Goal: Task Accomplishment & Management: Use online tool/utility

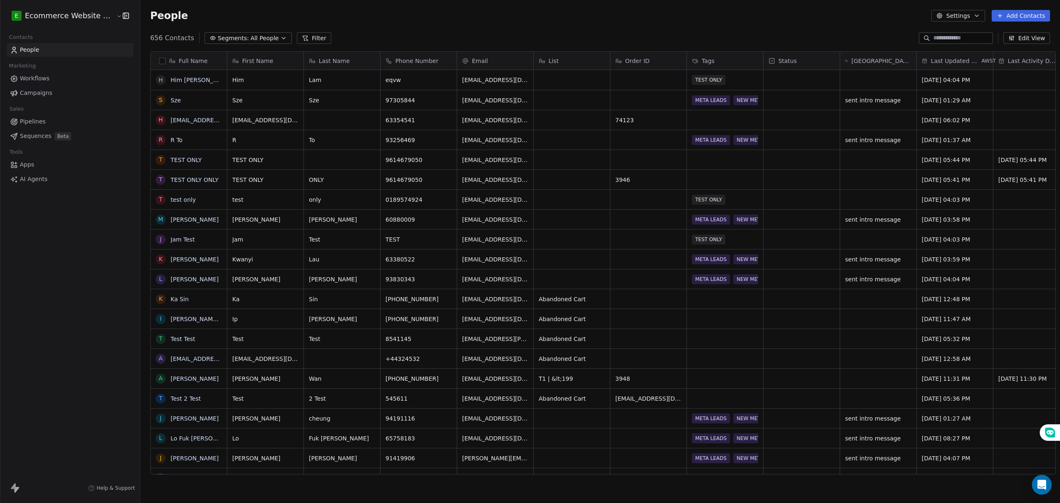
scroll to position [434, 917]
drag, startPoint x: 154, startPoint y: 99, endPoint x: 154, endPoint y: 110, distance: 10.8
click at [157, 99] on button "grid" at bounding box center [160, 100] width 7 height 7
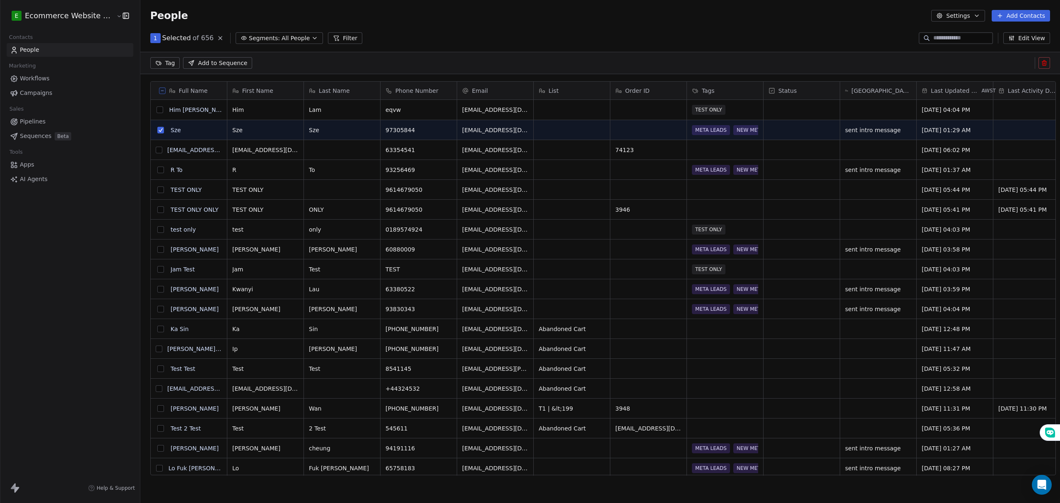
scroll to position [405, 917]
click at [157, 171] on button "grid" at bounding box center [160, 169] width 7 height 7
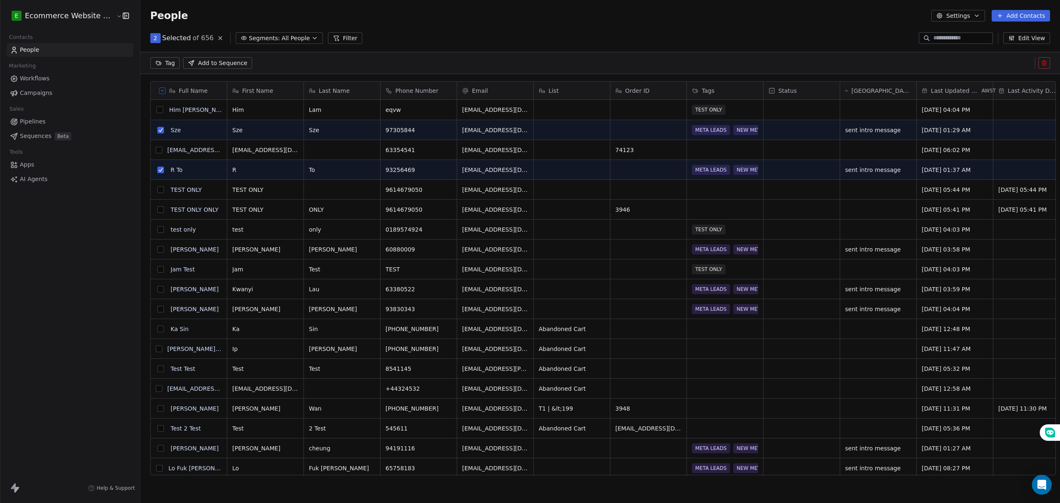
click at [157, 252] on button "grid" at bounding box center [160, 249] width 7 height 7
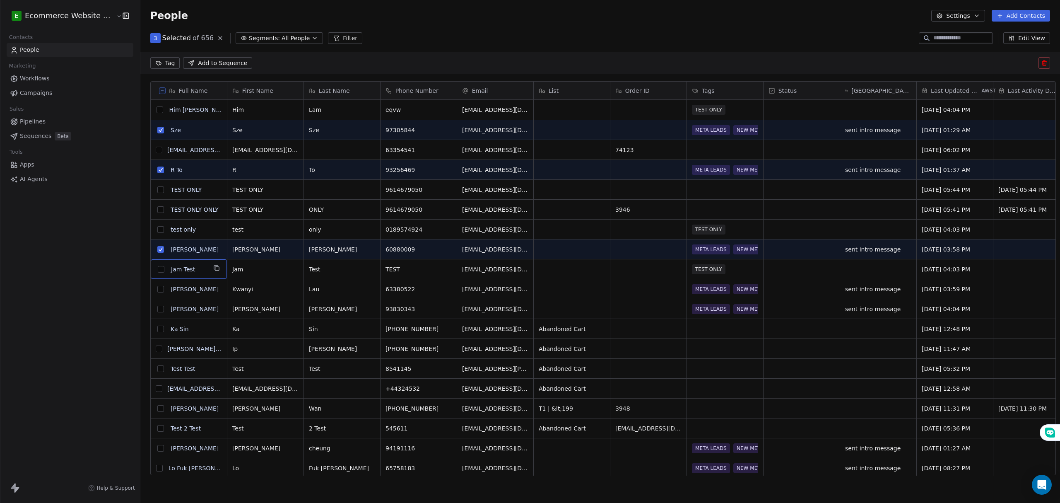
click at [156, 274] on div "J" at bounding box center [161, 269] width 10 height 10
click at [157, 283] on textarea "********" at bounding box center [183, 272] width 75 height 26
click at [157, 293] on html "E Ecommerce Website Builder Contacts People Marketing Workflows Campaigns Sales…" at bounding box center [530, 251] width 1060 height 503
click at [157, 286] on button "grid" at bounding box center [160, 289] width 7 height 7
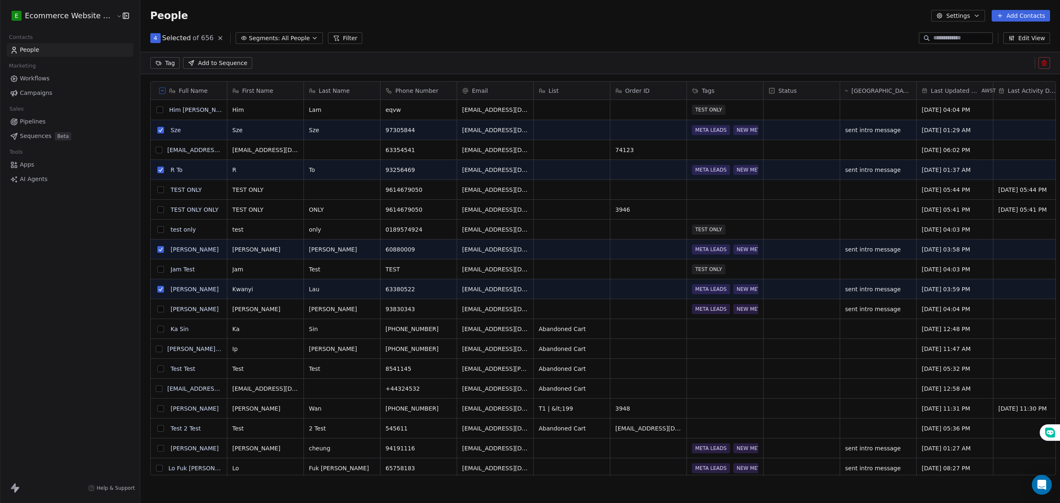
click at [157, 310] on button "grid" at bounding box center [160, 308] width 7 height 7
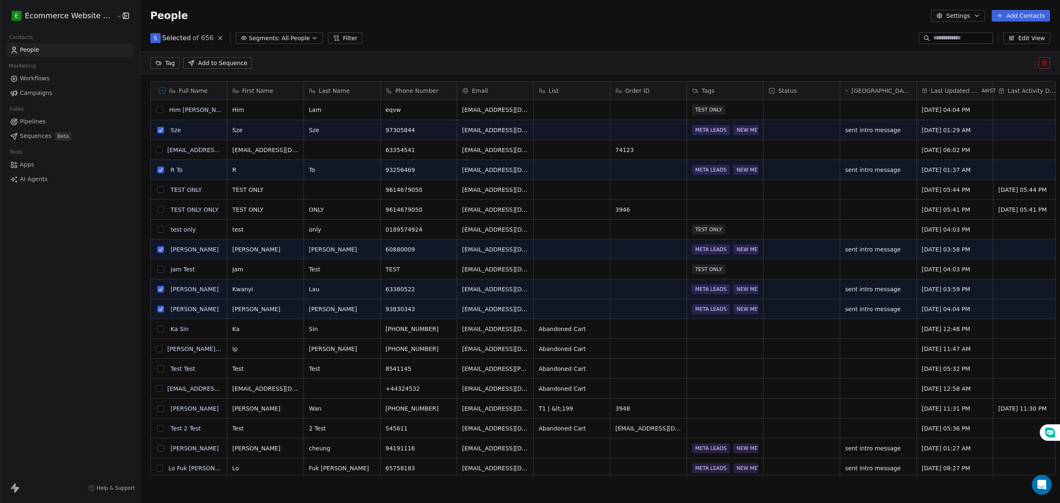
click at [157, 330] on button "grid" at bounding box center [160, 328] width 7 height 7
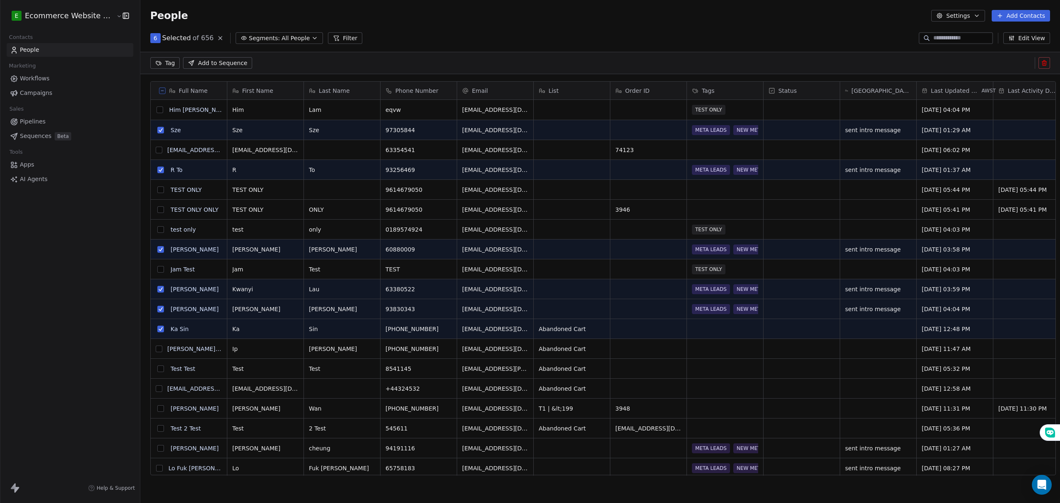
click at [156, 345] on button "grid" at bounding box center [159, 348] width 7 height 7
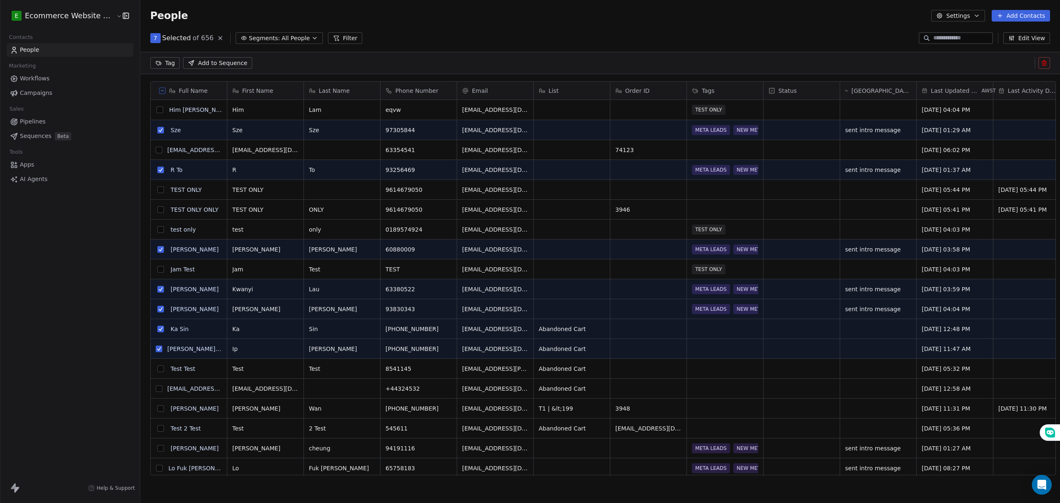
click at [156, 388] on button "grid" at bounding box center [159, 388] width 7 height 7
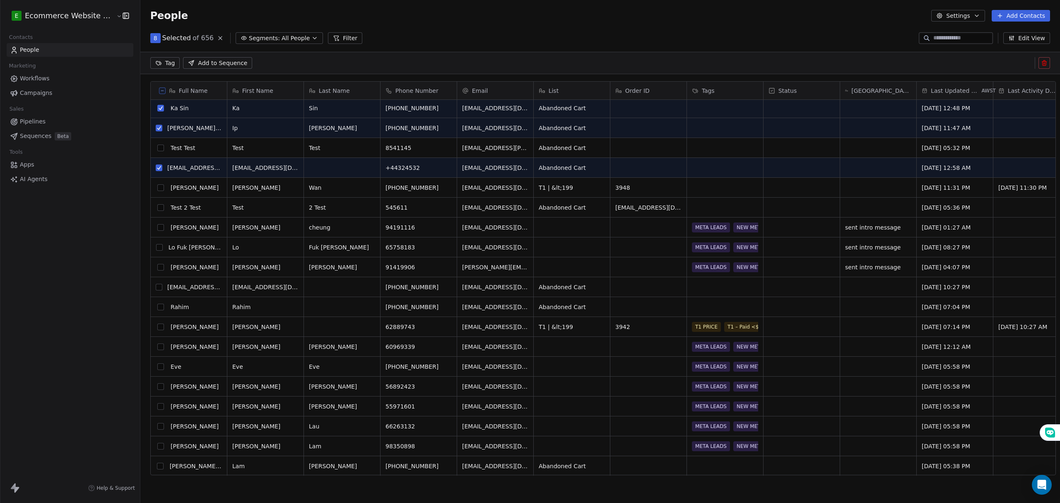
scroll to position [221, 0]
click at [157, 189] on button "grid" at bounding box center [160, 187] width 7 height 7
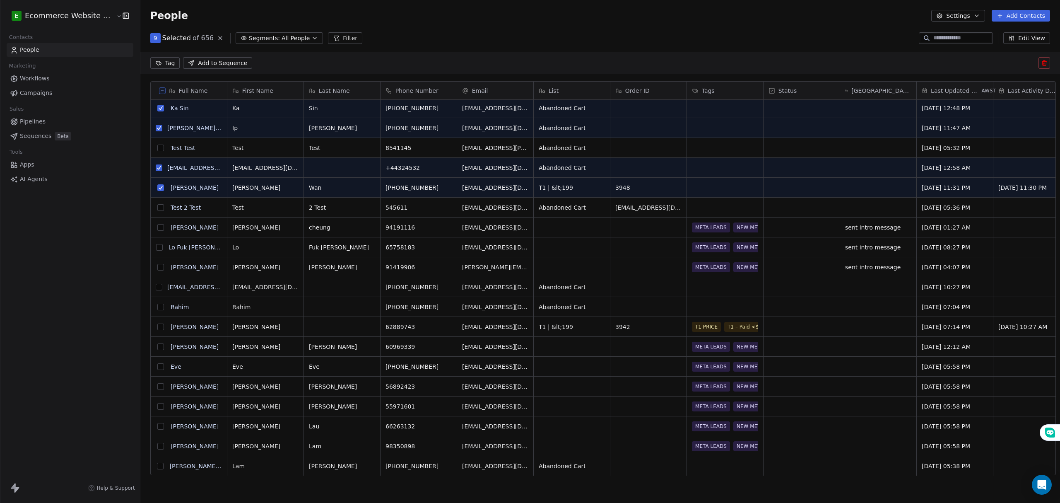
click at [158, 227] on button "grid" at bounding box center [160, 227] width 7 height 7
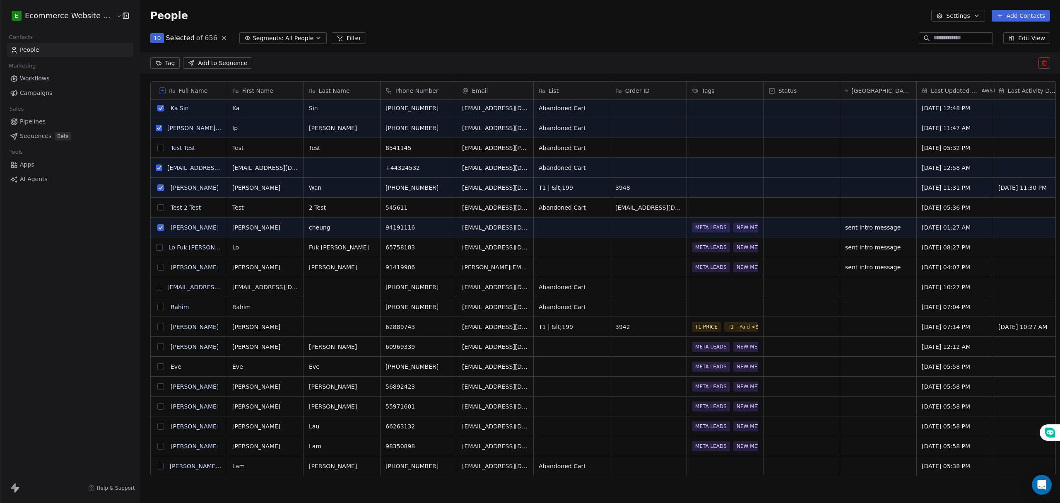
click at [156, 248] on button "grid" at bounding box center [159, 247] width 7 height 7
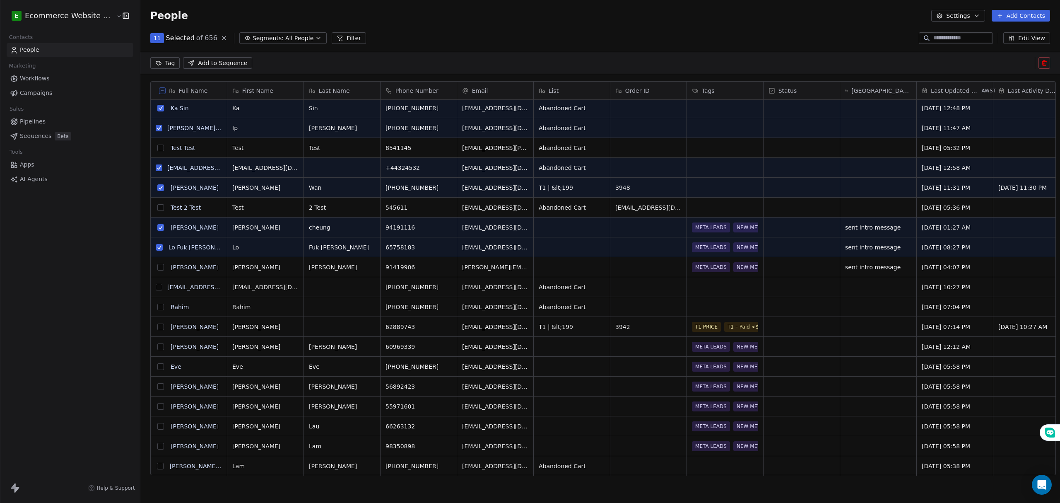
click at [157, 266] on button "grid" at bounding box center [160, 267] width 7 height 7
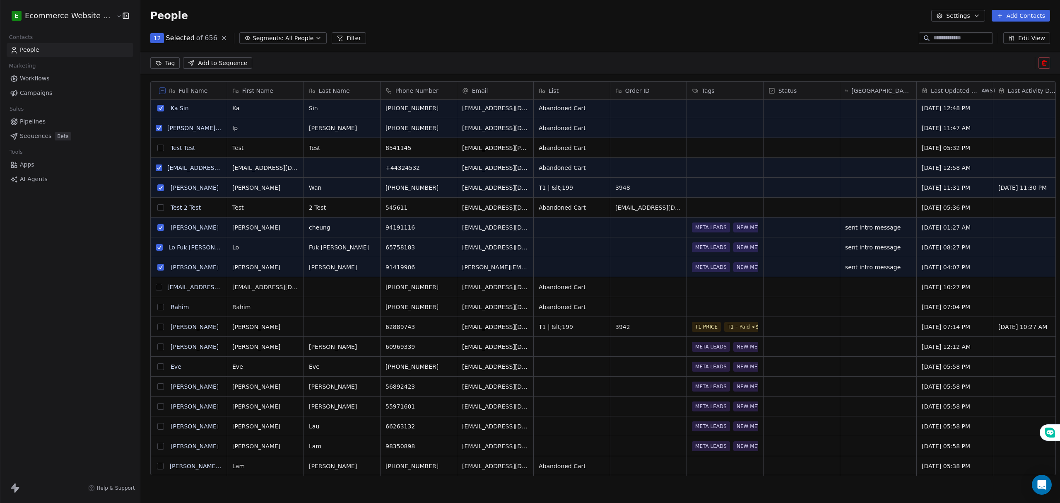
click at [156, 286] on button "grid" at bounding box center [159, 287] width 7 height 7
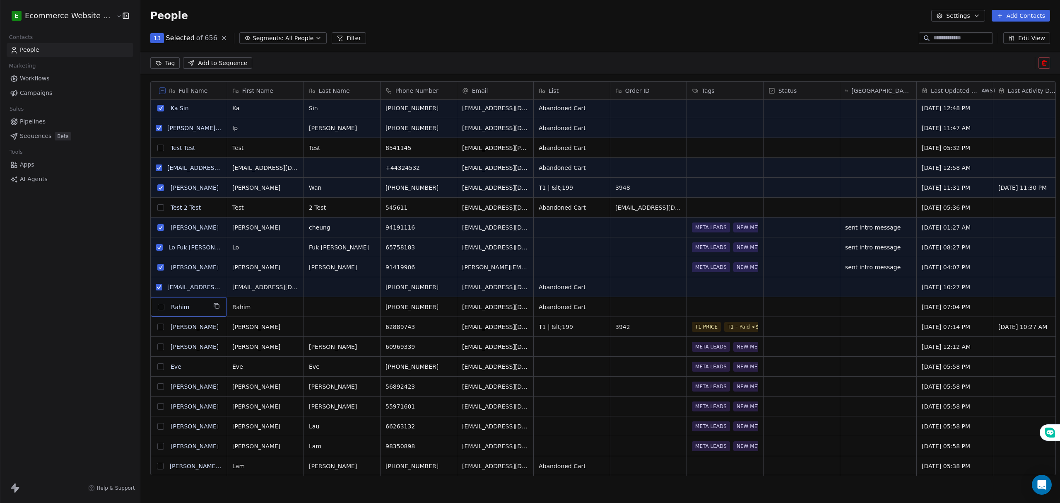
click at [154, 313] on div "R Rahim" at bounding box center [189, 306] width 76 height 19
click at [157, 328] on button "grid" at bounding box center [160, 326] width 7 height 7
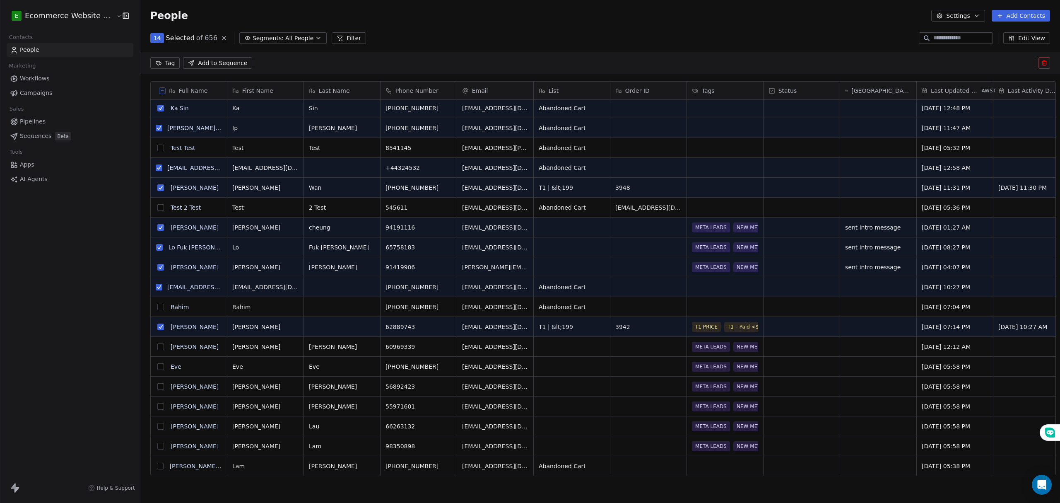
click at [157, 344] on button "grid" at bounding box center [160, 346] width 7 height 7
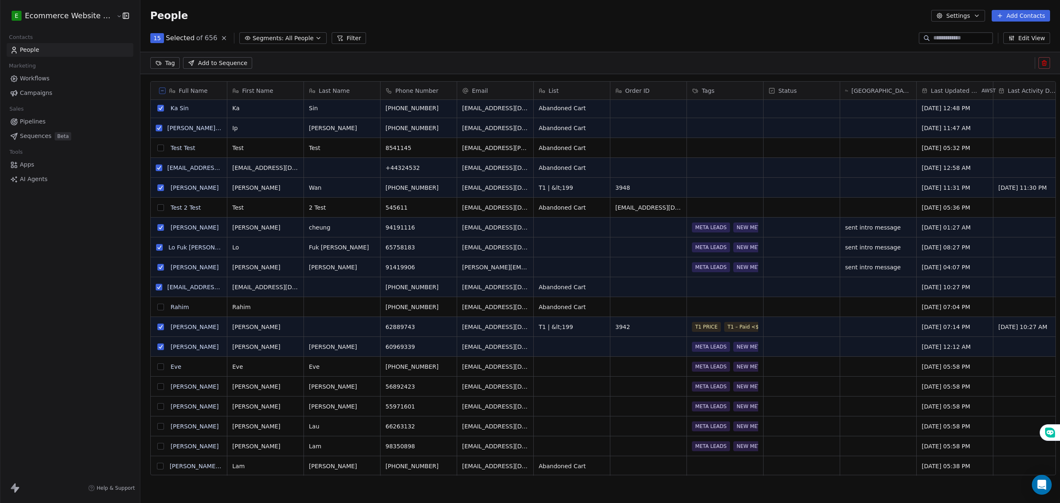
click at [157, 308] on button "grid" at bounding box center [160, 306] width 7 height 7
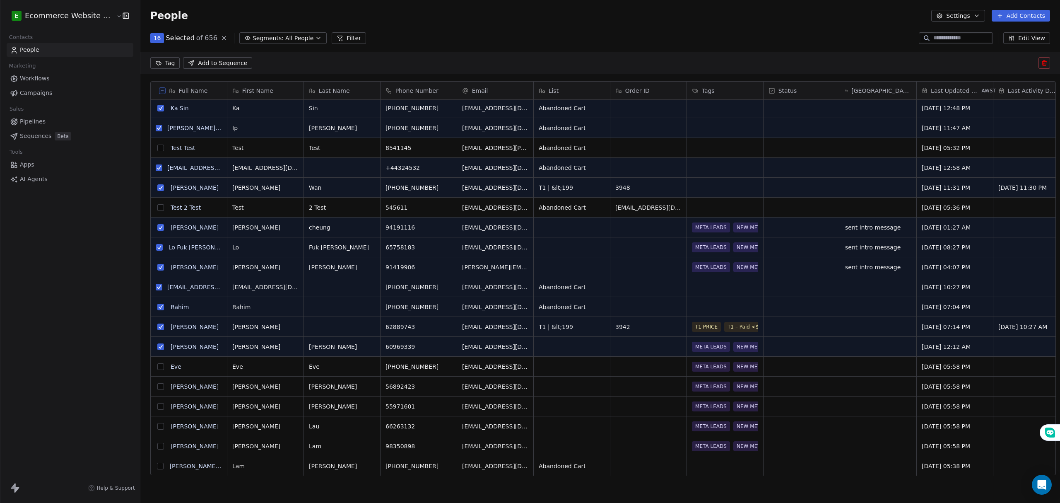
click at [157, 368] on button "grid" at bounding box center [160, 366] width 7 height 7
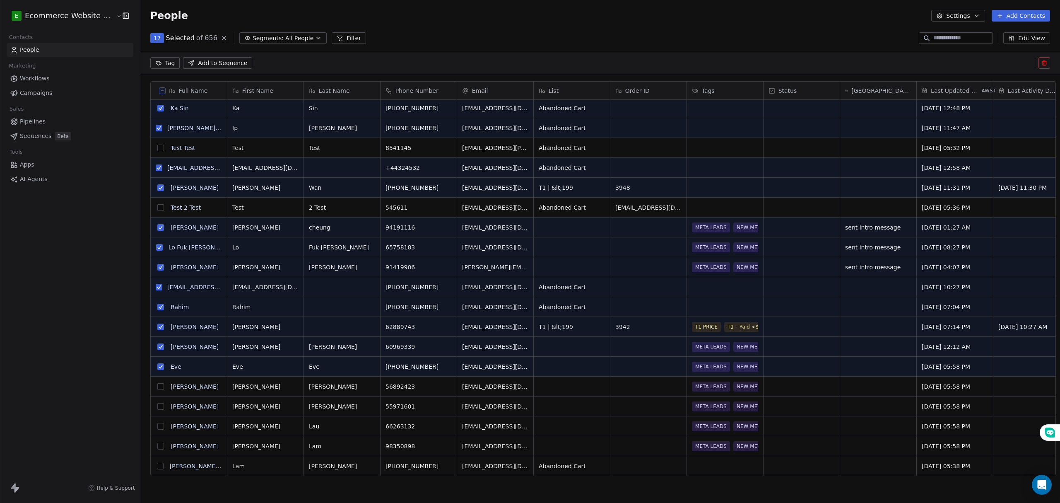
click at [157, 388] on button "grid" at bounding box center [160, 386] width 7 height 7
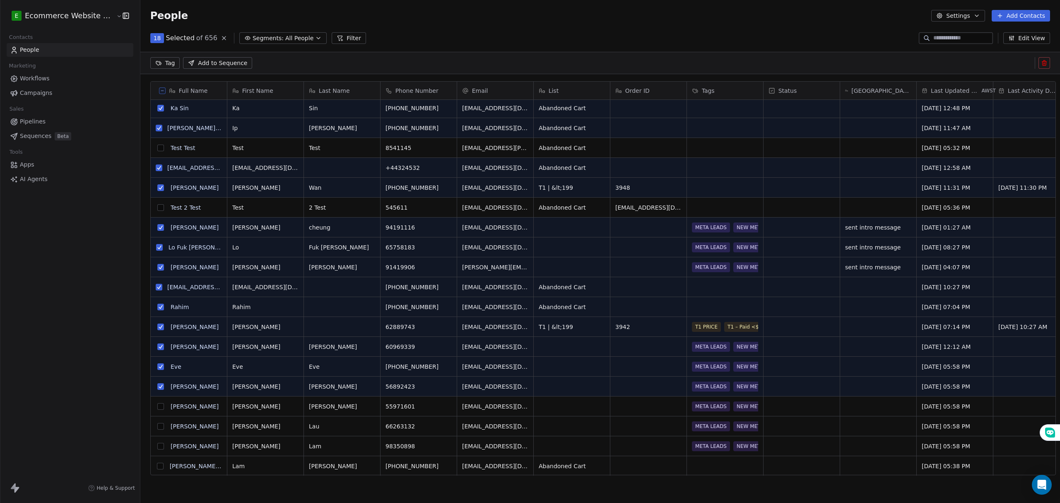
click at [157, 404] on button "grid" at bounding box center [160, 406] width 7 height 7
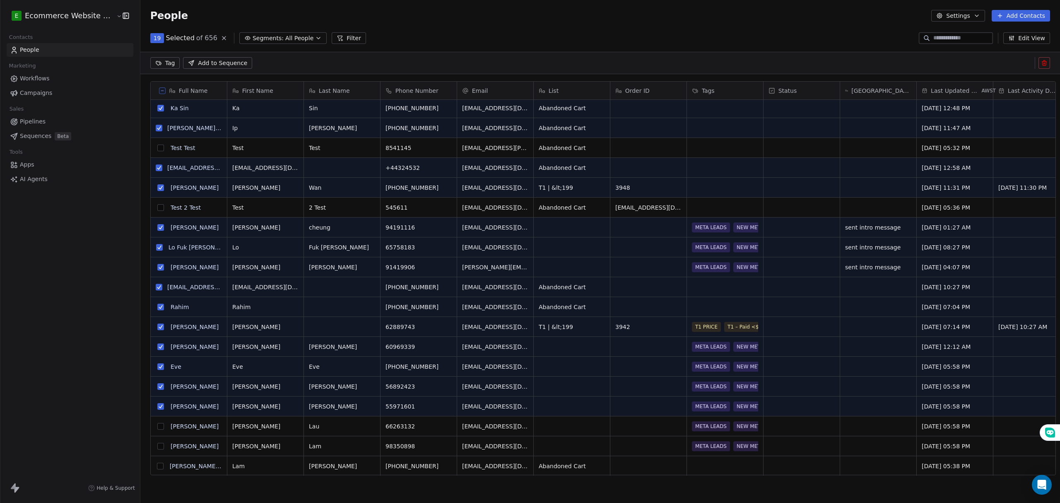
click at [157, 428] on button "grid" at bounding box center [160, 426] width 7 height 7
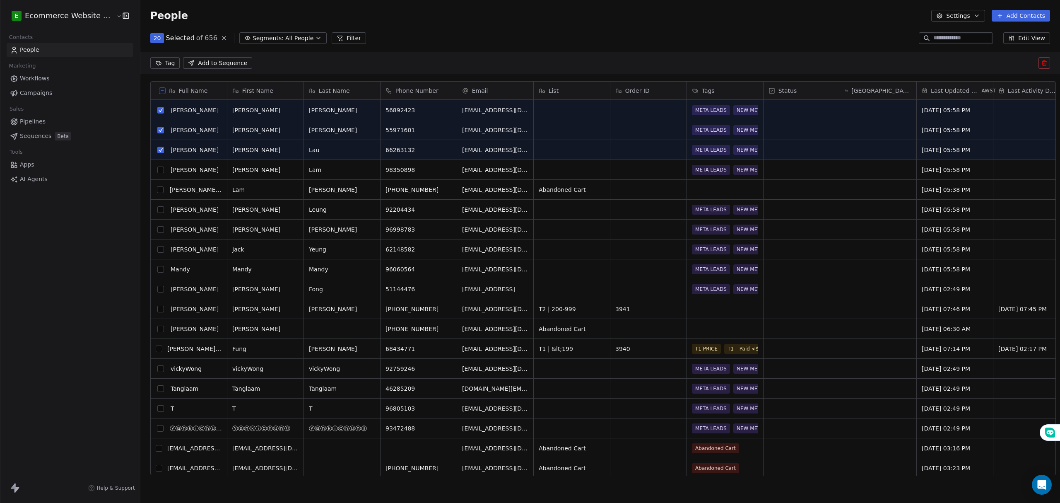
scroll to position [497, 0]
drag, startPoint x: 156, startPoint y: 172, endPoint x: 158, endPoint y: 188, distance: 15.4
click at [157, 172] on button "grid" at bounding box center [160, 169] width 7 height 7
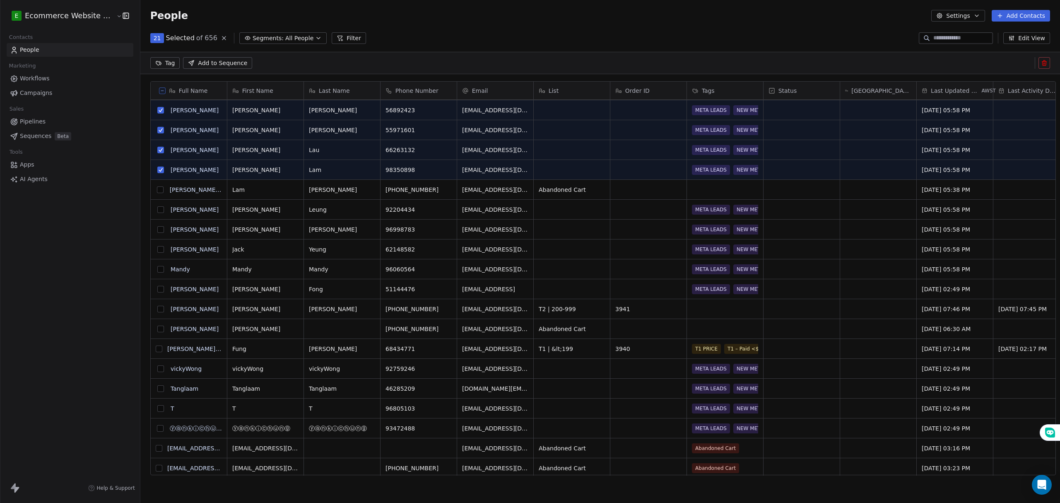
click at [156, 189] on button "grid" at bounding box center [159, 189] width 7 height 7
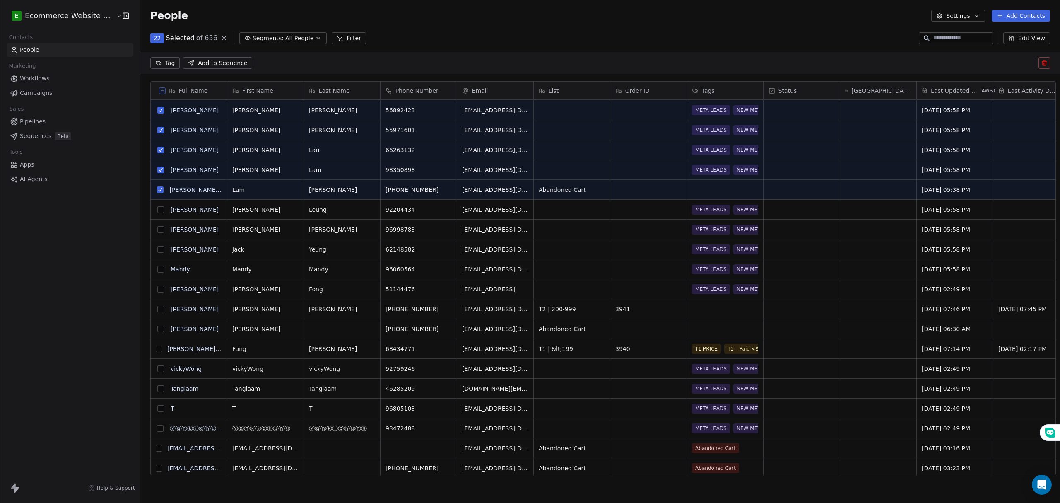
click at [157, 210] on button "grid" at bounding box center [160, 209] width 7 height 7
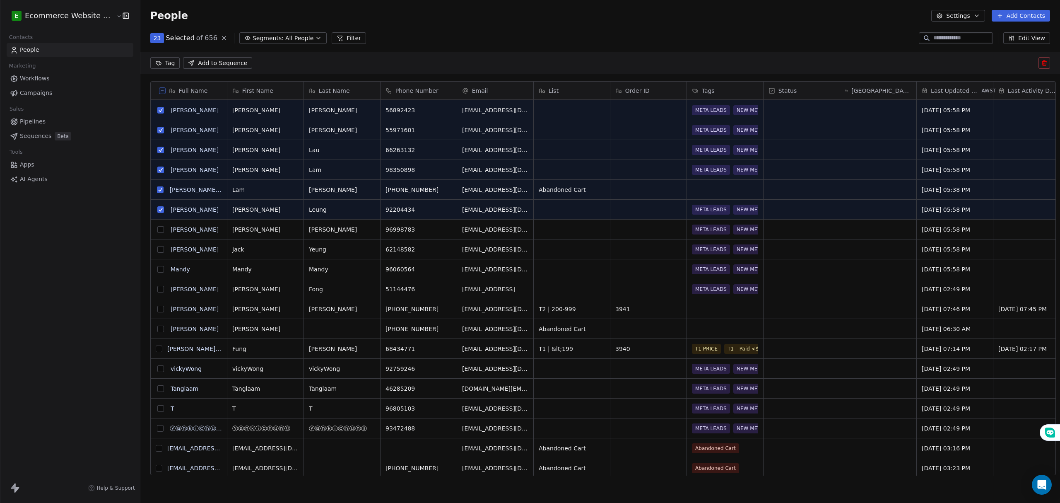
click at [157, 231] on button "grid" at bounding box center [160, 229] width 7 height 7
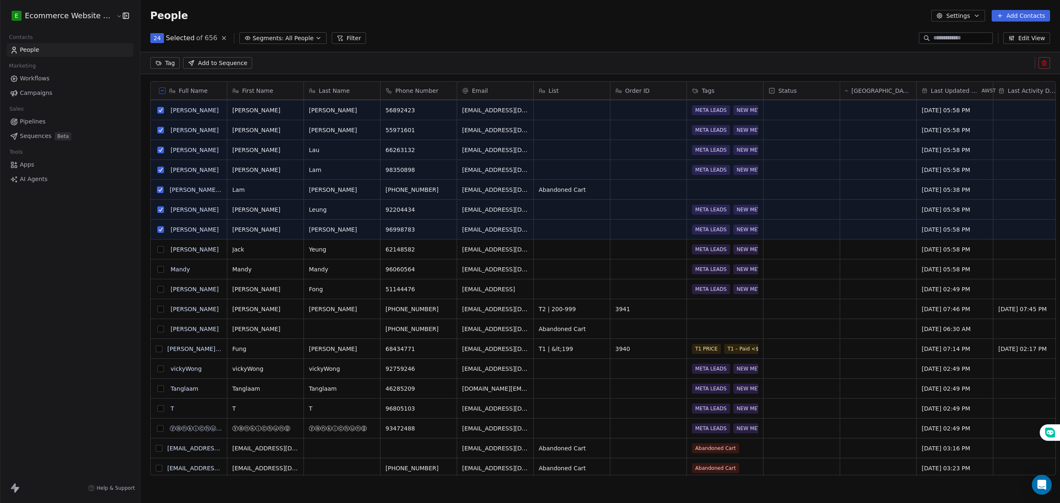
click at [157, 271] on button "grid" at bounding box center [160, 269] width 7 height 7
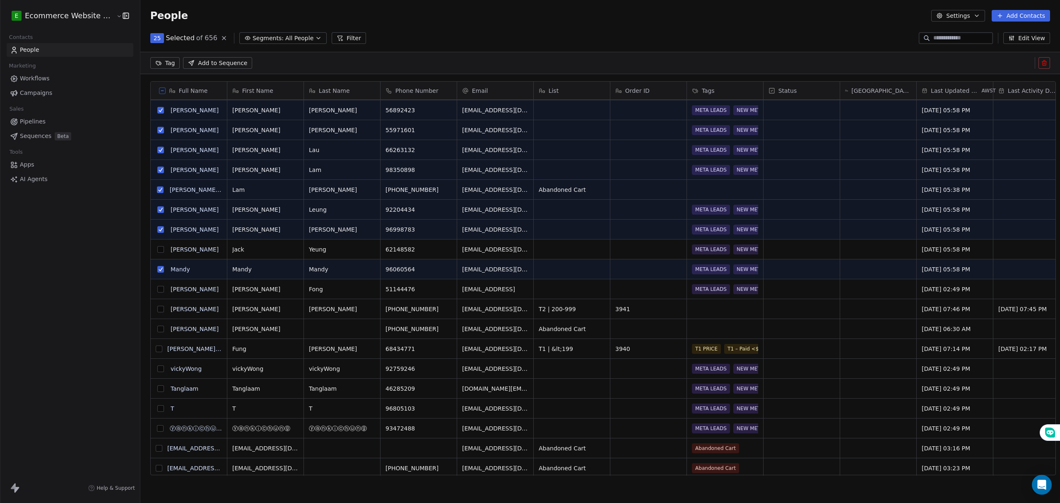
click at [157, 250] on button "grid" at bounding box center [160, 249] width 7 height 7
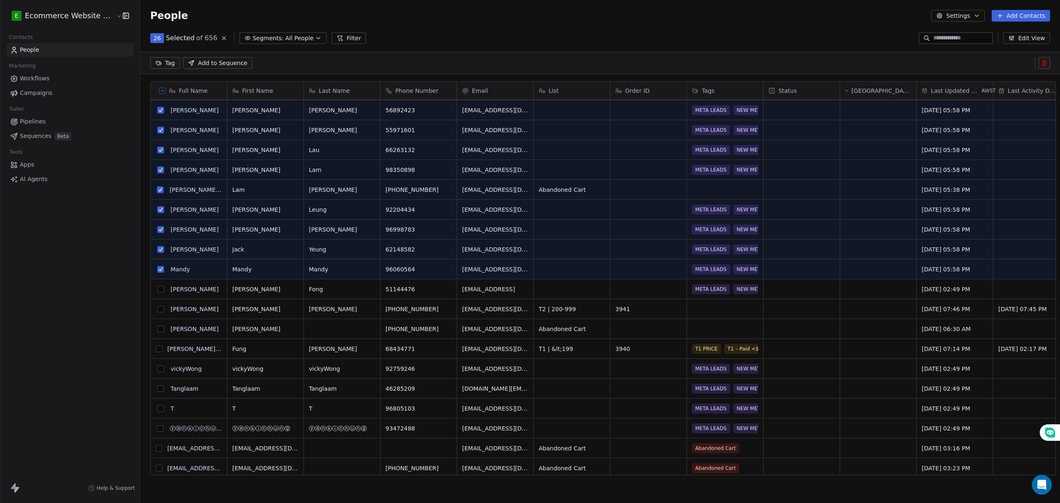
click at [157, 290] on button "grid" at bounding box center [160, 289] width 7 height 7
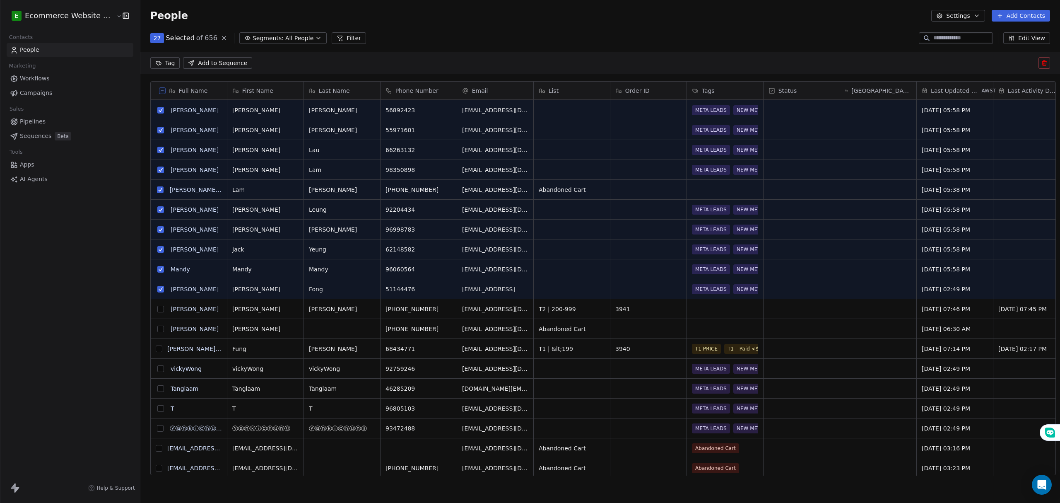
click at [157, 308] on button "grid" at bounding box center [160, 308] width 7 height 7
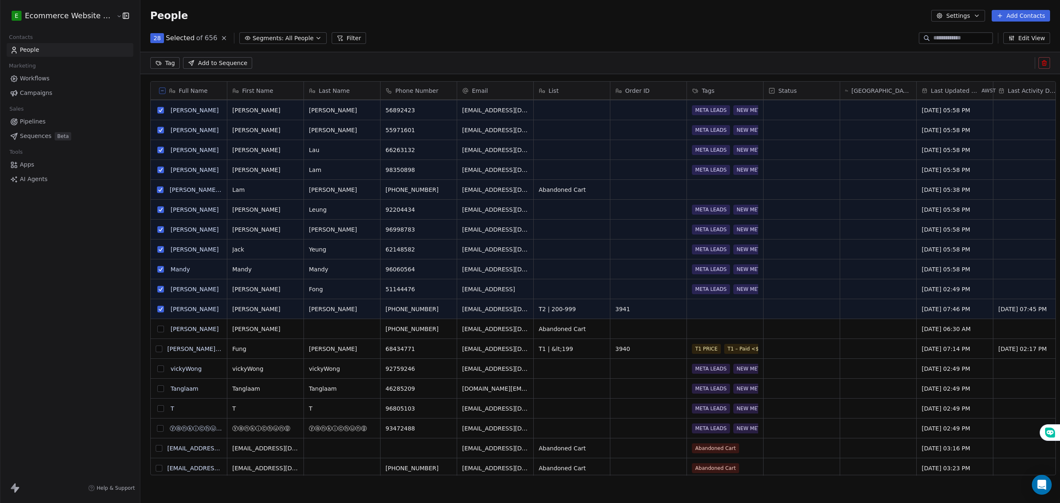
click at [157, 328] on button "grid" at bounding box center [160, 328] width 7 height 7
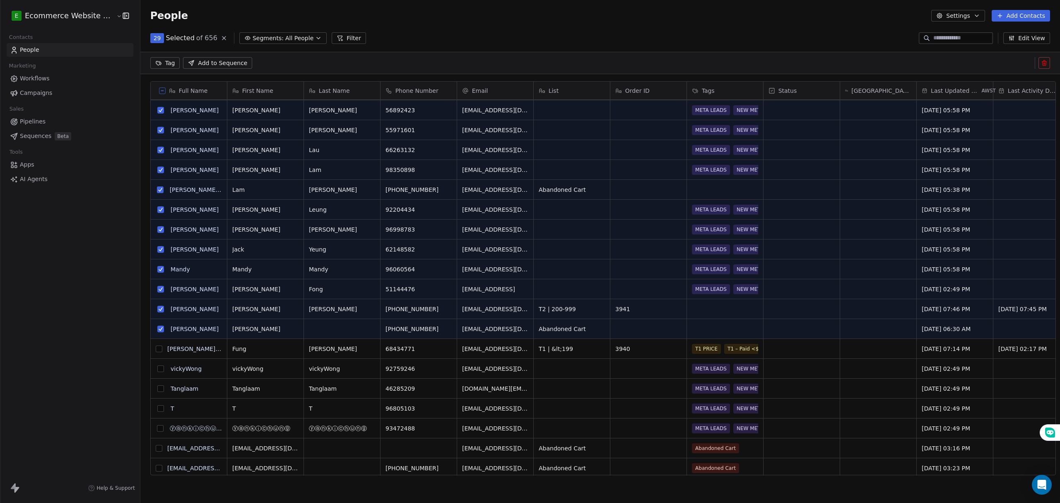
click at [156, 345] on button "grid" at bounding box center [159, 348] width 7 height 7
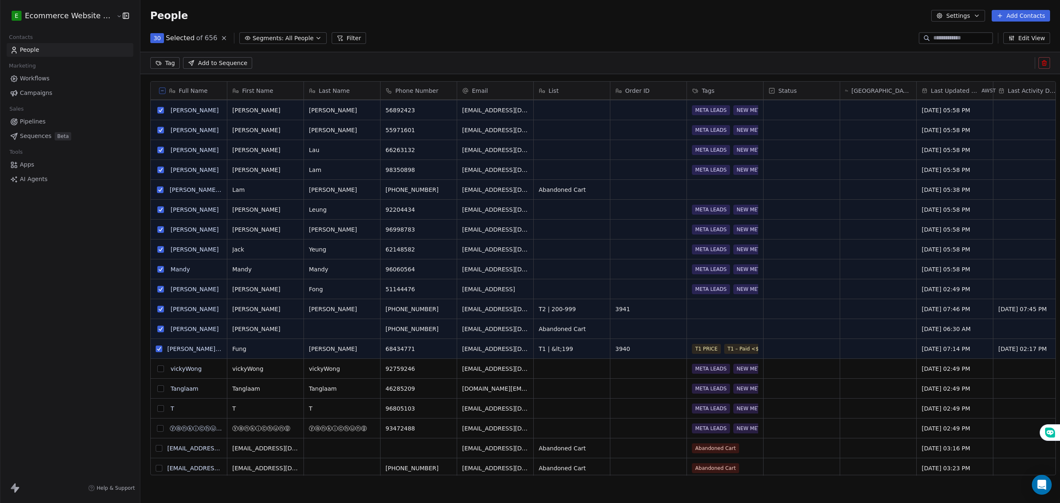
click at [157, 369] on button "grid" at bounding box center [160, 368] width 7 height 7
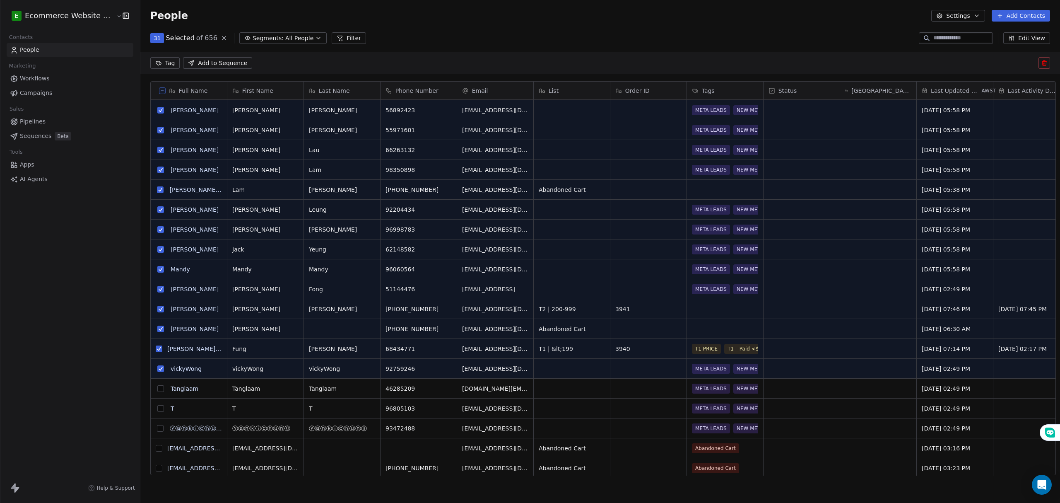
click at [158, 391] on button "grid" at bounding box center [160, 388] width 7 height 7
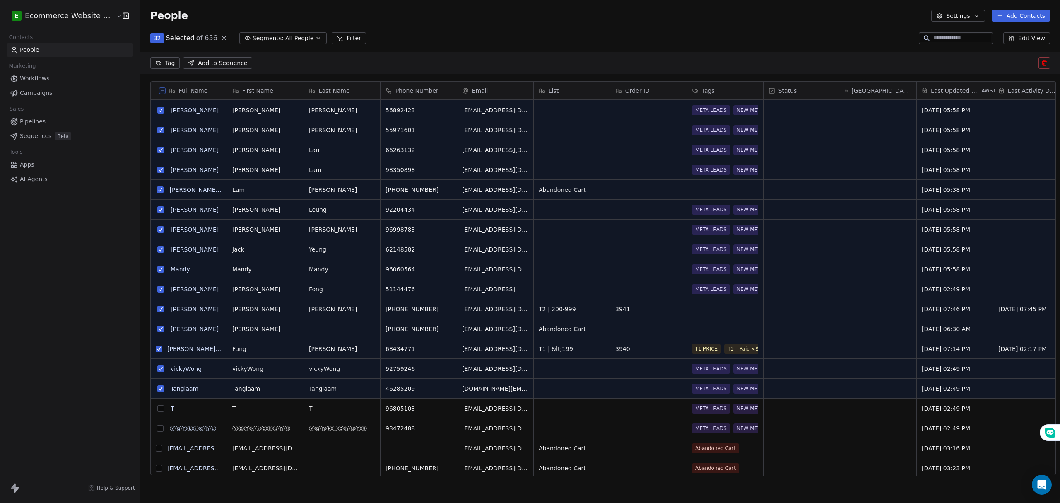
click at [157, 408] on button "grid" at bounding box center [160, 408] width 7 height 7
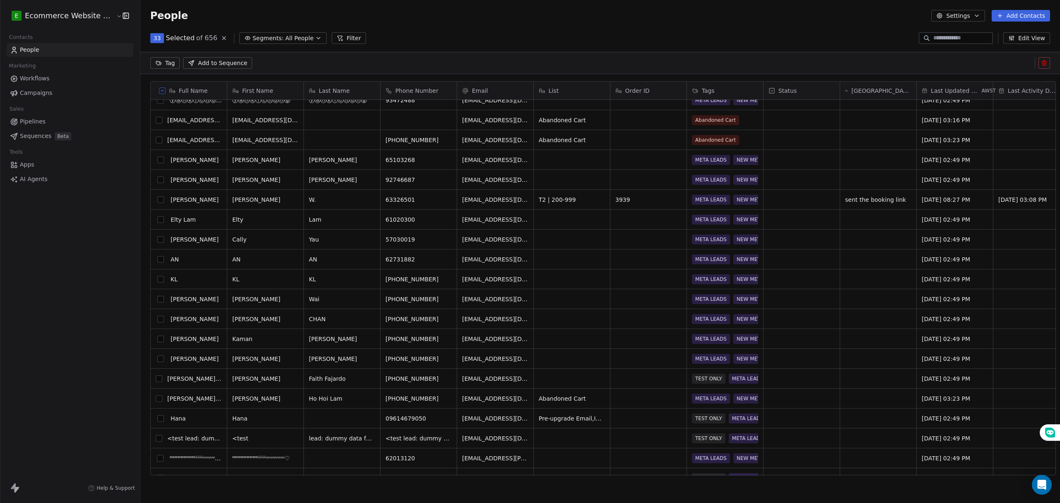
scroll to position [828, 0]
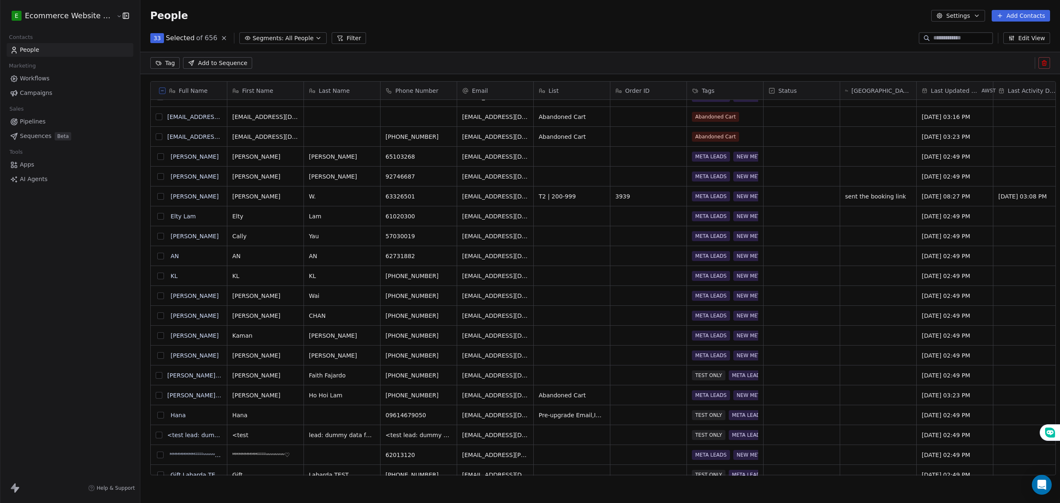
drag, startPoint x: 155, startPoint y: 118, endPoint x: 154, endPoint y: 250, distance: 132.1
click at [156, 118] on button "grid" at bounding box center [159, 116] width 7 height 7
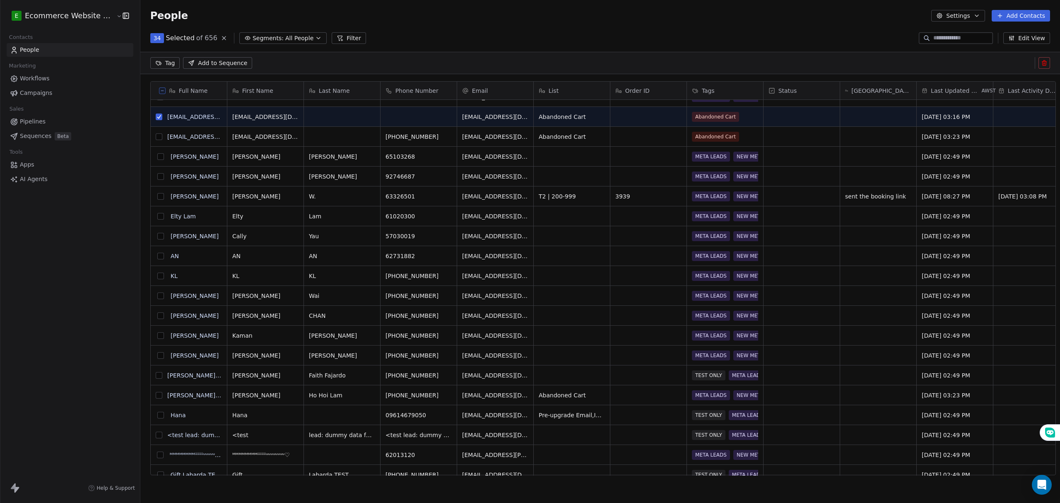
drag, startPoint x: 154, startPoint y: 137, endPoint x: 156, endPoint y: 152, distance: 14.1
click at [156, 137] on button "grid" at bounding box center [159, 136] width 7 height 7
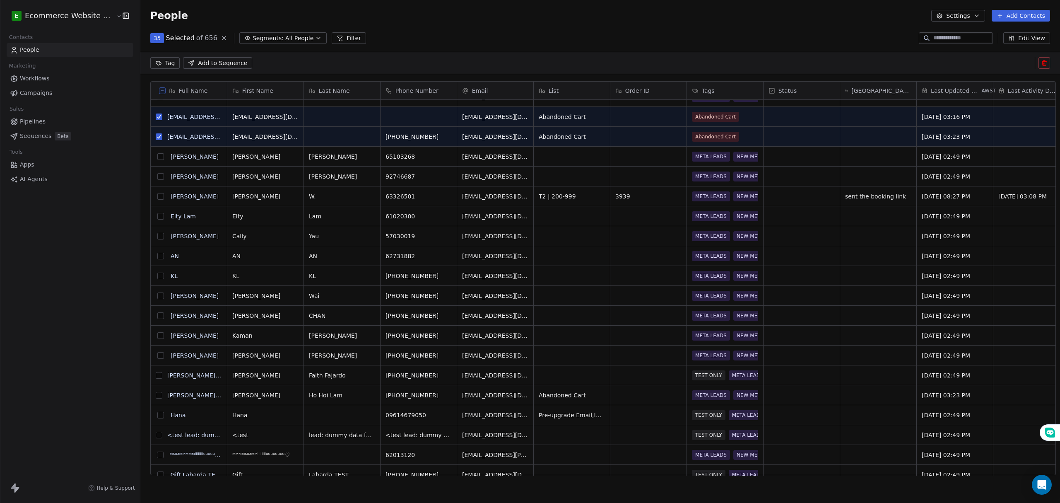
click at [157, 159] on button "grid" at bounding box center [160, 156] width 7 height 7
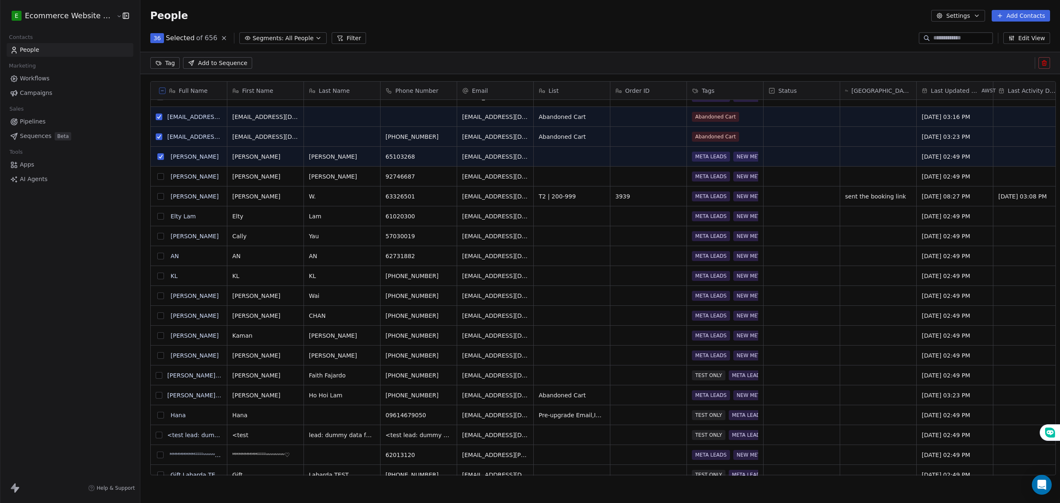
click at [157, 173] on button "grid" at bounding box center [160, 176] width 7 height 7
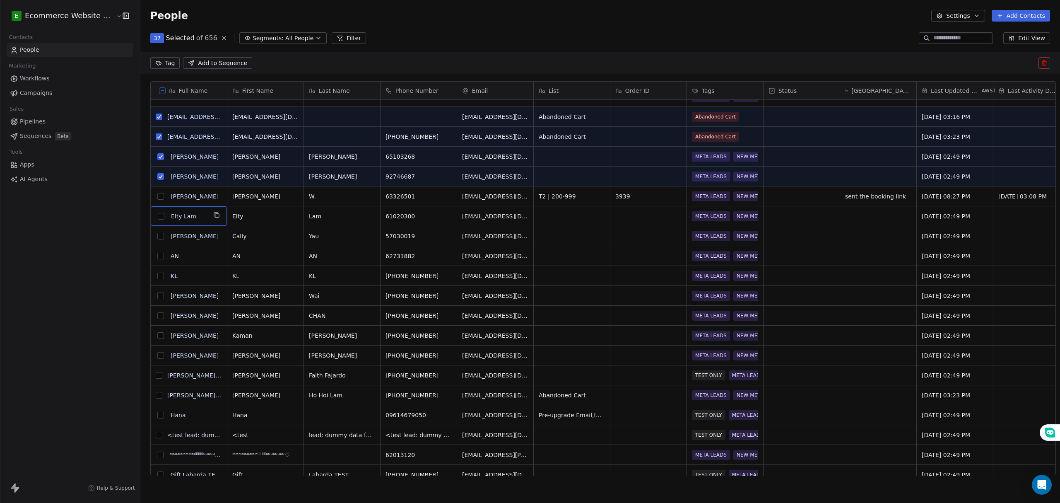
click at [157, 199] on button "grid" at bounding box center [160, 196] width 7 height 7
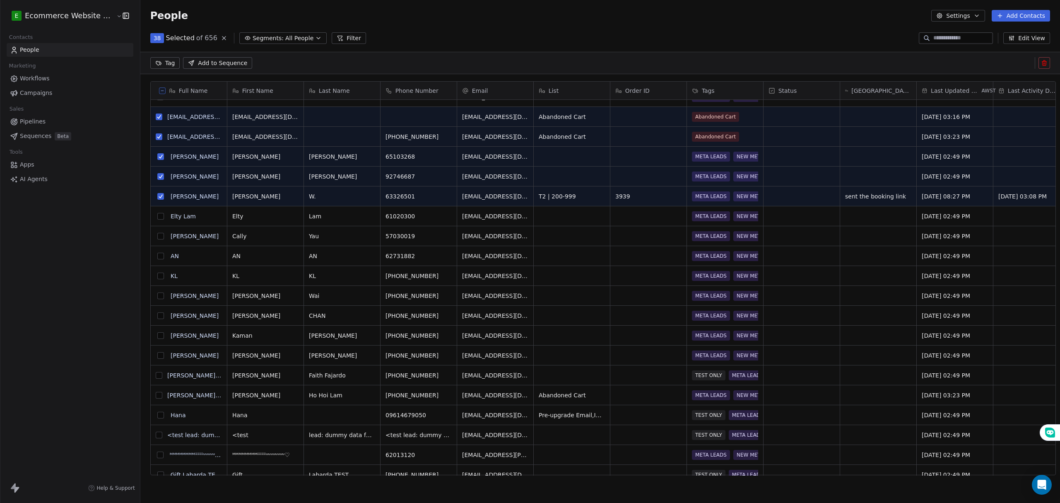
click at [157, 215] on button "grid" at bounding box center [160, 216] width 7 height 7
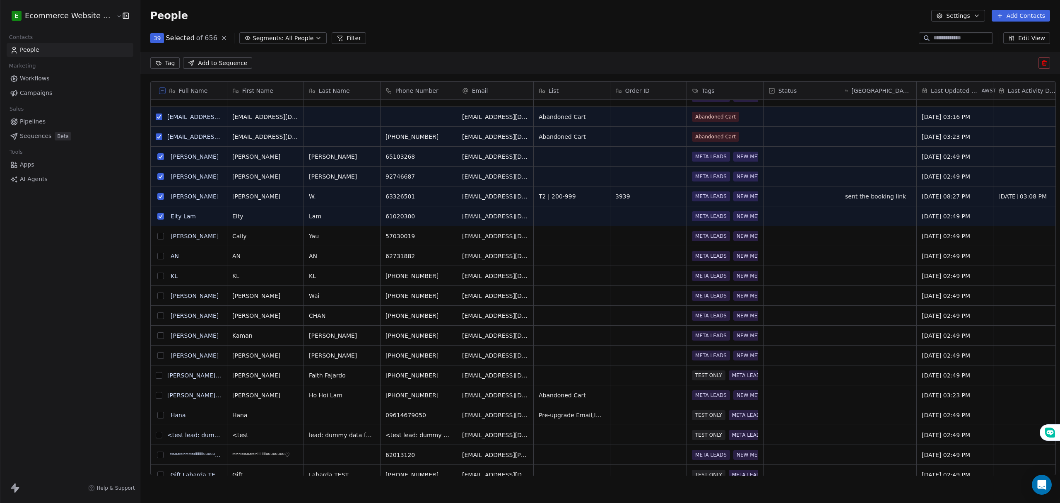
click at [157, 234] on button "grid" at bounding box center [160, 236] width 7 height 7
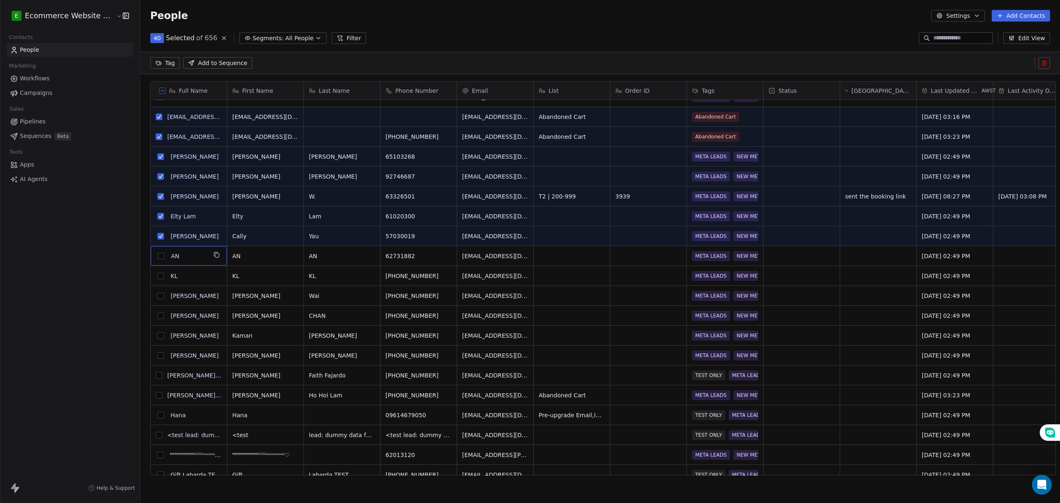
click at [156, 259] on div "A" at bounding box center [161, 256] width 10 height 10
click at [157, 257] on button "grid" at bounding box center [160, 256] width 7 height 7
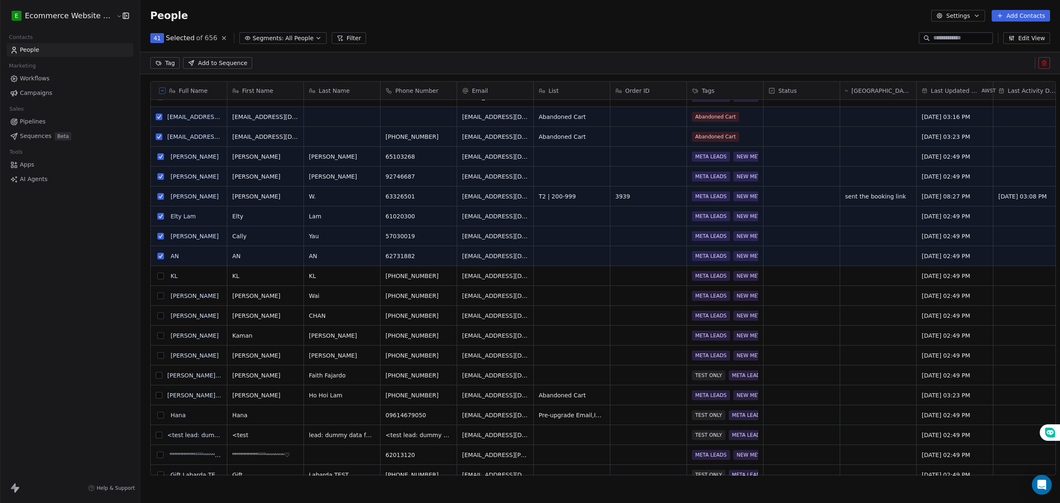
click at [973, 14] on button "Settings" at bounding box center [957, 16] width 53 height 12
click at [979, 73] on div "Export" at bounding box center [976, 73] width 74 height 13
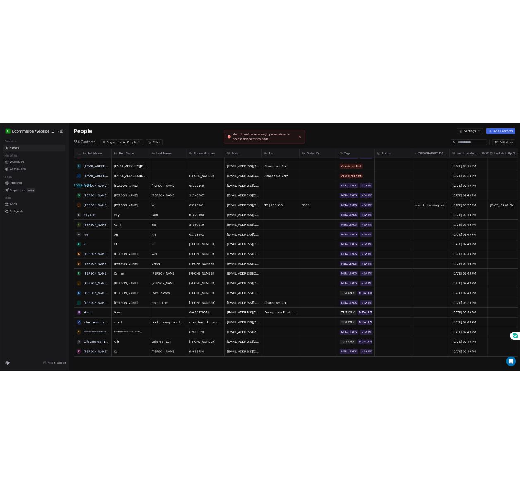
scroll to position [434, 917]
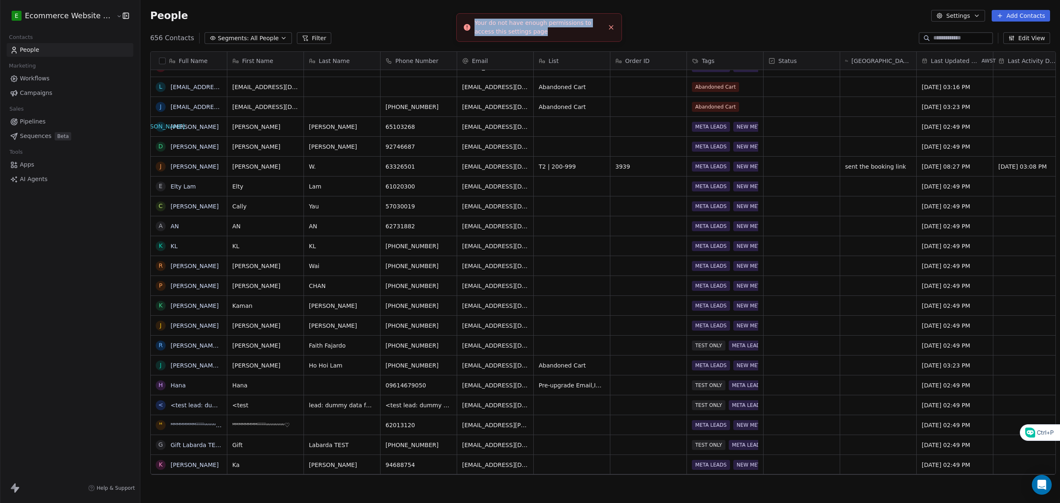
drag, startPoint x: 550, startPoint y: 27, endPoint x: 474, endPoint y: 25, distance: 75.8
click at [474, 25] on div "Your do not have enough permissions to access this settings page" at bounding box center [539, 27] width 130 height 17
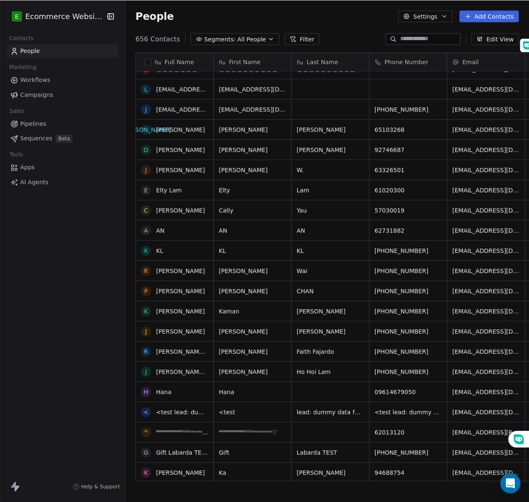
scroll to position [828, 0]
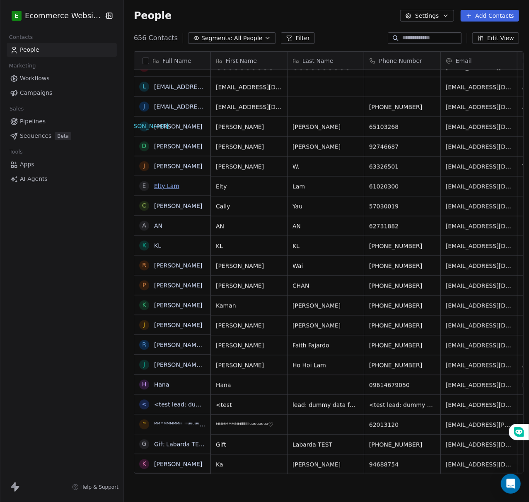
click at [161, 183] on link "Elty Lam" at bounding box center [166, 186] width 25 height 7
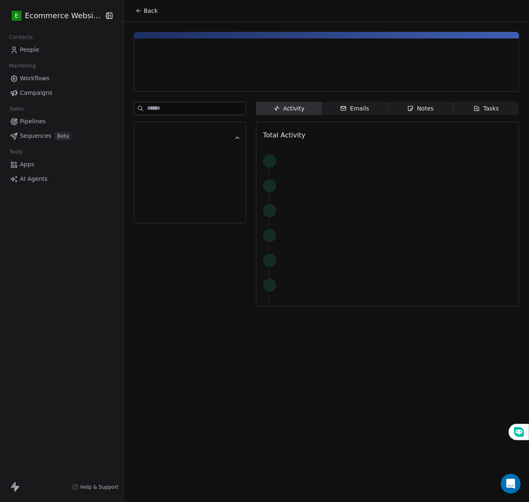
click at [164, 169] on div at bounding box center [190, 179] width 90 height 60
click at [135, 8] on icon at bounding box center [138, 10] width 7 height 7
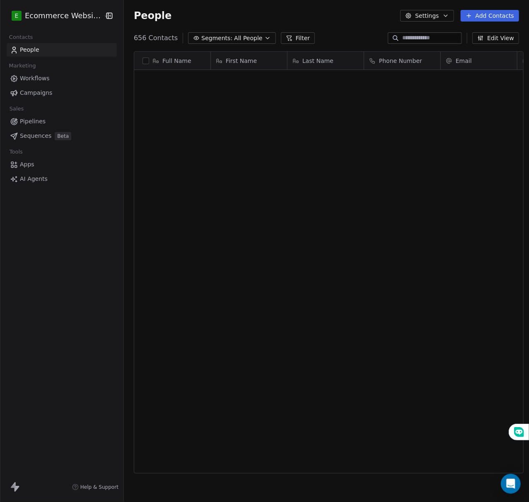
scroll to position [434, 401]
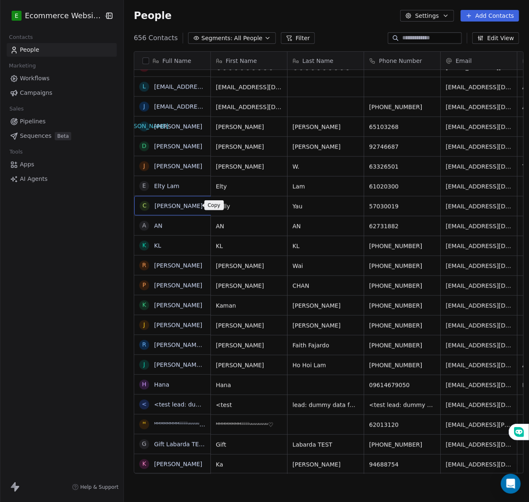
click at [207, 201] on button "grid" at bounding box center [212, 205] width 10 height 10
click at [197, 183] on icon "grid" at bounding box center [200, 185] width 7 height 7
click at [149, 183] on textarea "********" at bounding box center [167, 189] width 75 height 26
click at [162, 166] on html "E Ecommerce Website Builder Contacts People Marketing Workflows Campaigns Sales…" at bounding box center [264, 251] width 529 height 502
click at [176, 166] on link "[PERSON_NAME]" at bounding box center [178, 166] width 48 height 7
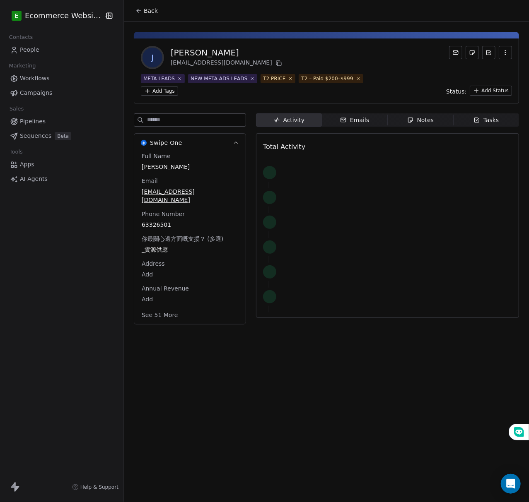
click at [138, 12] on button "Back" at bounding box center [146, 10] width 32 height 15
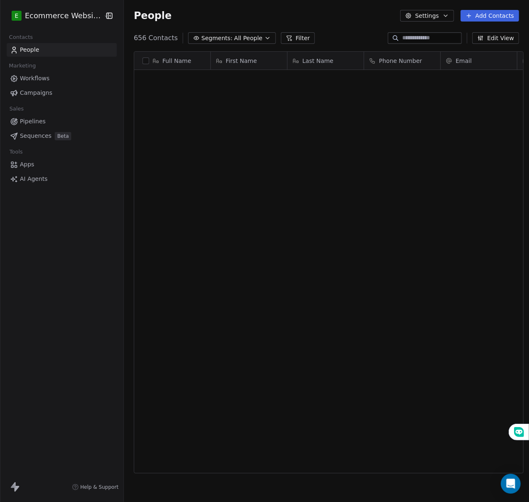
scroll to position [434, 401]
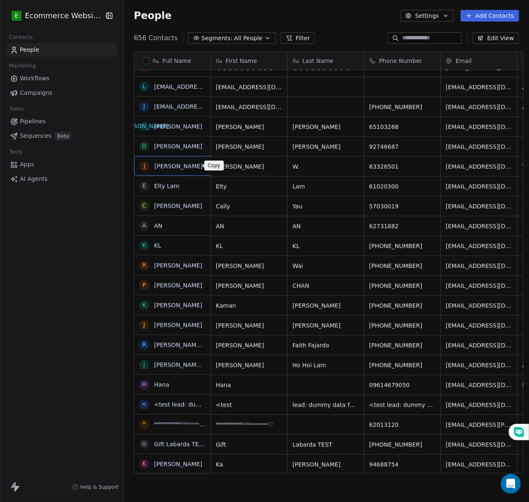
click at [211, 168] on icon "grid" at bounding box center [213, 166] width 4 height 4
click at [207, 150] on button "grid" at bounding box center [212, 145] width 10 height 10
drag, startPoint x: 171, startPoint y: 128, endPoint x: 317, endPoint y: 123, distance: 146.6
click at [210, 123] on icon "grid" at bounding box center [212, 125] width 4 height 4
click at [426, 225] on icon "grid" at bounding box center [429, 224] width 7 height 7
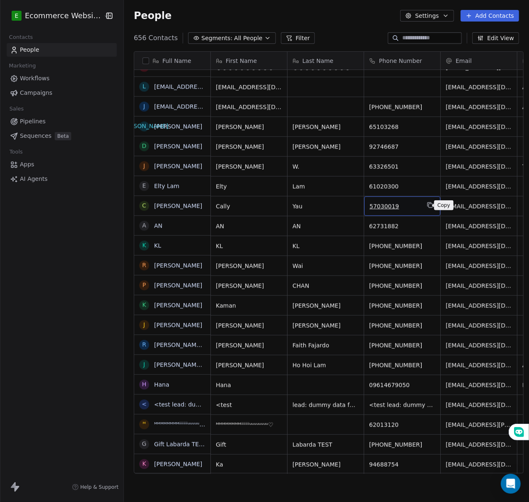
click at [427, 205] on icon "grid" at bounding box center [429, 205] width 7 height 7
click at [426, 186] on icon "grid" at bounding box center [429, 185] width 7 height 7
click at [426, 166] on icon "grid" at bounding box center [429, 165] width 7 height 7
click at [427, 144] on icon "grid" at bounding box center [429, 145] width 4 height 4
click at [428, 124] on icon "grid" at bounding box center [430, 126] width 4 height 4
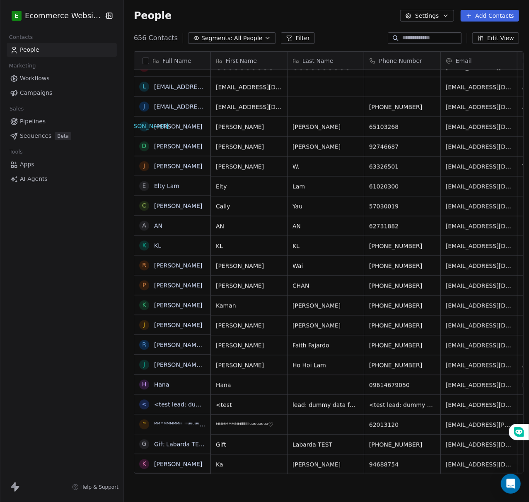
click at [489, 40] on button "Edit View" at bounding box center [495, 38] width 47 height 12
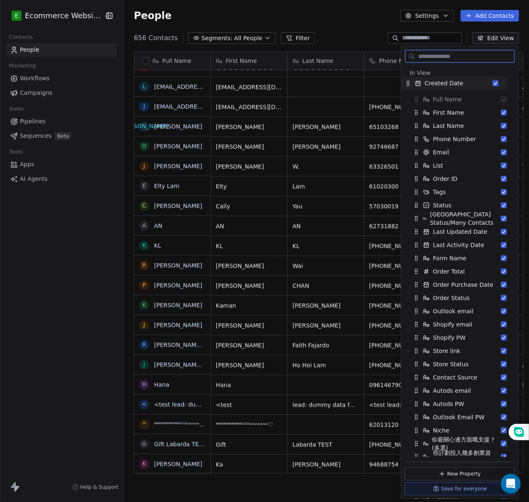
drag, startPoint x: 416, startPoint y: 238, endPoint x: 408, endPoint y: 84, distance: 153.4
click at [408, 84] on icon "Suggestions" at bounding box center [407, 83] width 7 height 7
drag, startPoint x: 417, startPoint y: 265, endPoint x: 418, endPoint y: 94, distance: 171.0
click at [418, 94] on div "Created Date" at bounding box center [459, 100] width 103 height 13
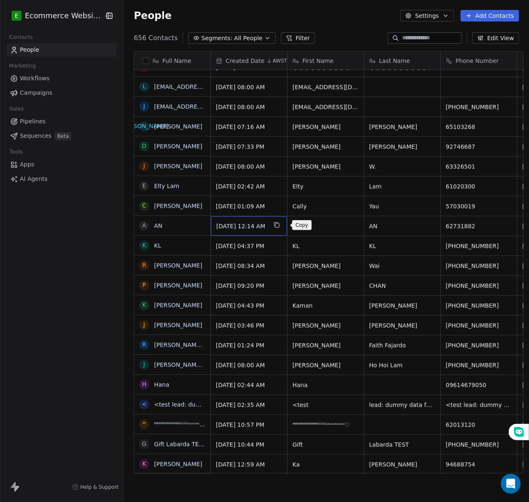
click at [280, 227] on icon "grid" at bounding box center [276, 224] width 7 height 7
click at [280, 224] on icon "grid" at bounding box center [276, 224] width 7 height 7
click at [279, 204] on icon "grid" at bounding box center [277, 206] width 4 height 4
click at [280, 183] on icon "grid" at bounding box center [276, 185] width 7 height 7
click at [279, 168] on icon "grid" at bounding box center [277, 166] width 4 height 4
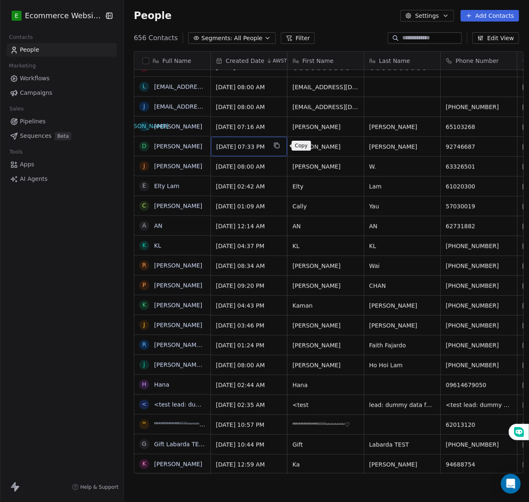
click at [279, 148] on icon "grid" at bounding box center [277, 146] width 4 height 4
click at [281, 125] on button "grid" at bounding box center [277, 125] width 10 height 10
click at [486, 36] on button "Edit View" at bounding box center [495, 38] width 47 height 12
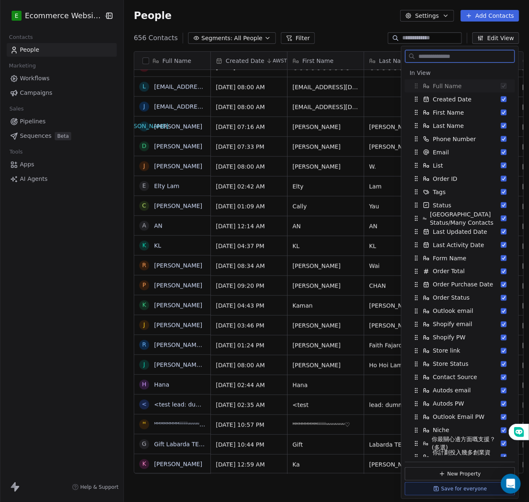
click at [450, 85] on span "Full Name" at bounding box center [447, 86] width 29 height 8
drag, startPoint x: 414, startPoint y: 153, endPoint x: 417, endPoint y: 113, distance: 39.8
click at [417, 113] on icon "Suggestions" at bounding box center [419, 112] width 7 height 7
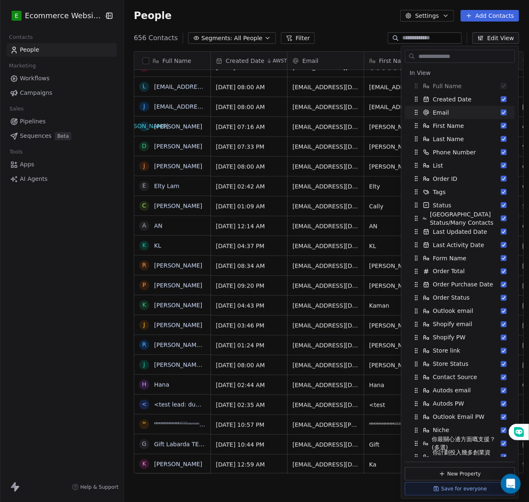
click at [295, 7] on div "People Settings Add Contacts" at bounding box center [326, 15] width 405 height 31
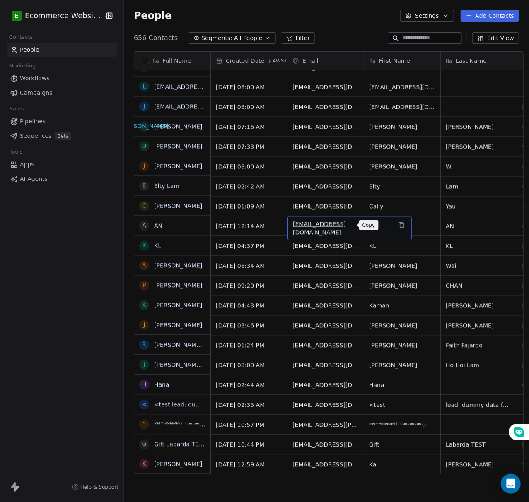
click at [400, 224] on icon "grid" at bounding box center [402, 226] width 4 height 4
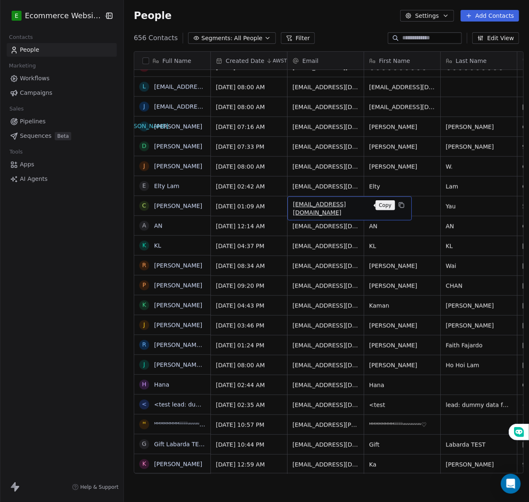
click at [398, 206] on icon "grid" at bounding box center [401, 205] width 7 height 7
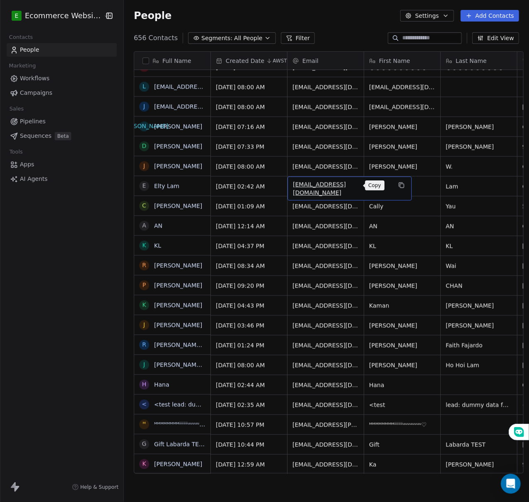
click at [398, 186] on icon "grid" at bounding box center [401, 185] width 7 height 7
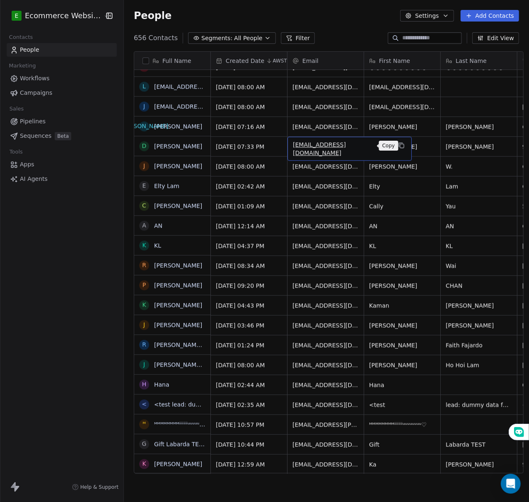
click at [398, 148] on icon "grid" at bounding box center [401, 145] width 7 height 7
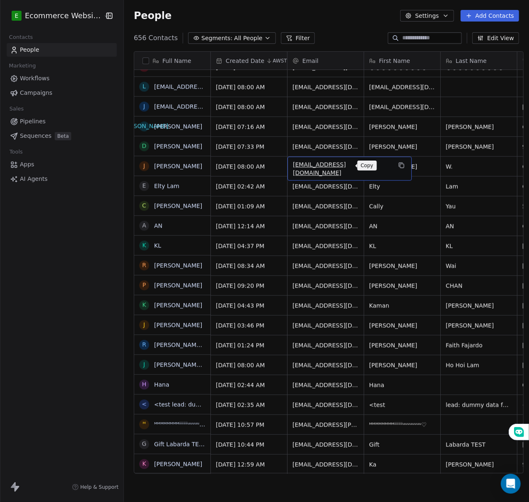
click at [398, 168] on icon "grid" at bounding box center [401, 165] width 7 height 7
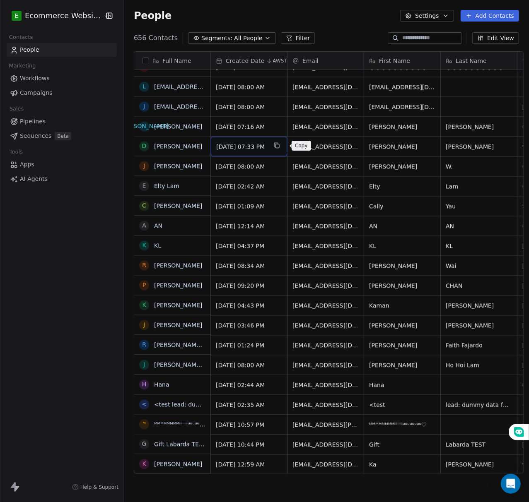
click at [277, 148] on button "grid" at bounding box center [277, 145] width 10 height 10
click at [398, 145] on icon "grid" at bounding box center [401, 145] width 7 height 7
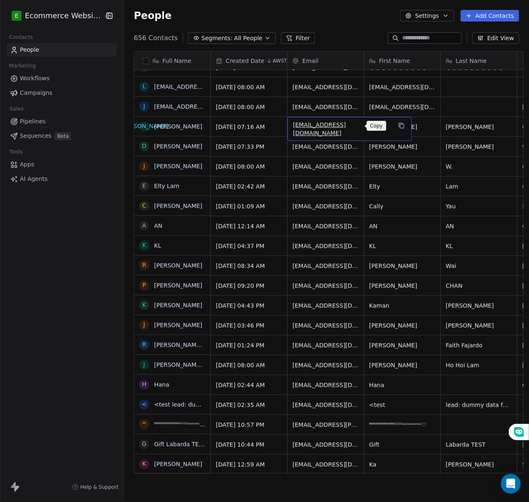
click at [398, 126] on icon "grid" at bounding box center [401, 125] width 7 height 7
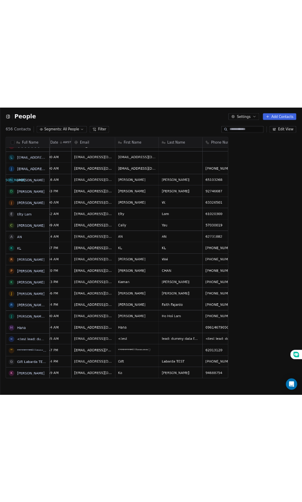
scroll to position [434, 328]
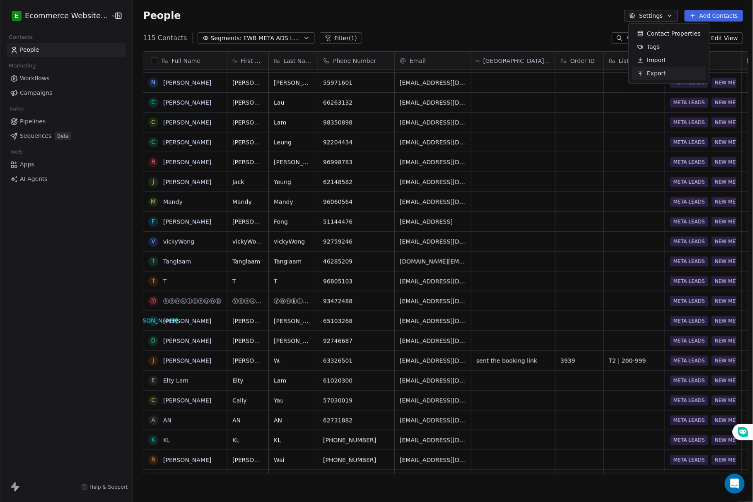
scroll to position [434, 616]
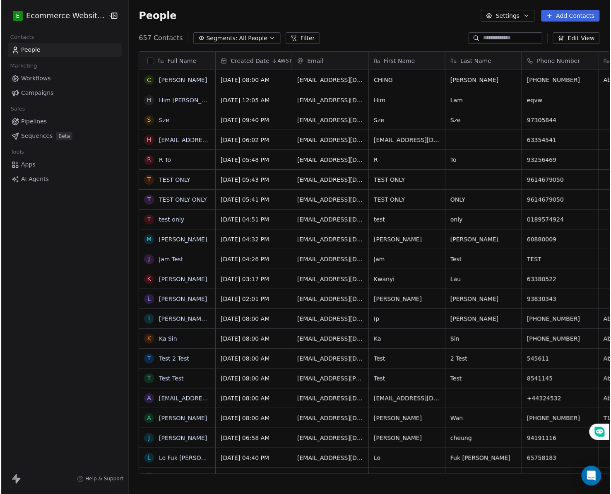
scroll to position [434, 488]
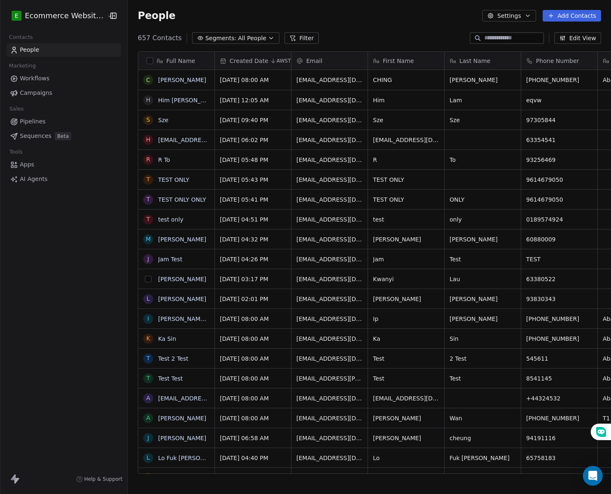
click at [145, 279] on button "grid" at bounding box center [148, 279] width 7 height 7
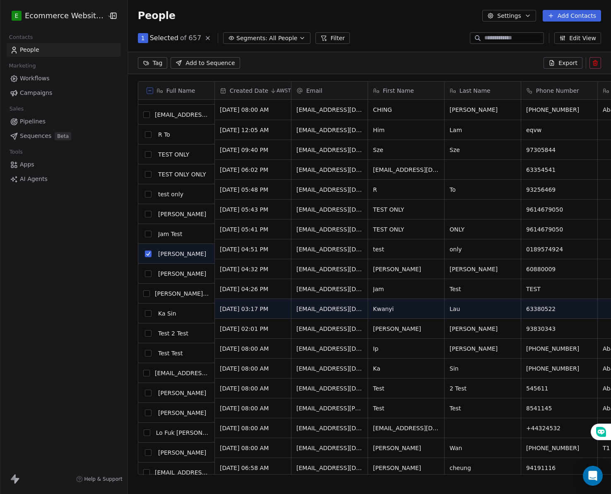
scroll to position [55, 0]
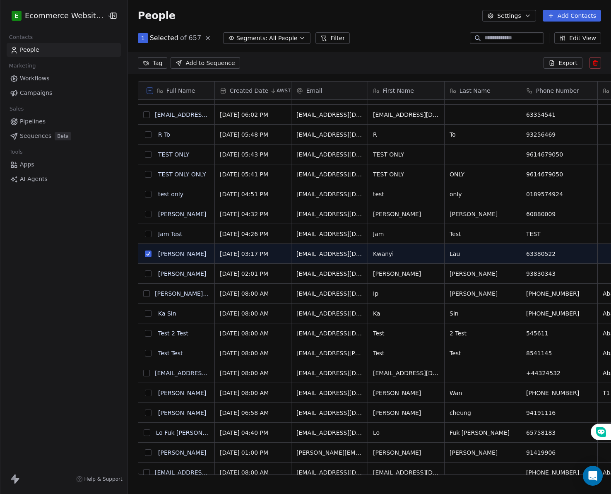
click at [145, 411] on button "grid" at bounding box center [148, 412] width 7 height 7
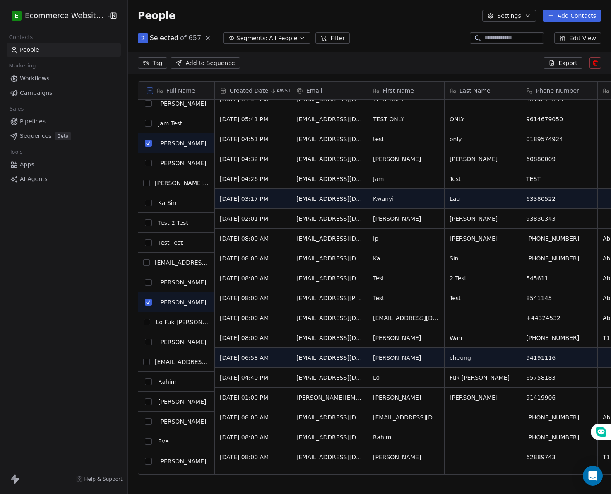
scroll to position [166, 0]
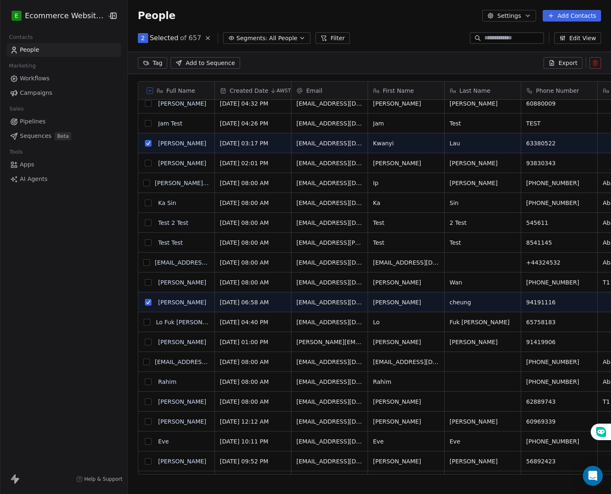
click at [145, 342] on button "grid" at bounding box center [148, 342] width 7 height 7
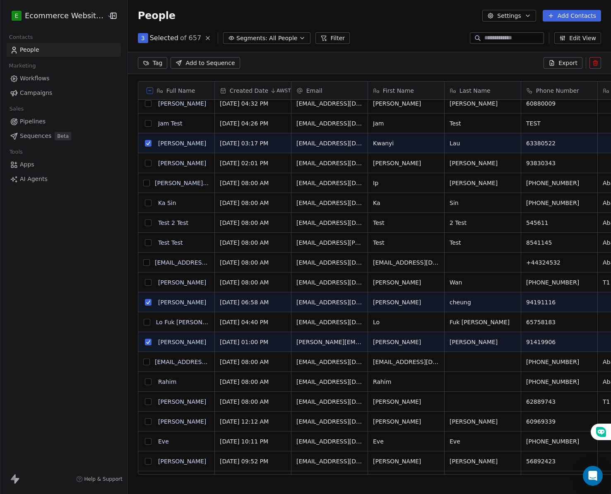
click at [144, 323] on button "grid" at bounding box center [147, 322] width 7 height 7
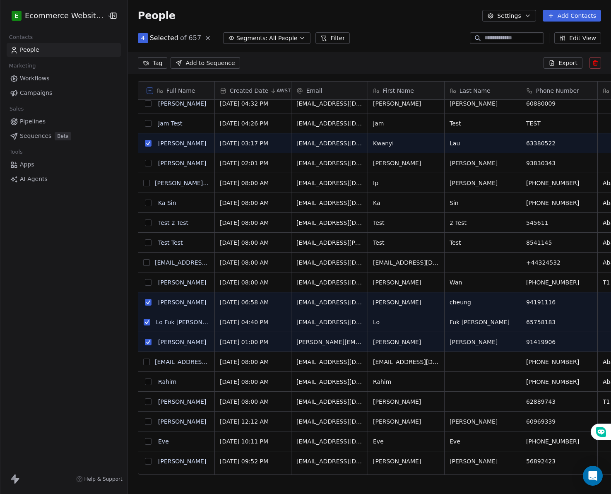
click at [143, 363] on button "grid" at bounding box center [146, 361] width 7 height 7
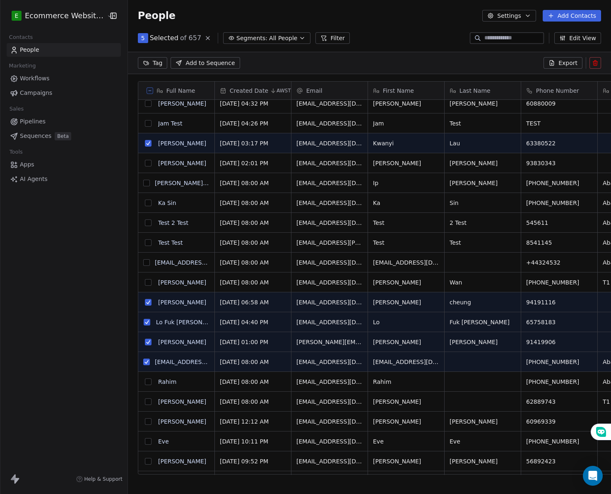
click at [145, 378] on button "grid" at bounding box center [148, 381] width 7 height 7
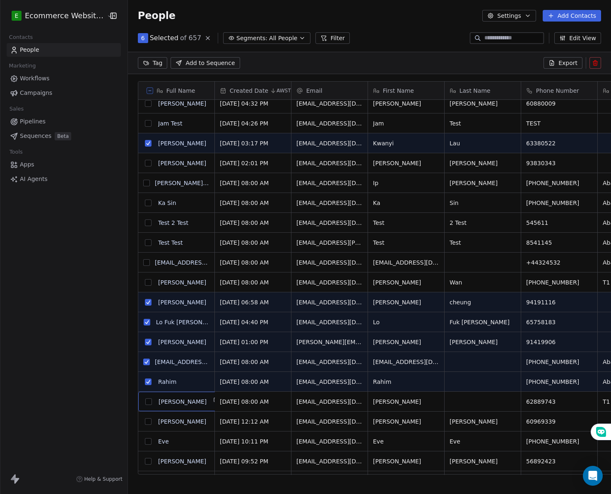
click at [145, 423] on button "grid" at bounding box center [148, 421] width 7 height 7
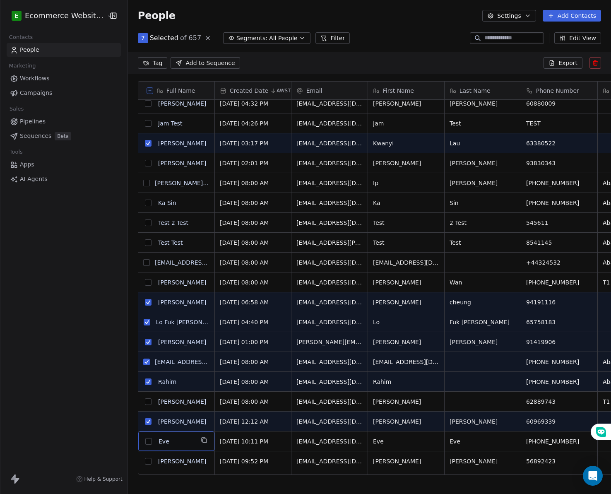
click at [146, 401] on button "grid" at bounding box center [148, 401] width 7 height 7
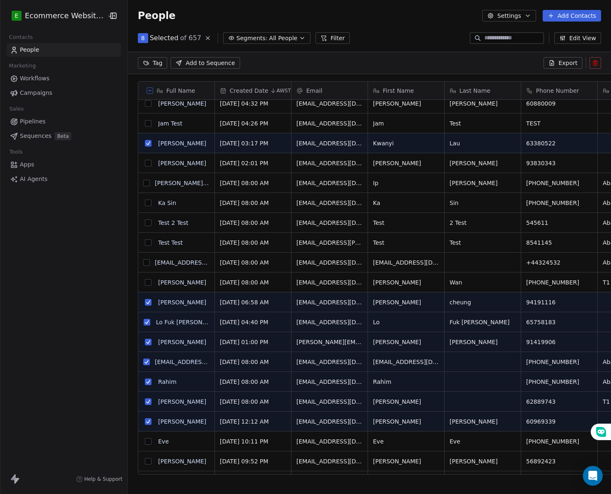
click at [145, 442] on button "grid" at bounding box center [148, 441] width 7 height 7
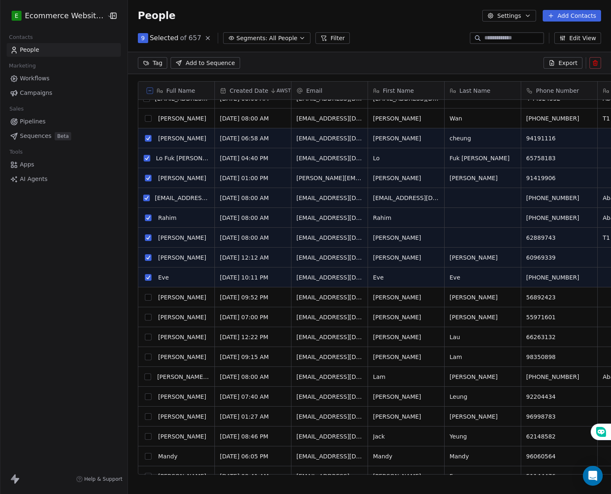
scroll to position [331, 0]
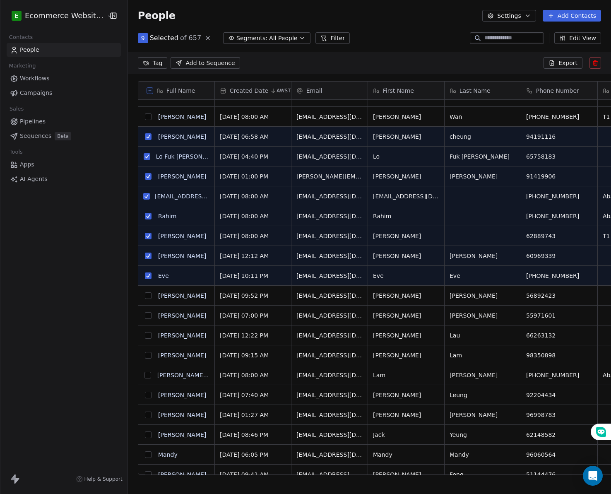
click at [145, 296] on button "grid" at bounding box center [148, 295] width 7 height 7
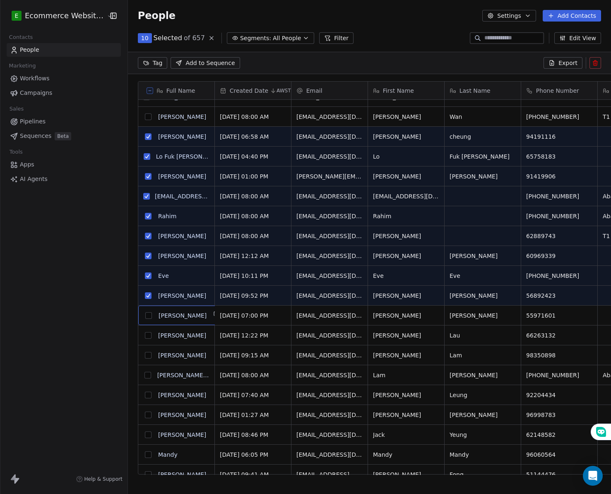
click at [146, 335] on button "grid" at bounding box center [148, 335] width 7 height 7
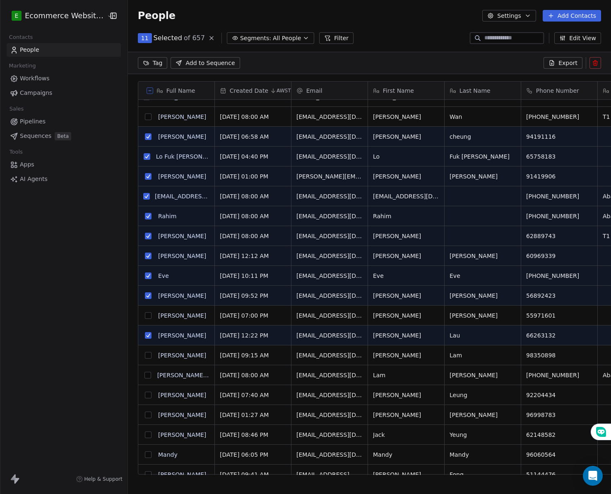
click at [146, 317] on button "grid" at bounding box center [148, 315] width 7 height 7
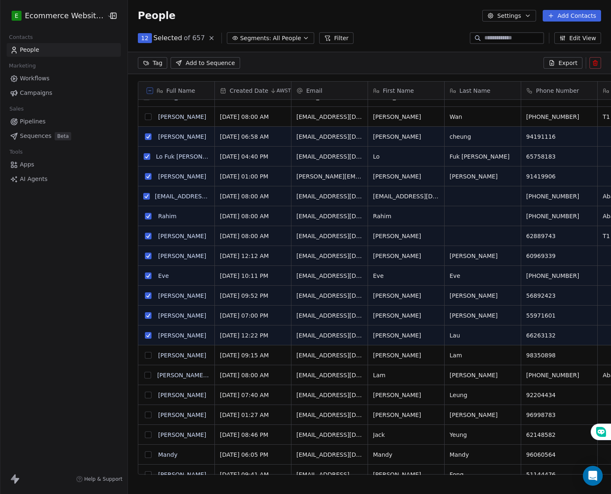
click at [145, 355] on button "grid" at bounding box center [148, 355] width 7 height 7
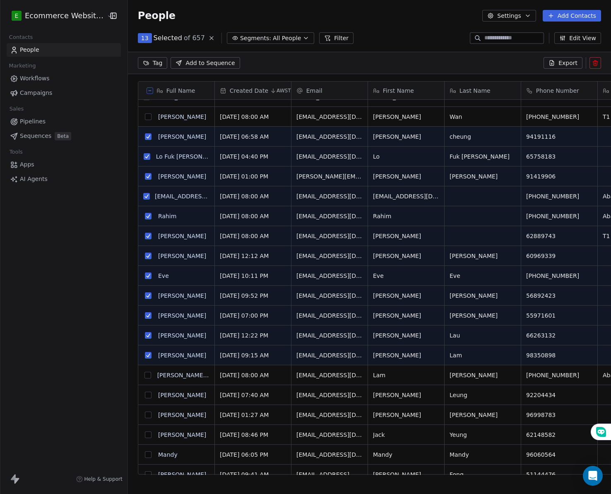
click at [144, 373] on button "grid" at bounding box center [147, 375] width 7 height 7
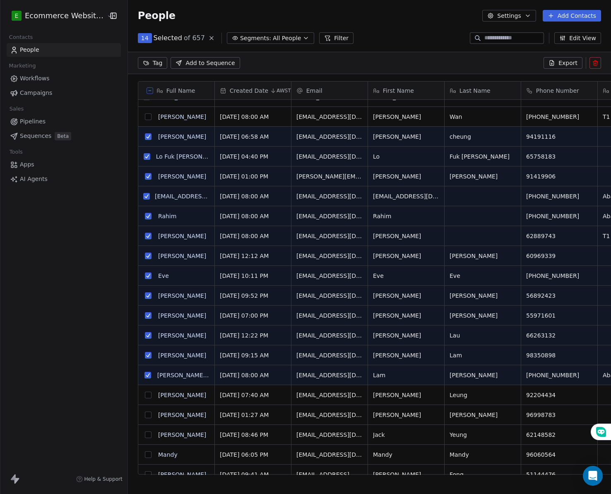
click at [145, 393] on button "grid" at bounding box center [148, 395] width 7 height 7
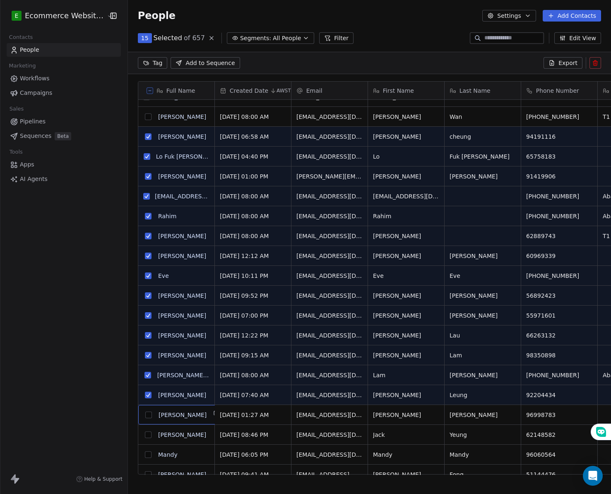
click at [145, 432] on button "grid" at bounding box center [148, 434] width 7 height 7
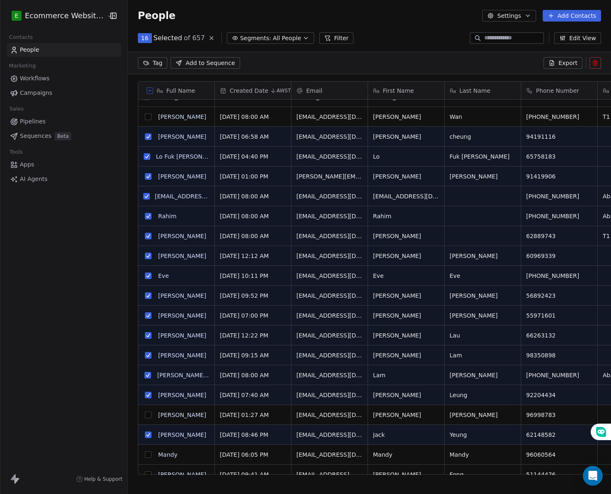
click at [145, 413] on button "grid" at bounding box center [148, 414] width 7 height 7
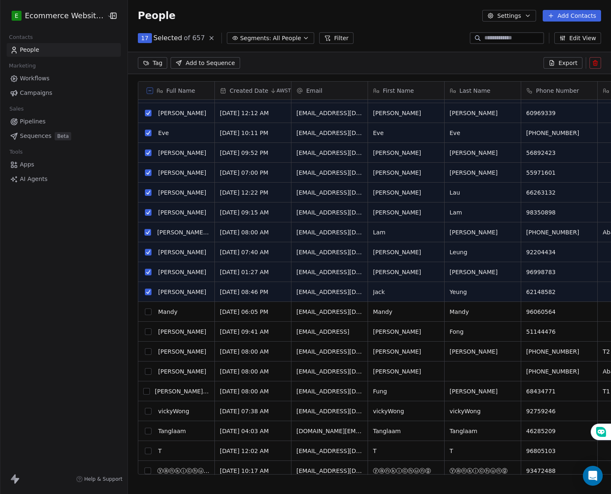
scroll to position [497, 0]
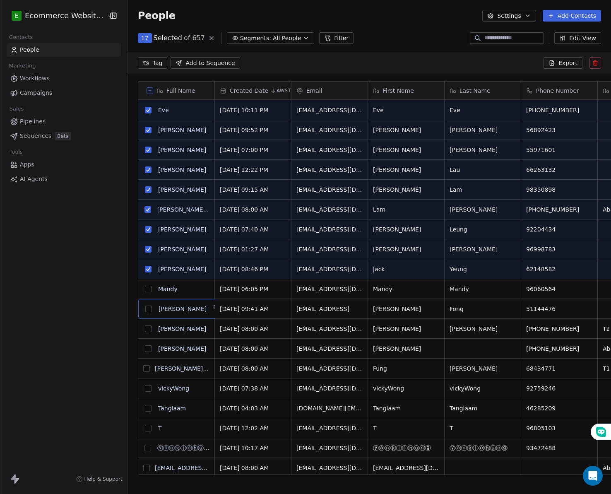
click at [144, 310] on div "F" at bounding box center [149, 309] width 10 height 10
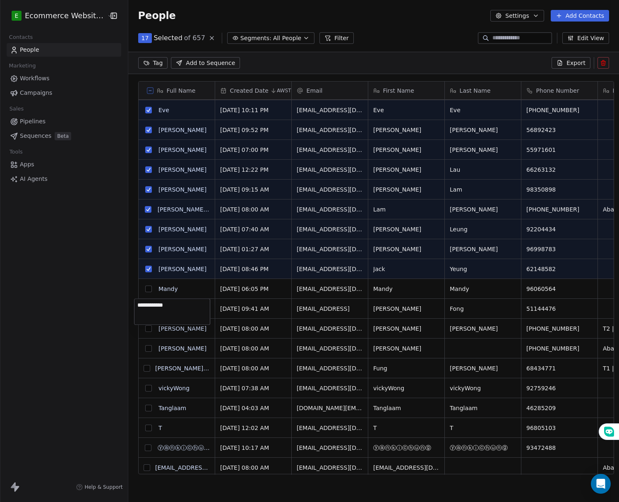
click at [146, 286] on html "E Ecommerce Website Builder Contacts People Marketing Workflows Campaigns Sales…" at bounding box center [309, 252] width 619 height 505
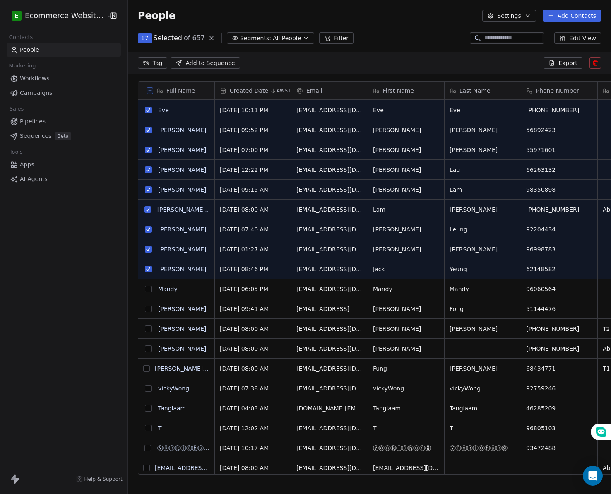
click at [145, 289] on button "grid" at bounding box center [148, 289] width 7 height 7
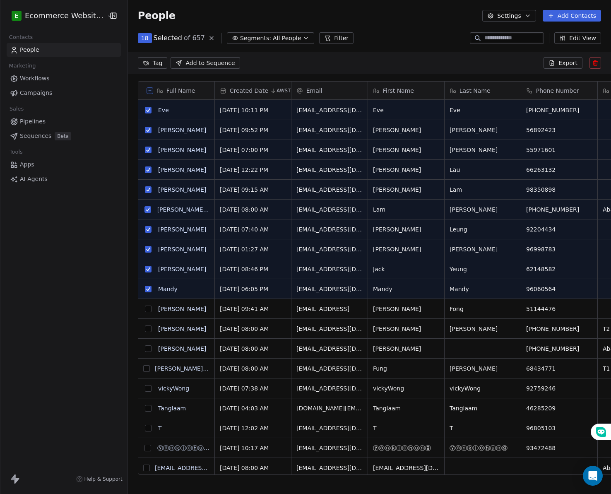
click at [145, 308] on button "grid" at bounding box center [148, 308] width 7 height 7
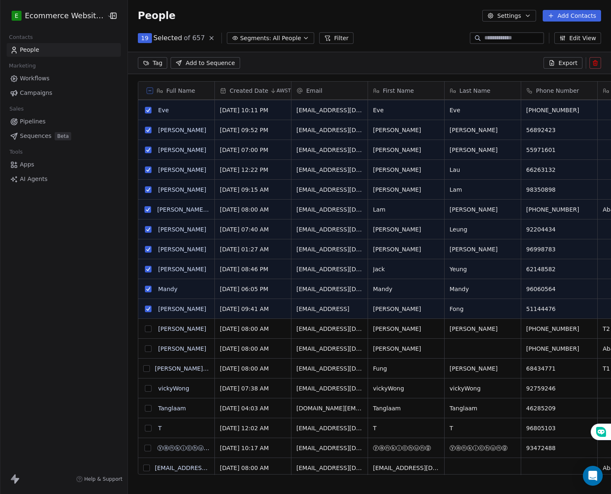
click at [146, 331] on button "grid" at bounding box center [148, 328] width 7 height 7
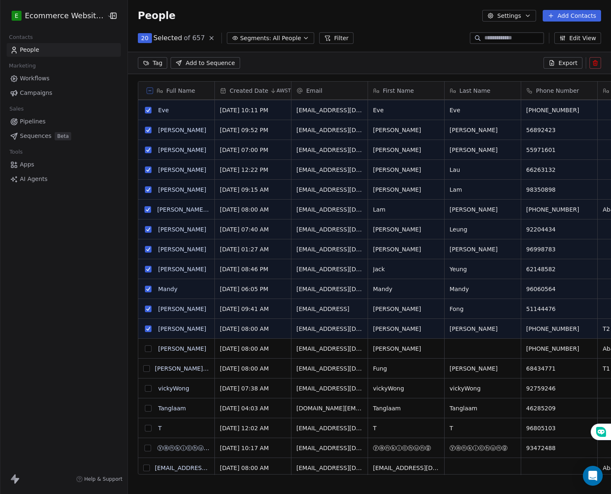
click at [145, 347] on button "grid" at bounding box center [148, 348] width 7 height 7
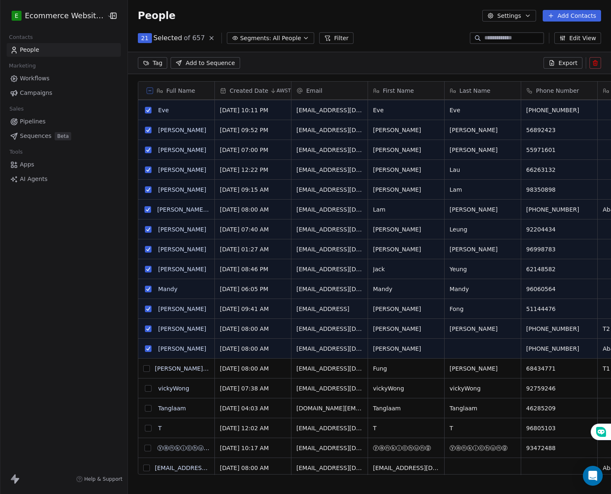
click at [145, 370] on button "grid" at bounding box center [146, 368] width 7 height 7
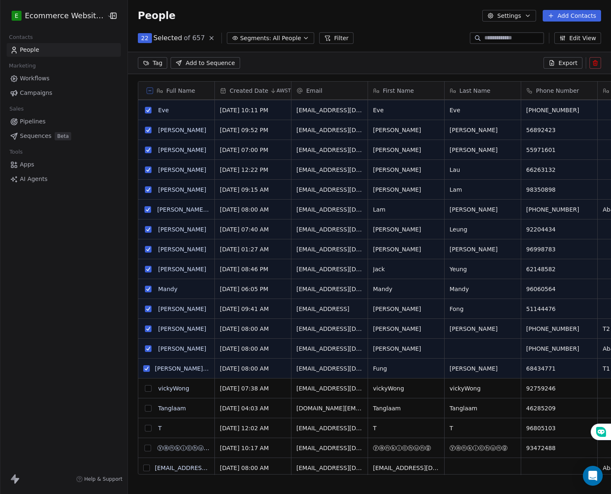
click at [145, 385] on button "grid" at bounding box center [148, 388] width 7 height 7
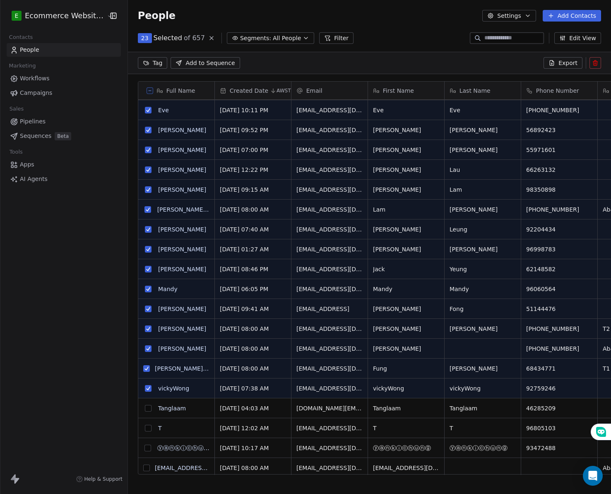
click at [145, 429] on button "grid" at bounding box center [148, 428] width 7 height 7
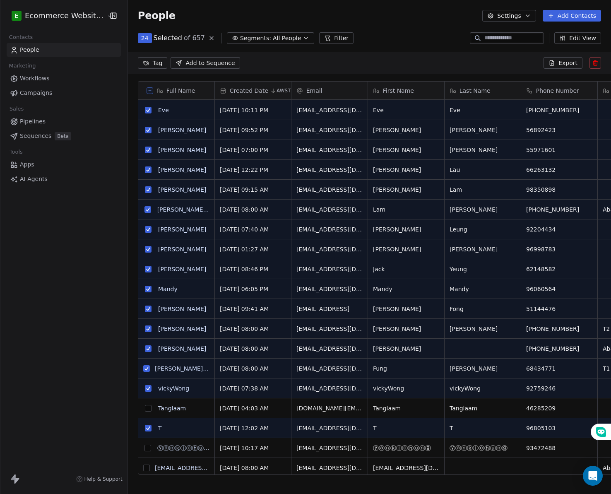
click at [145, 407] on button "grid" at bounding box center [148, 408] width 7 height 7
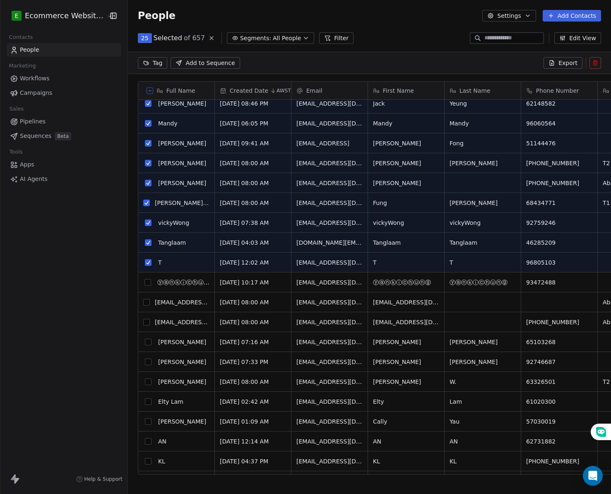
scroll to position [662, 0]
click at [145, 302] on button "grid" at bounding box center [146, 302] width 7 height 7
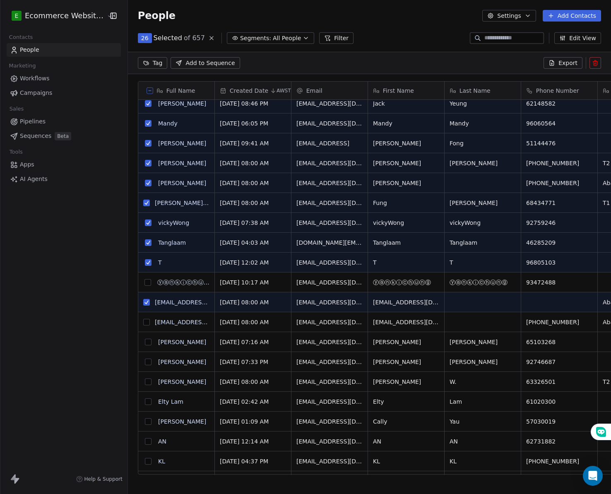
click at [146, 285] on button "grid" at bounding box center [147, 282] width 7 height 7
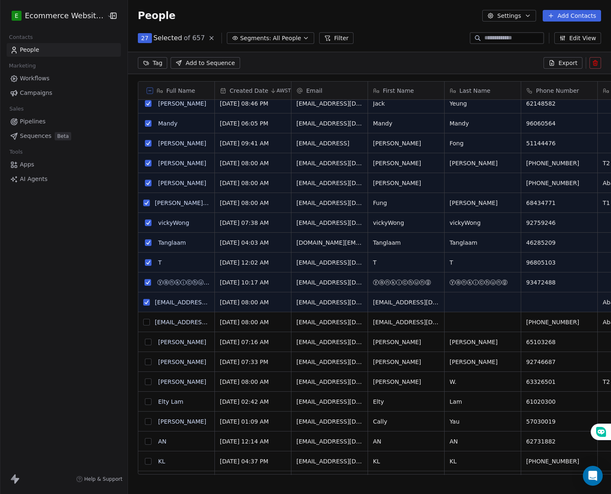
click at [143, 323] on button "grid" at bounding box center [146, 322] width 7 height 7
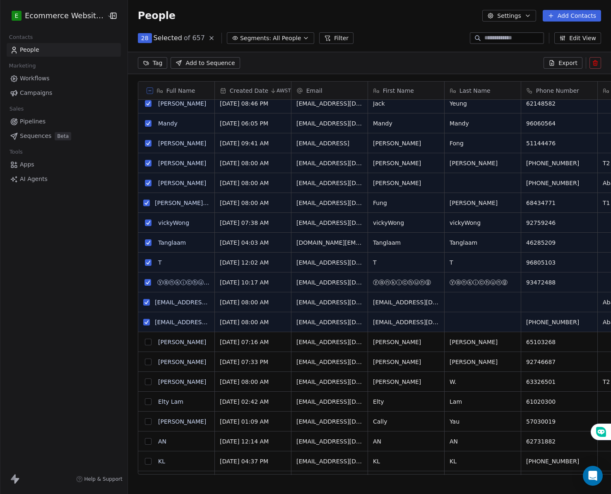
click at [145, 344] on button "grid" at bounding box center [148, 342] width 7 height 7
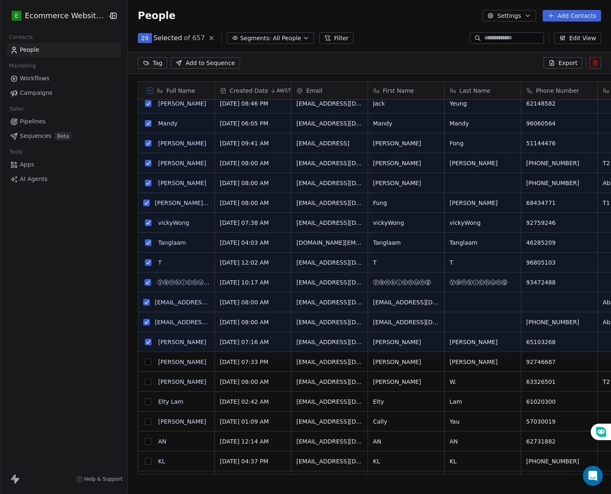
click at [145, 360] on button "grid" at bounding box center [148, 361] width 7 height 7
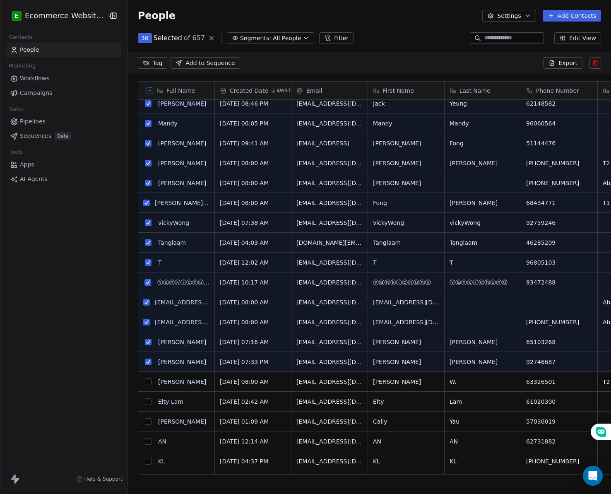
click at [145, 381] on button "grid" at bounding box center [148, 381] width 7 height 7
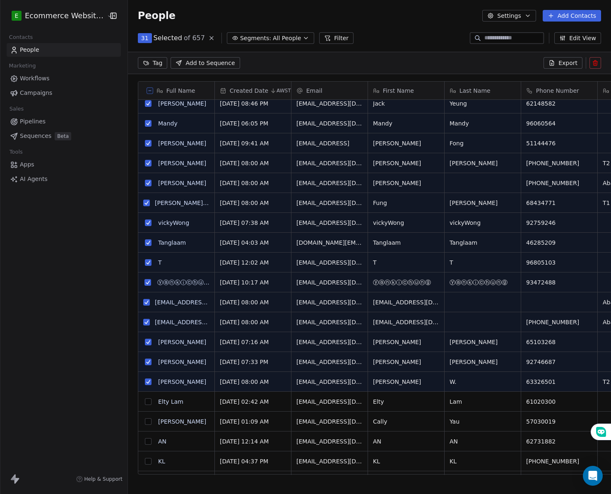
click at [145, 402] on button "grid" at bounding box center [148, 401] width 7 height 7
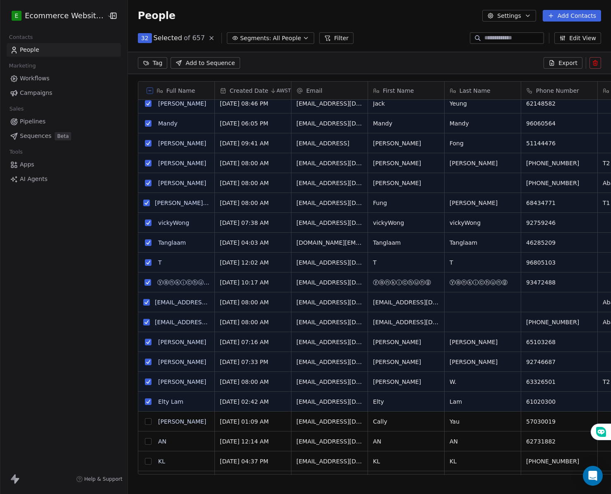
click at [145, 419] on button "grid" at bounding box center [148, 421] width 7 height 7
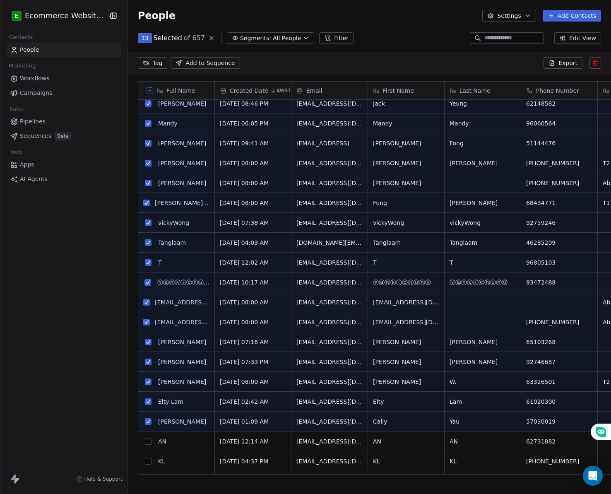
click at [145, 444] on button "grid" at bounding box center [148, 441] width 7 height 7
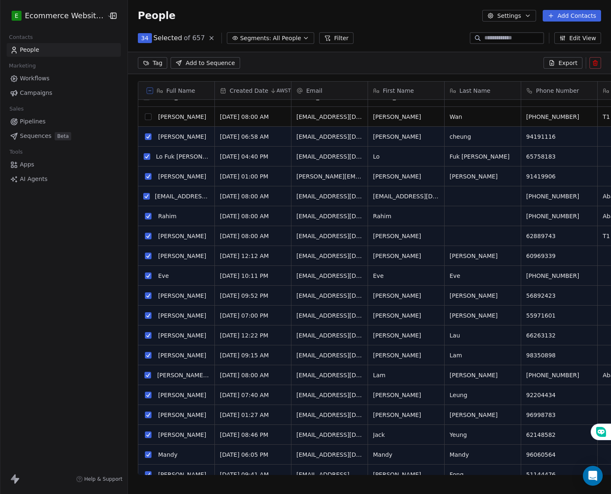
scroll to position [0, 0]
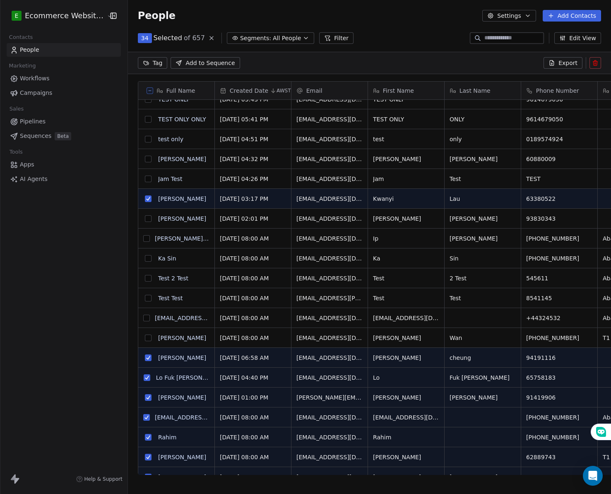
click at [144, 318] on button "grid" at bounding box center [146, 318] width 7 height 7
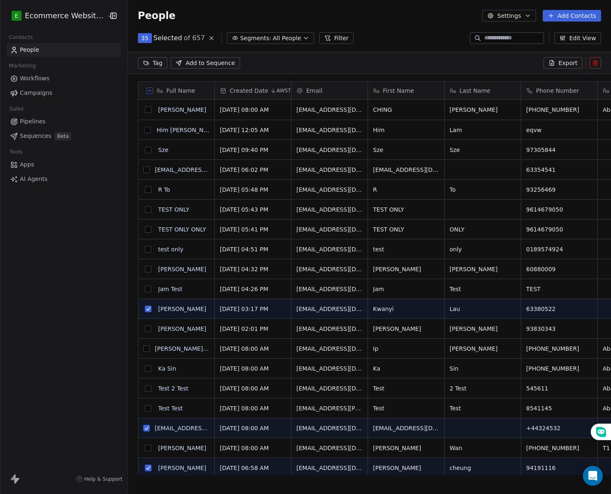
click at [520, 17] on button "Settings" at bounding box center [508, 16] width 53 height 12
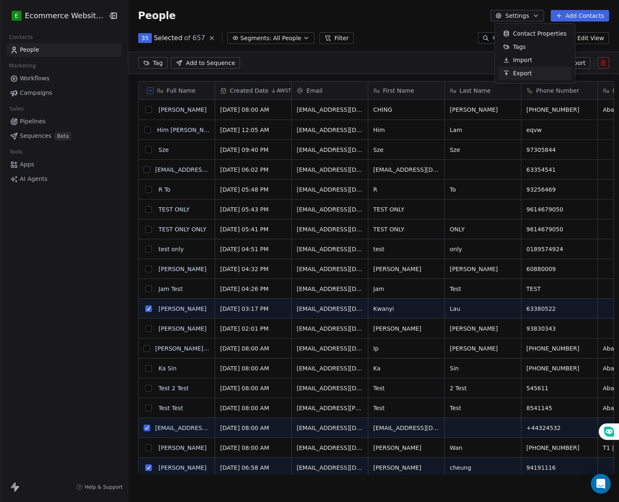
click at [520, 70] on span "Export" at bounding box center [522, 73] width 19 height 9
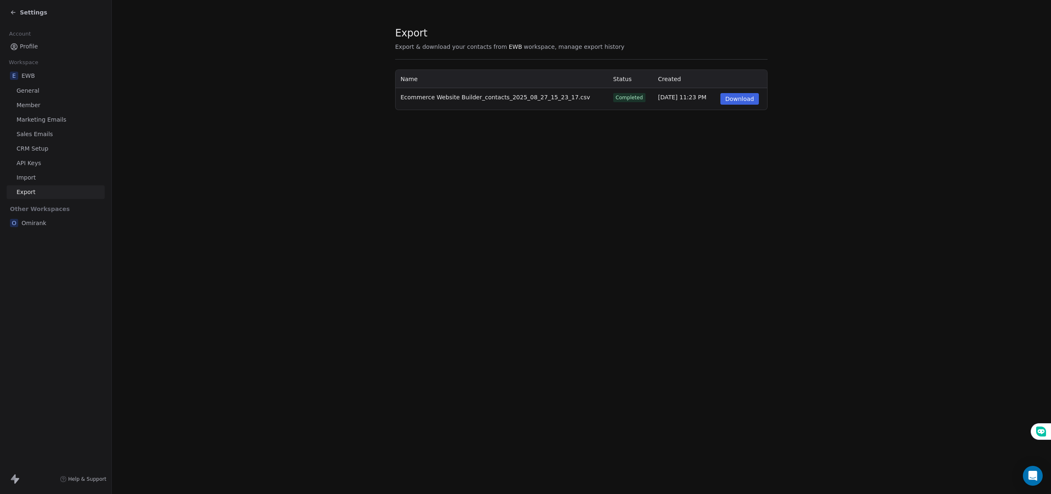
drag, startPoint x: 459, startPoint y: 177, endPoint x: 457, endPoint y: 171, distance: 6.2
click at [459, 177] on div "Export Export & download your contacts from EWB workspace, manage export histor…" at bounding box center [582, 247] width 940 height 494
click at [12, 10] on icon at bounding box center [13, 12] width 7 height 7
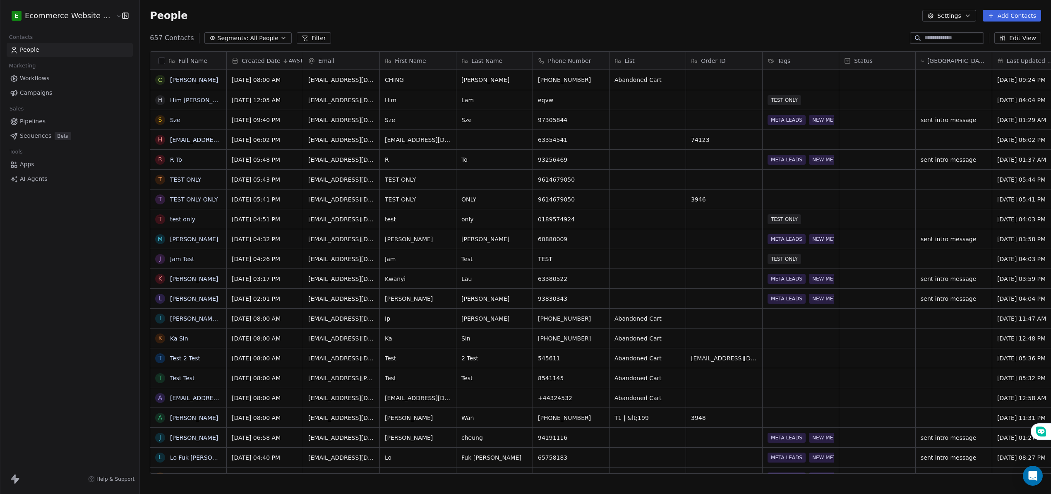
scroll to position [434, 917]
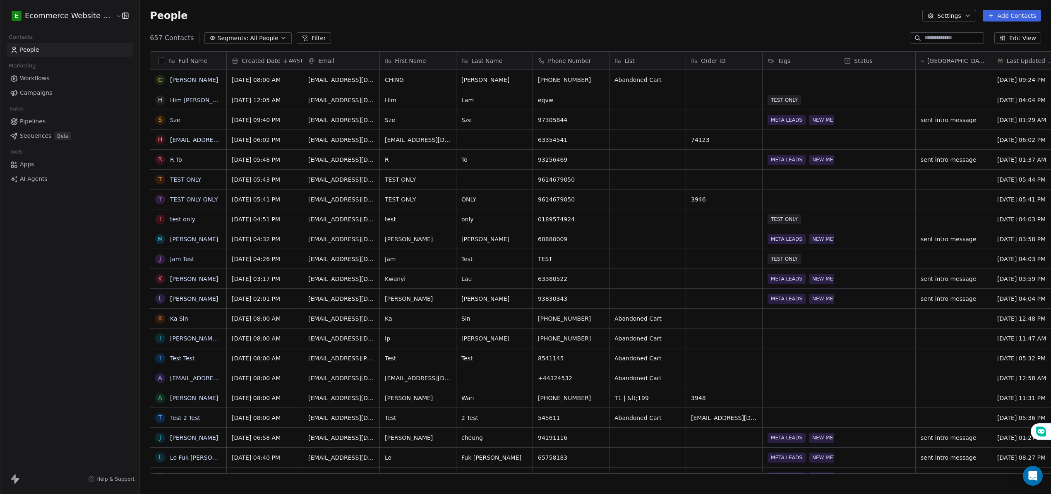
click at [520, 13] on button "Settings" at bounding box center [949, 16] width 53 height 12
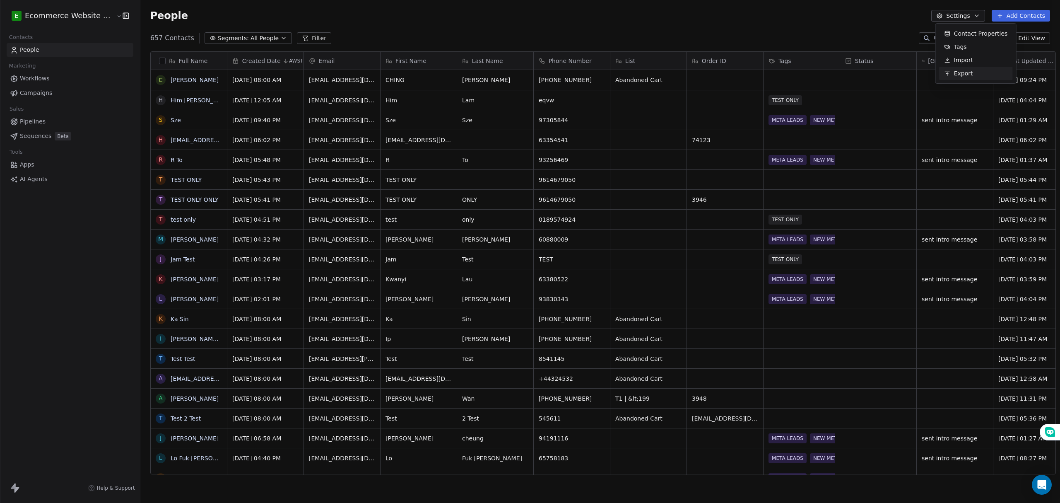
click at [520, 69] on span "Export" at bounding box center [963, 73] width 19 height 9
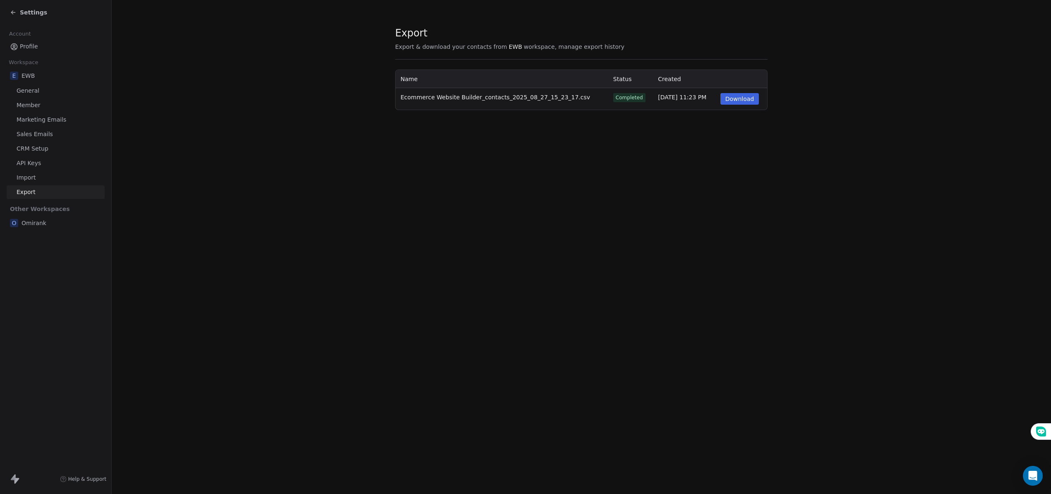
click at [14, 12] on icon at bounding box center [13, 12] width 4 height 0
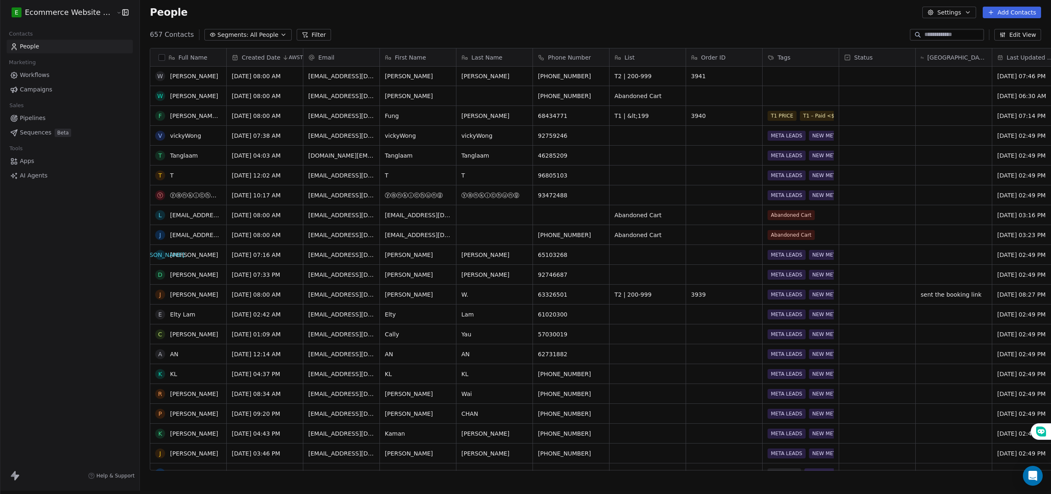
scroll to position [717, 0]
drag, startPoint x: 156, startPoint y: 345, endPoint x: 156, endPoint y: 327, distance: 18.2
click at [0, 0] on button "grid" at bounding box center [0, 0] width 0 height 0
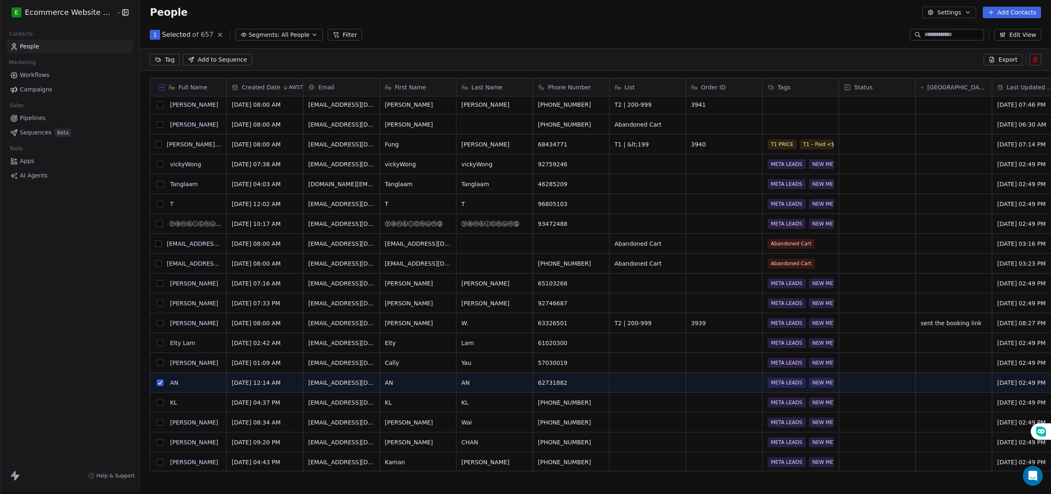
scroll to position [405, 917]
click at [157, 360] on button "grid" at bounding box center [160, 363] width 7 height 7
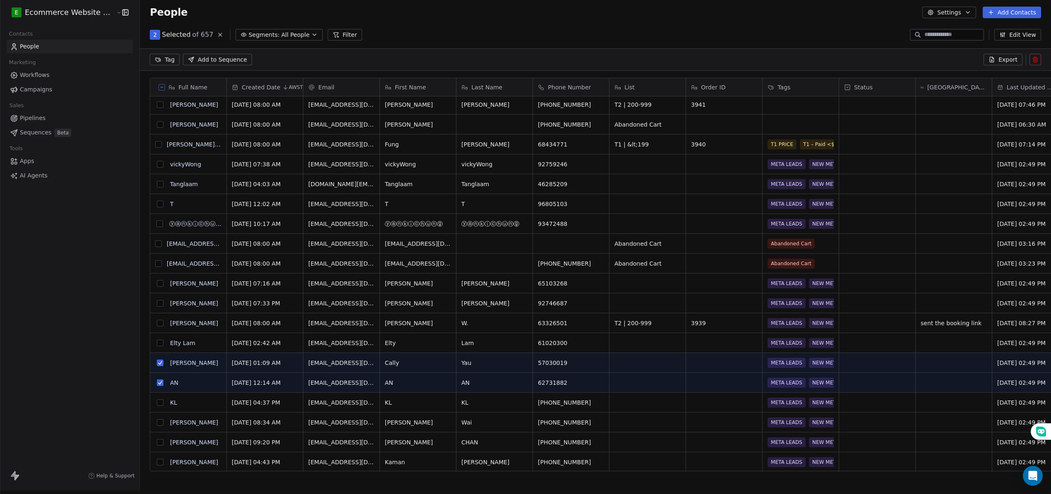
click at [157, 340] on button "grid" at bounding box center [160, 343] width 7 height 7
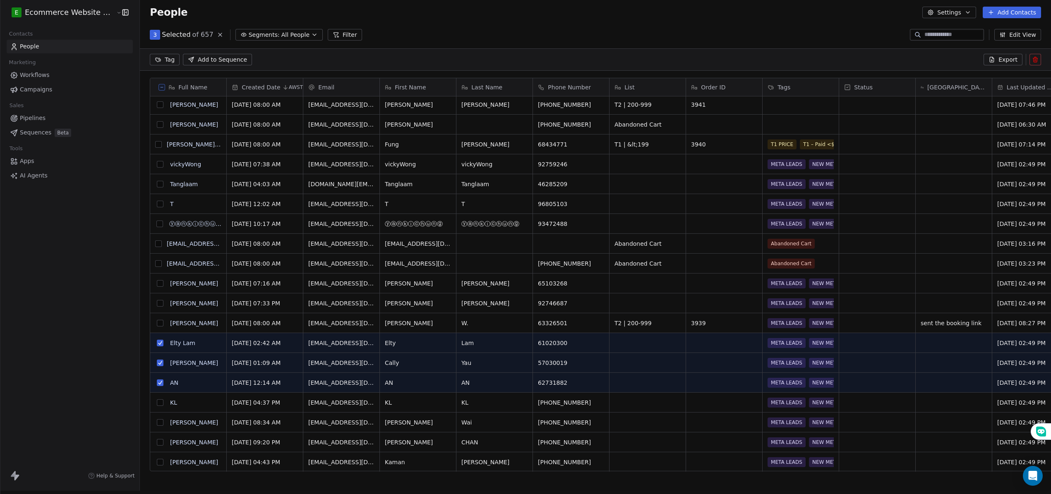
click at [157, 320] on button "grid" at bounding box center [160, 323] width 7 height 7
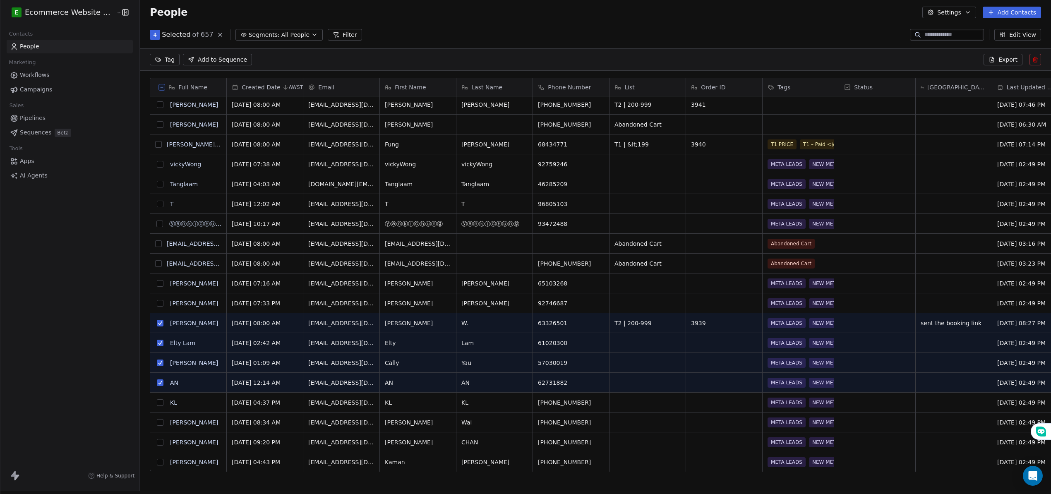
click at [154, 313] on div "J [PERSON_NAME]" at bounding box center [188, 323] width 77 height 20
click at [157, 300] on button "grid" at bounding box center [160, 303] width 7 height 7
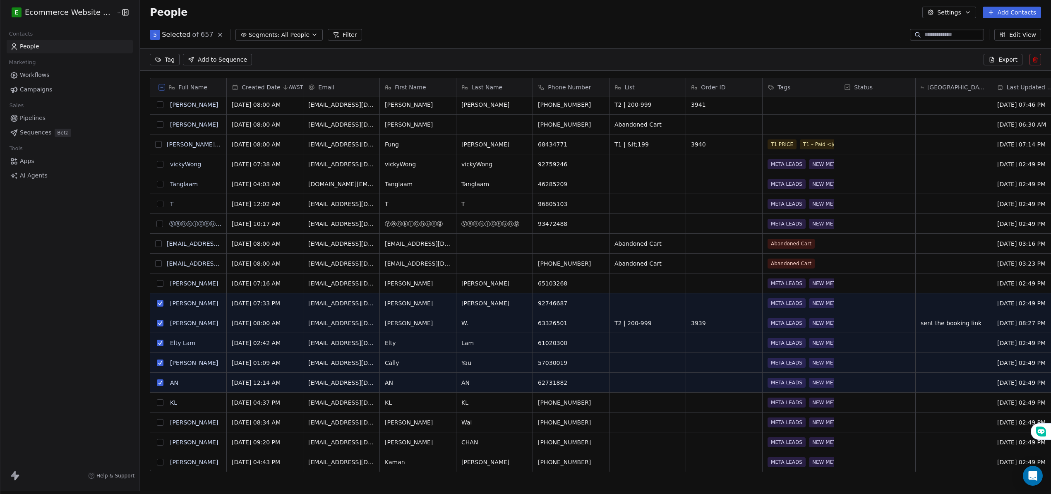
click at [155, 260] on button "grid" at bounding box center [158, 263] width 7 height 7
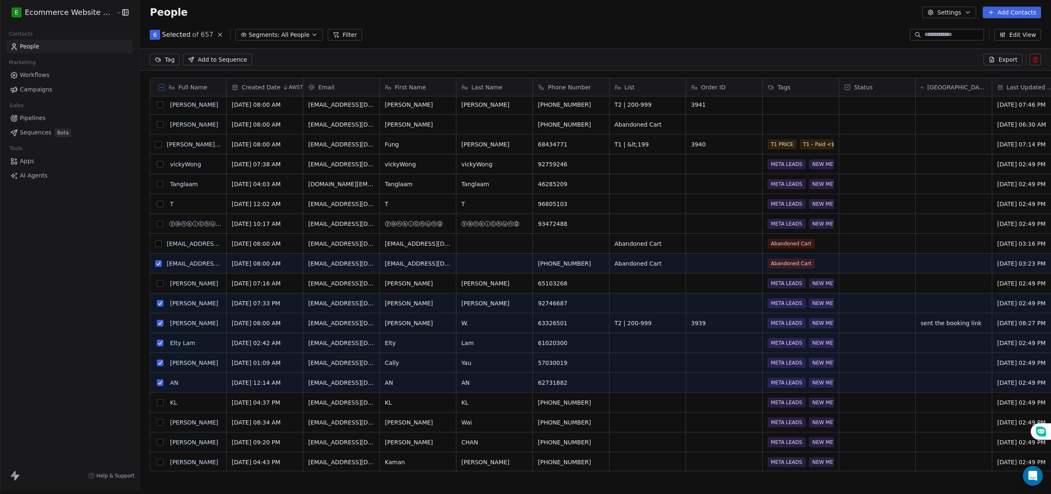
click at [157, 280] on button "grid" at bounding box center [160, 283] width 7 height 7
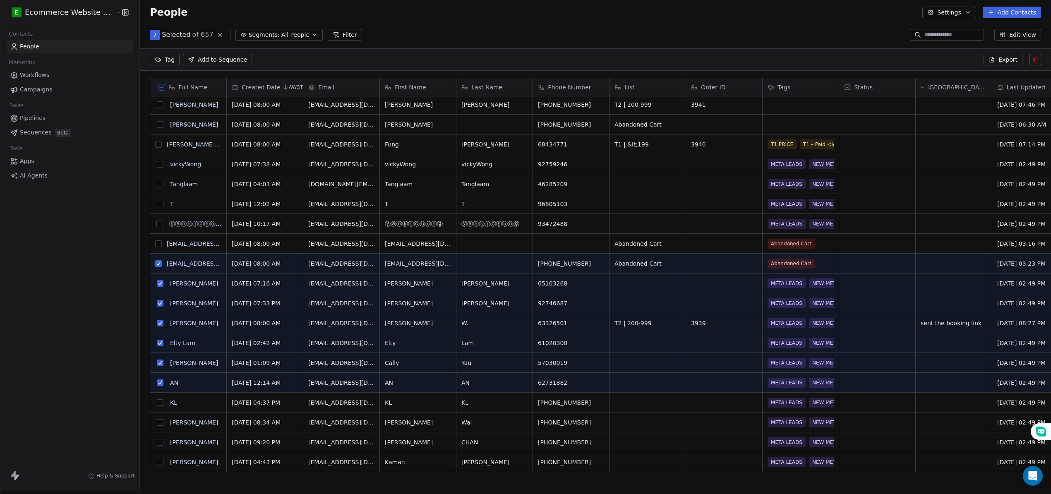
click at [156, 221] on button "grid" at bounding box center [159, 224] width 7 height 7
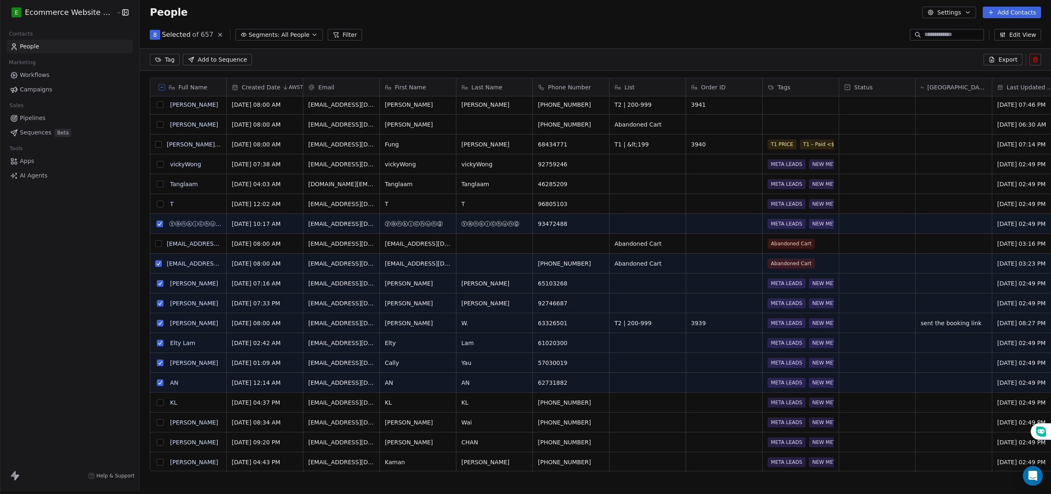
click at [155, 241] on button "grid" at bounding box center [158, 244] width 7 height 7
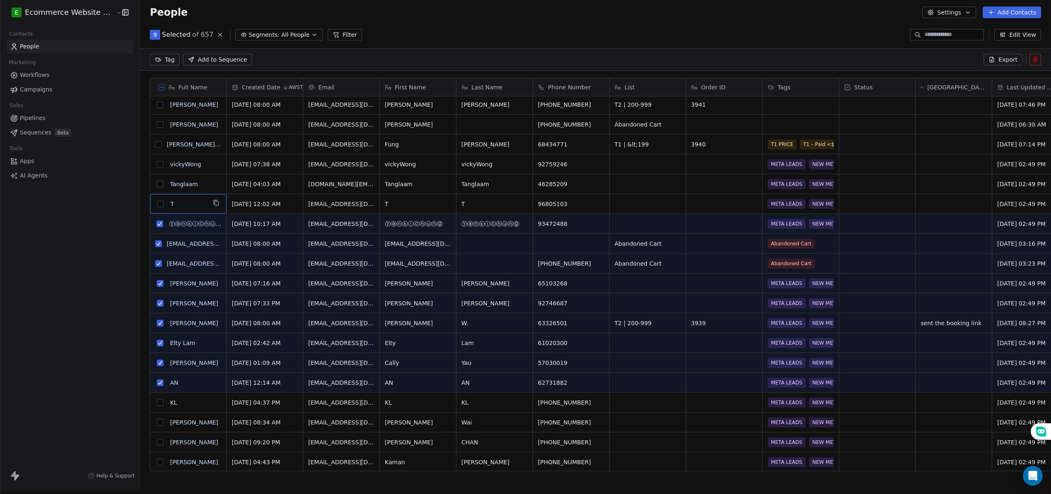
click at [157, 181] on button "grid" at bounding box center [160, 184] width 7 height 7
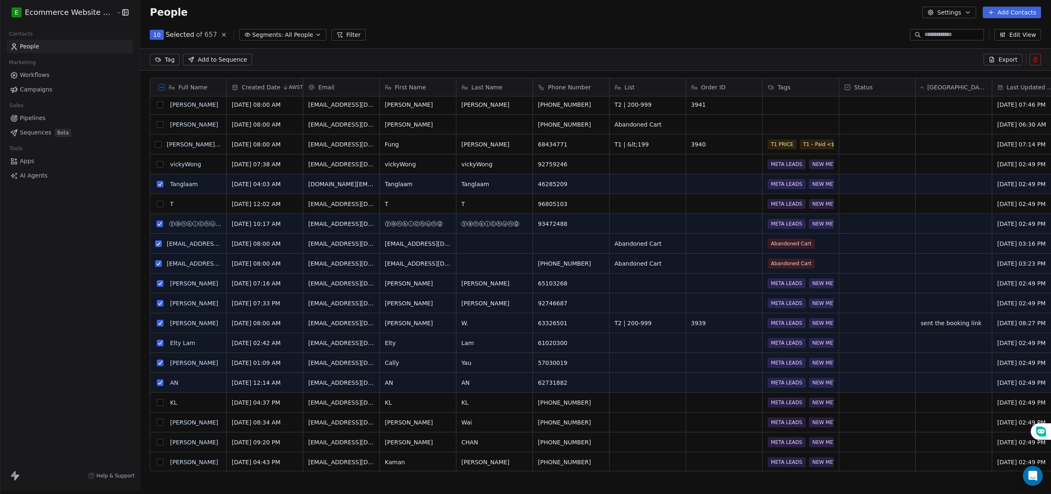
click at [157, 201] on button "grid" at bounding box center [160, 204] width 7 height 7
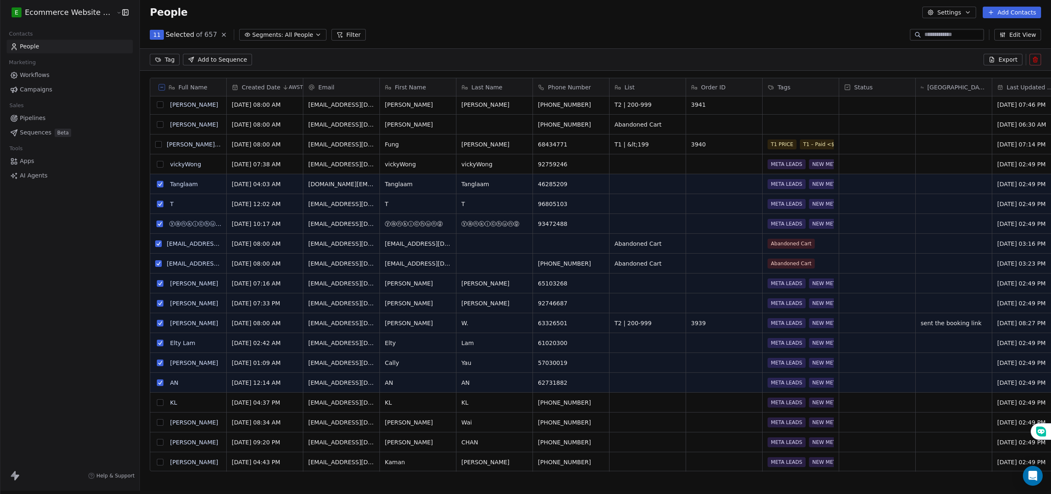
click at [157, 161] on button "grid" at bounding box center [160, 164] width 7 height 7
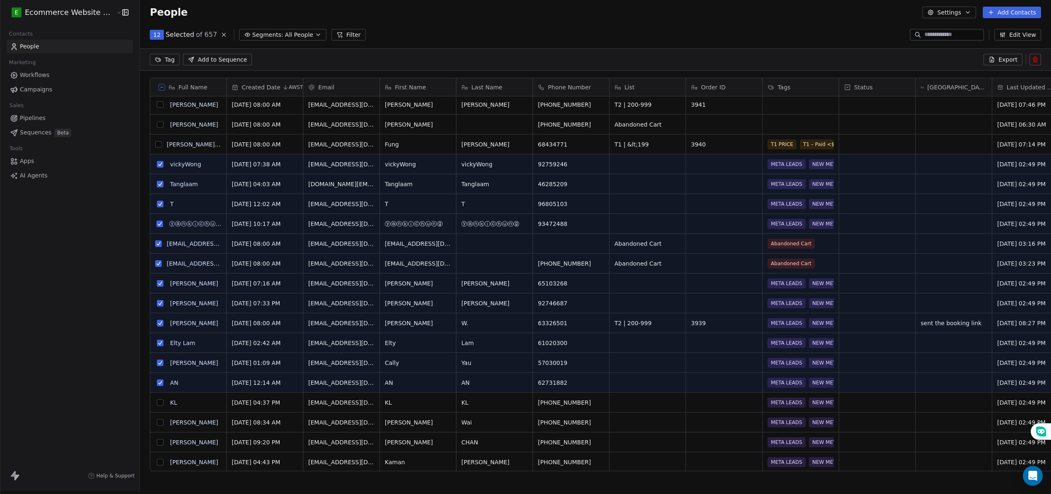
click at [155, 141] on button "grid" at bounding box center [158, 144] width 7 height 7
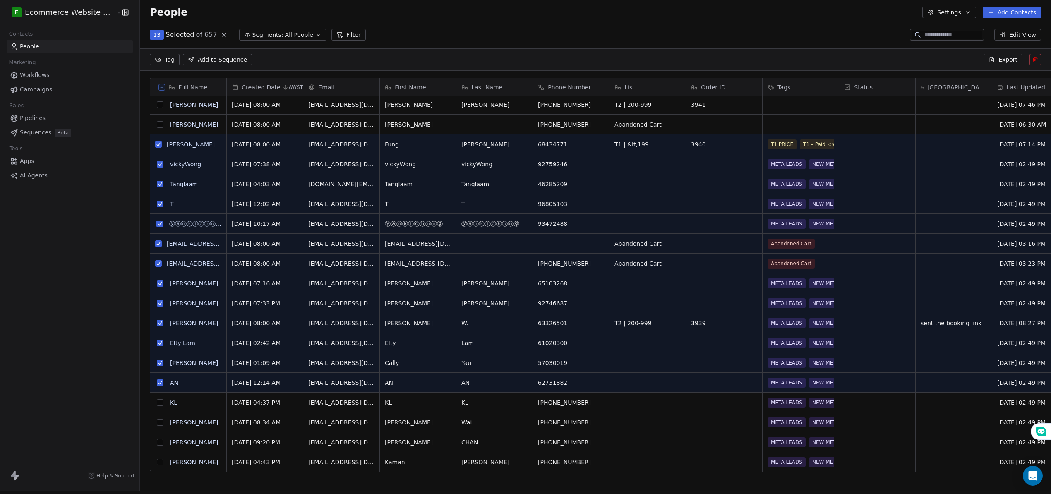
click at [157, 121] on button "grid" at bounding box center [160, 124] width 7 height 7
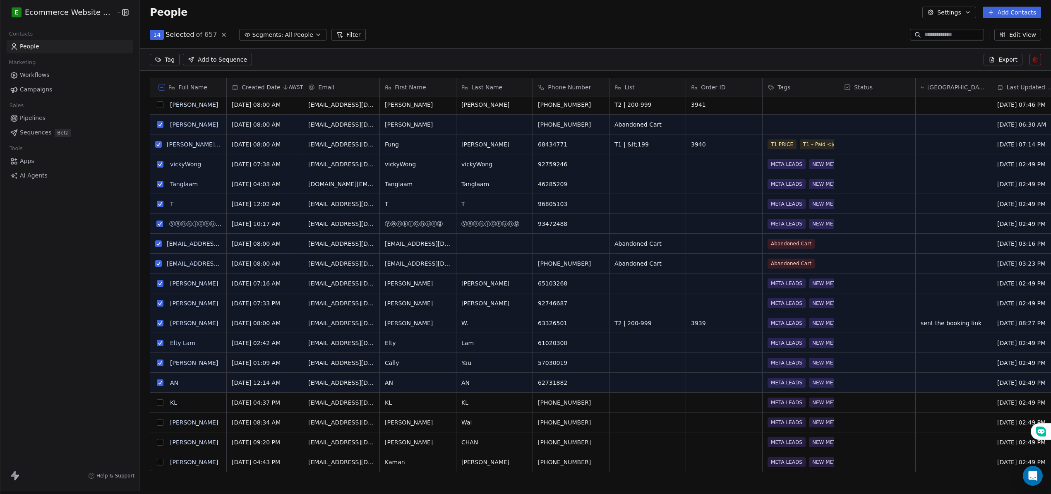
click at [157, 101] on button "grid" at bounding box center [160, 104] width 7 height 7
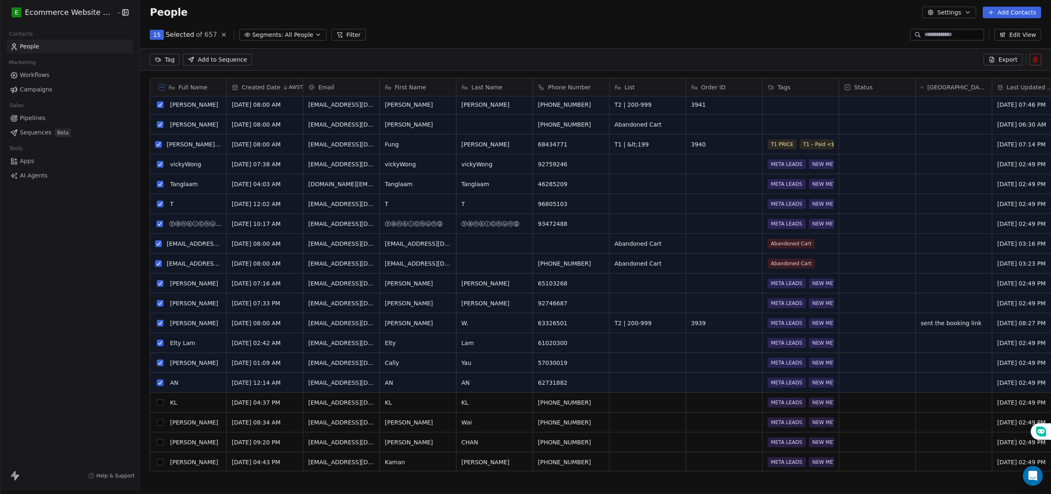
scroll to position [497, 0]
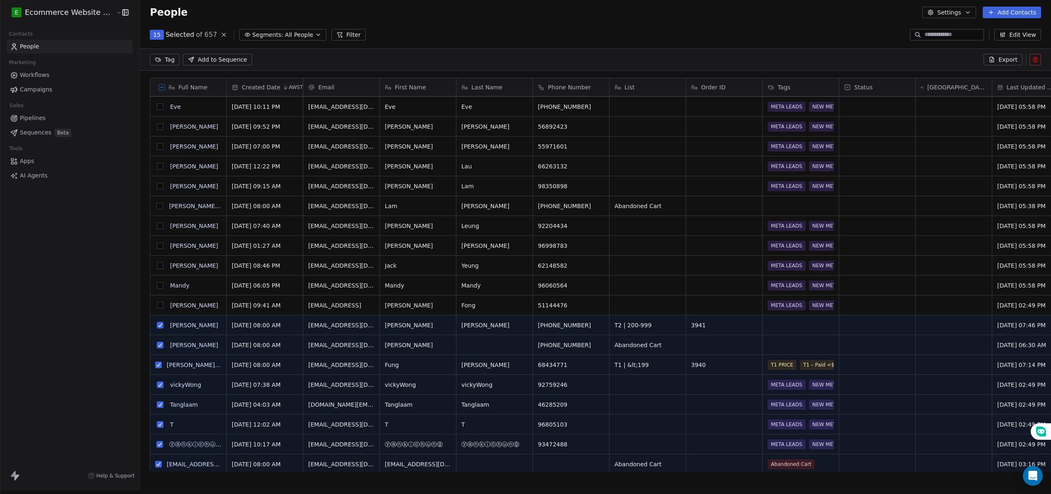
click at [157, 302] on button "grid" at bounding box center [160, 305] width 7 height 7
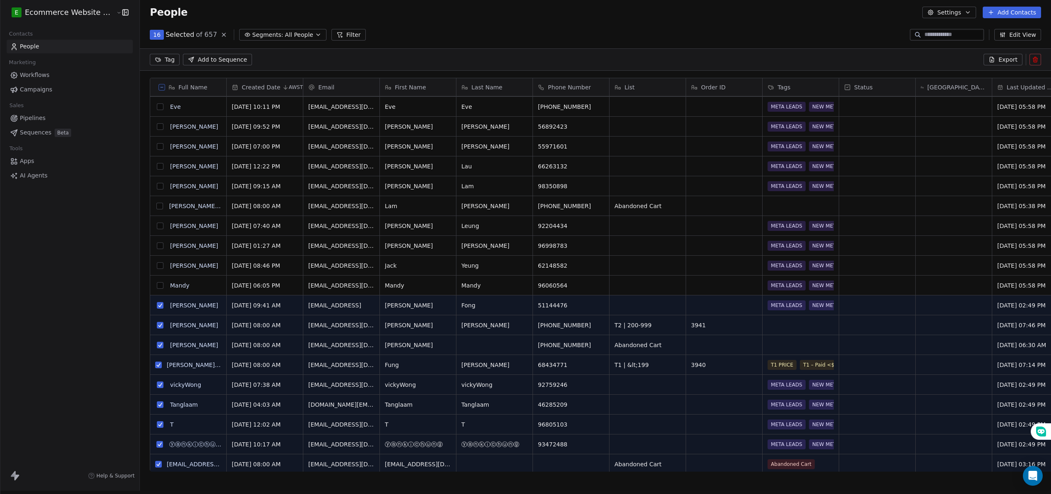
click at [157, 282] on button "grid" at bounding box center [160, 285] width 7 height 7
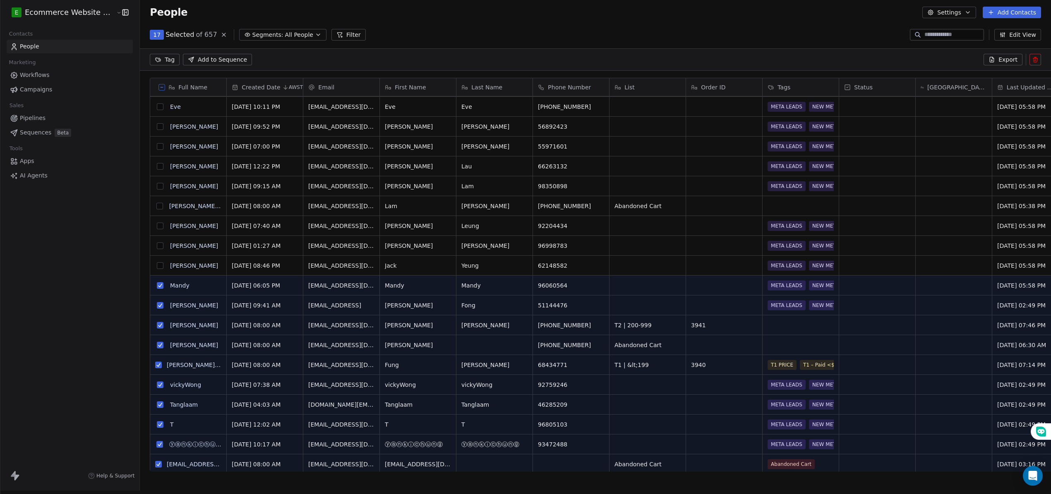
click at [157, 262] on button "grid" at bounding box center [160, 265] width 7 height 7
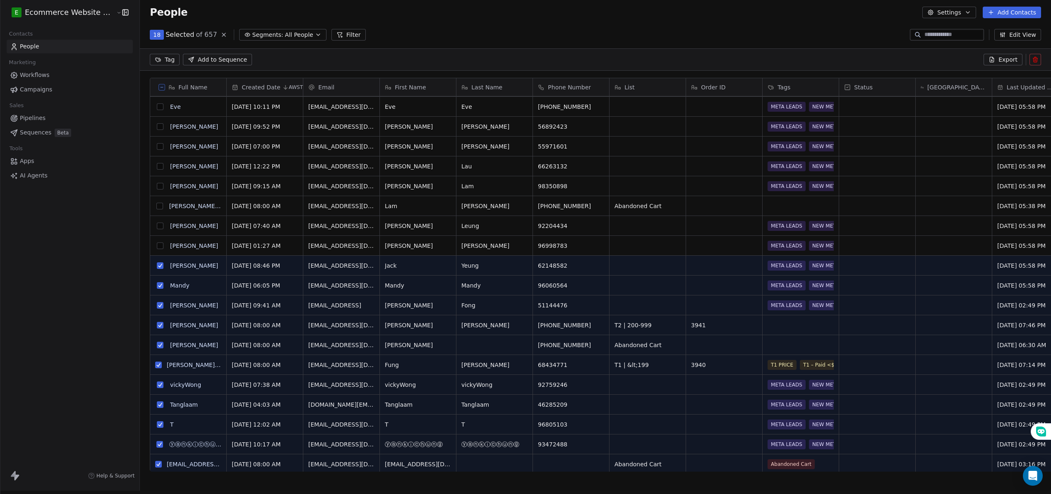
click at [157, 243] on button "grid" at bounding box center [160, 246] width 7 height 7
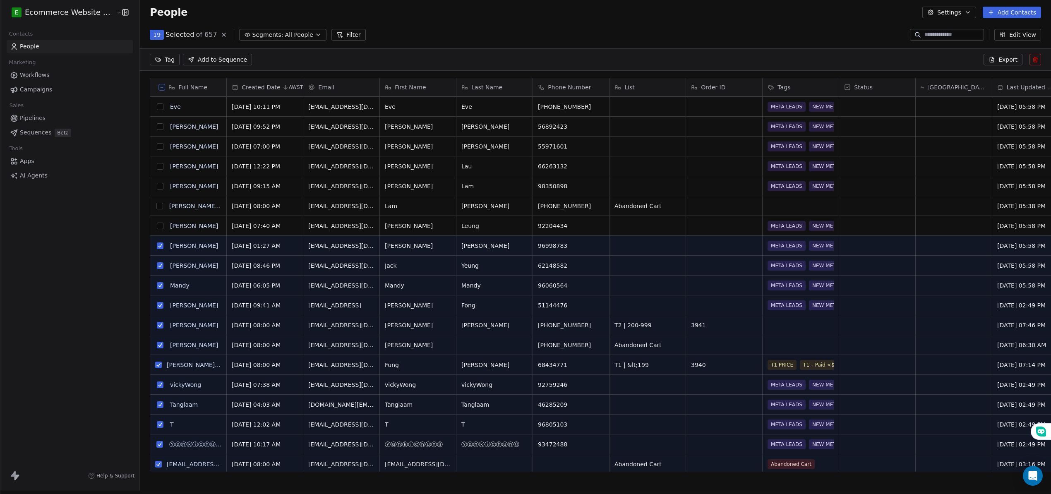
click at [157, 223] on button "grid" at bounding box center [160, 226] width 7 height 7
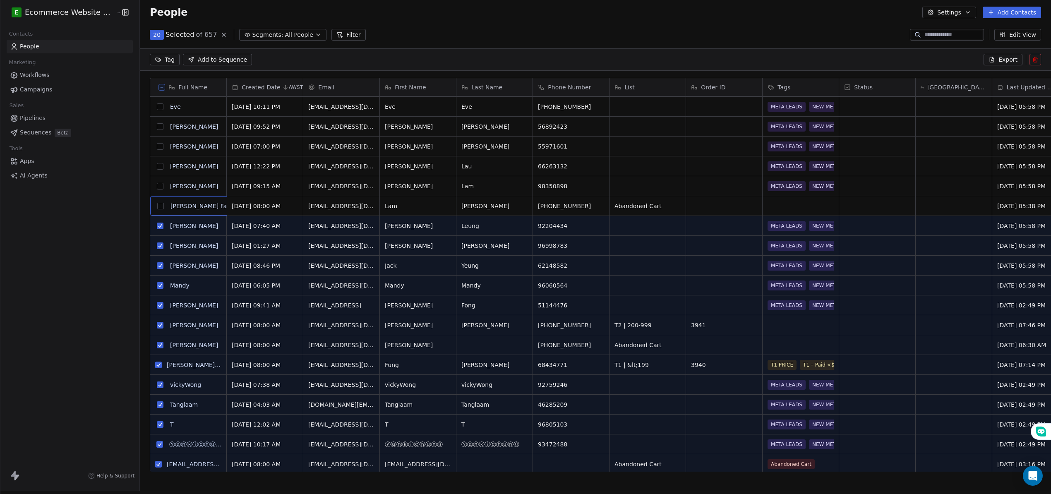
click at [156, 201] on div "L" at bounding box center [161, 206] width 10 height 10
click at [156, 203] on button "grid" at bounding box center [159, 206] width 7 height 7
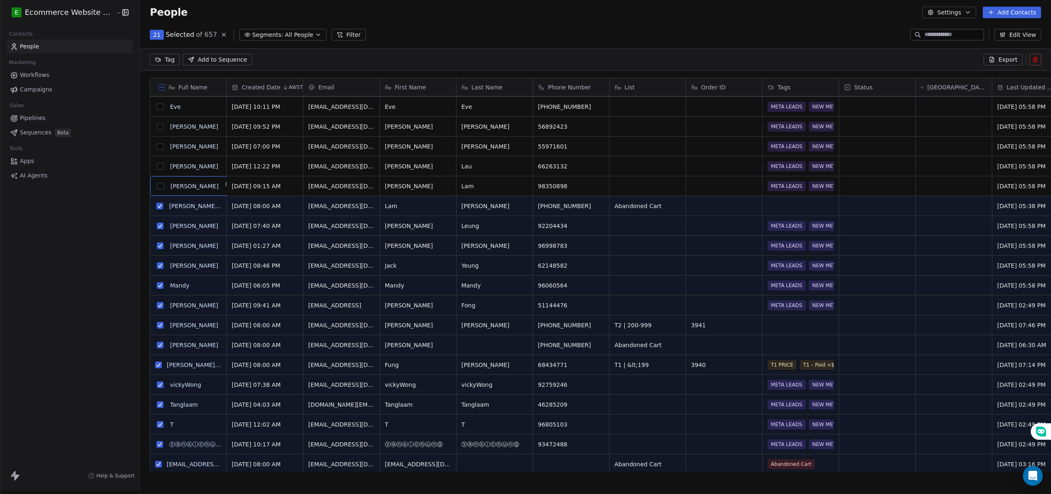
click at [157, 163] on button "grid" at bounding box center [160, 166] width 7 height 7
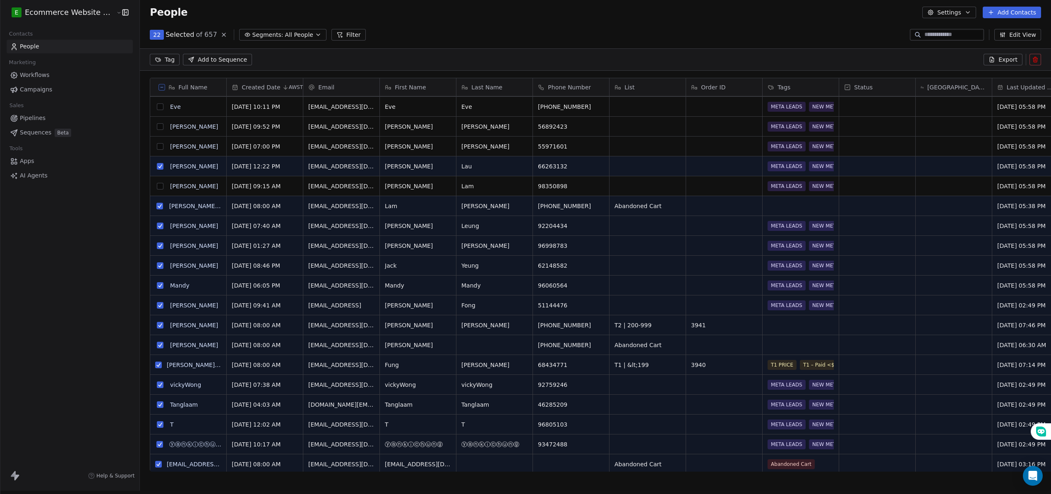
click at [157, 183] on button "grid" at bounding box center [160, 186] width 7 height 7
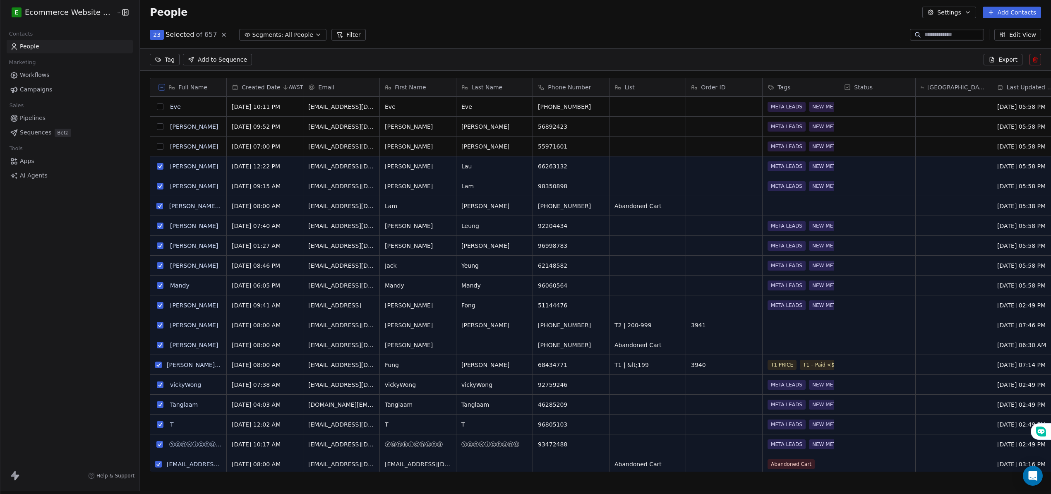
click at [157, 143] on button "grid" at bounding box center [160, 146] width 7 height 7
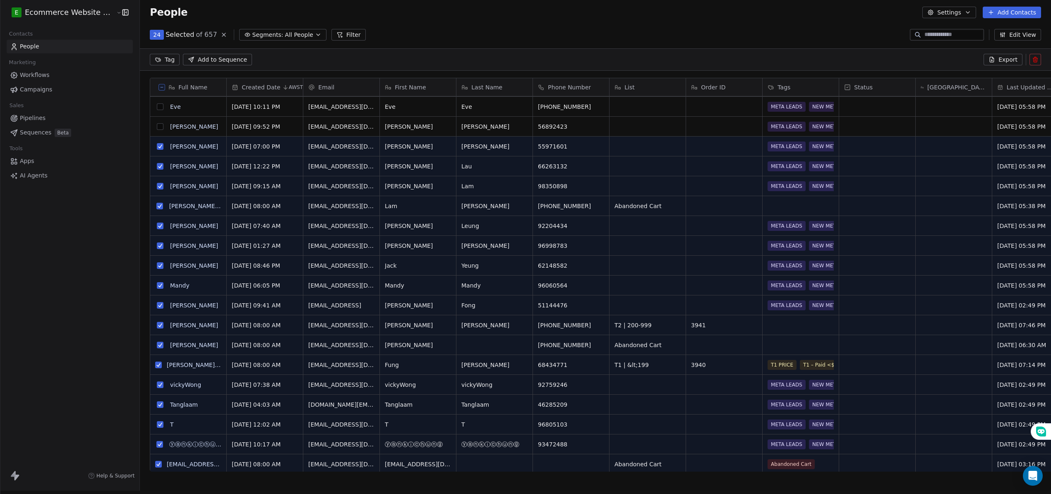
click at [157, 123] on button "grid" at bounding box center [160, 126] width 7 height 7
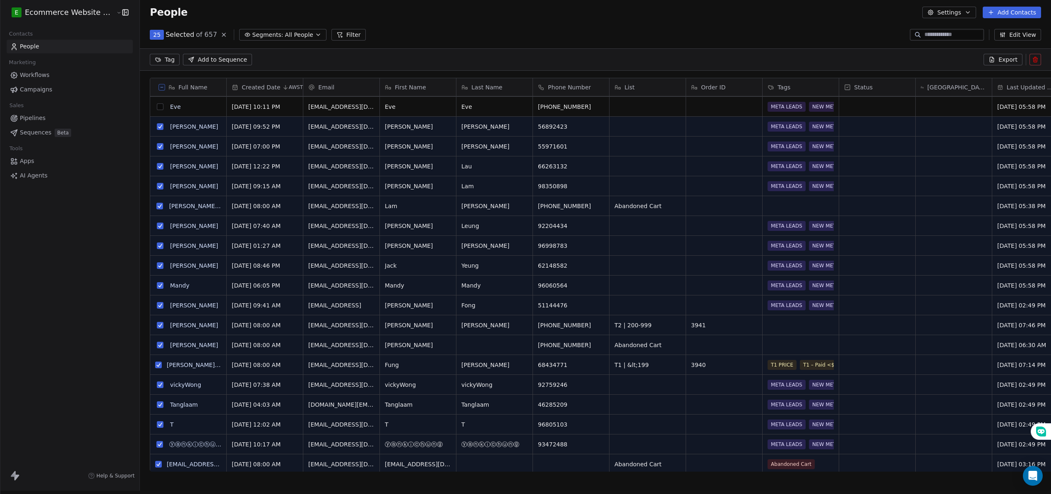
click at [157, 103] on button "grid" at bounding box center [160, 106] width 7 height 7
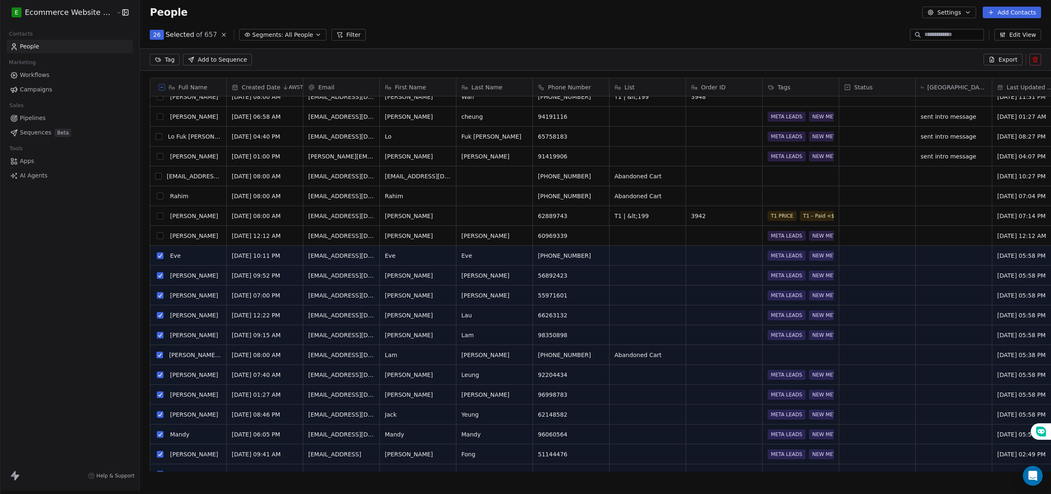
scroll to position [276, 0]
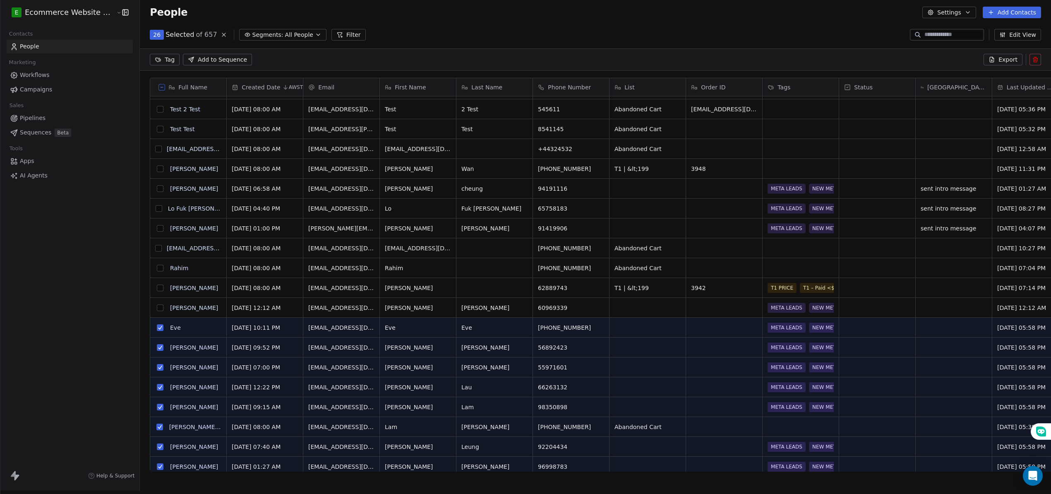
click at [157, 305] on button "grid" at bounding box center [160, 308] width 7 height 7
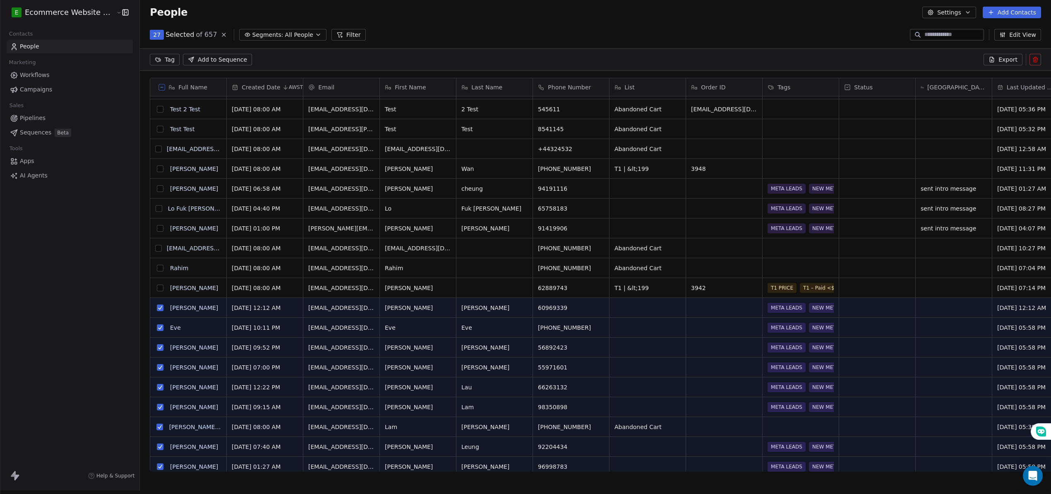
click at [157, 285] on button "grid" at bounding box center [160, 288] width 7 height 7
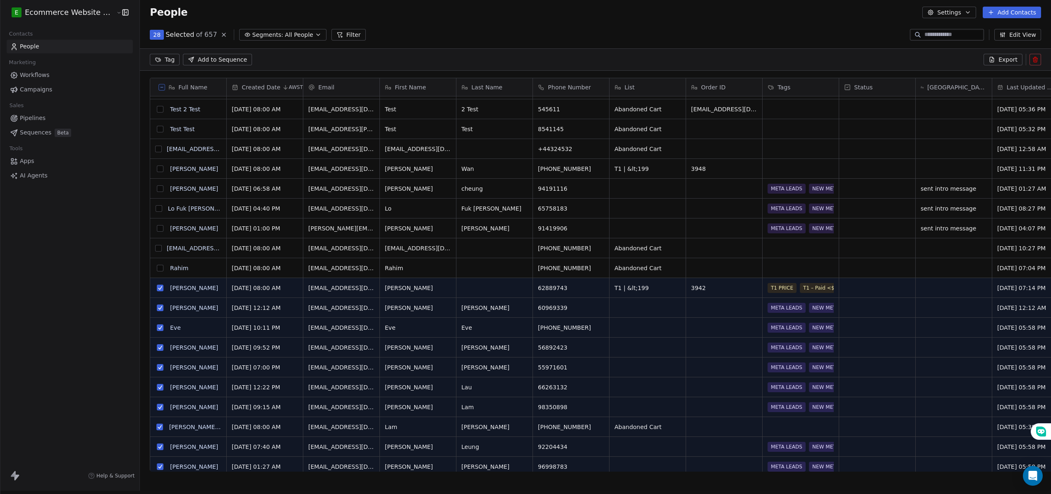
click at [155, 245] on button "grid" at bounding box center [158, 248] width 7 height 7
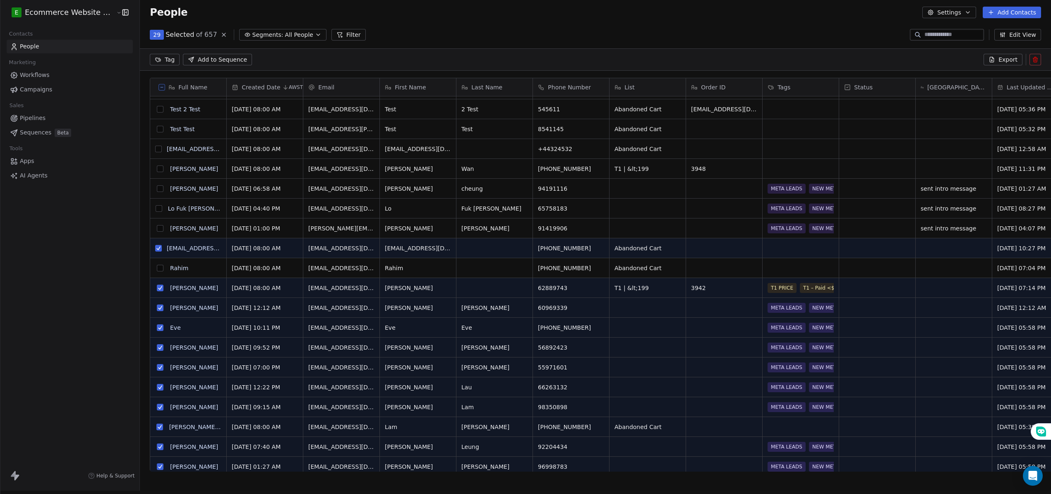
click at [157, 265] on button "grid" at bounding box center [160, 268] width 7 height 7
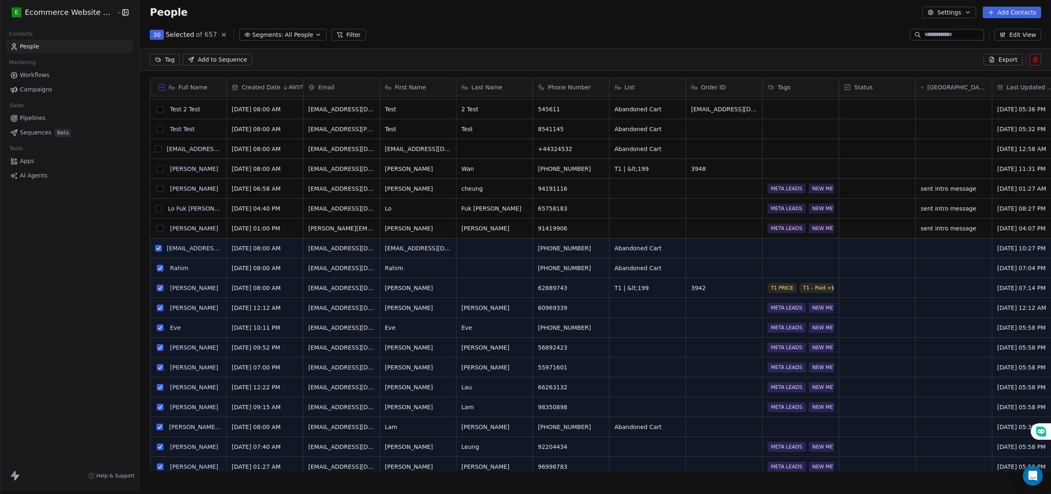
click at [157, 225] on button "grid" at bounding box center [160, 228] width 7 height 7
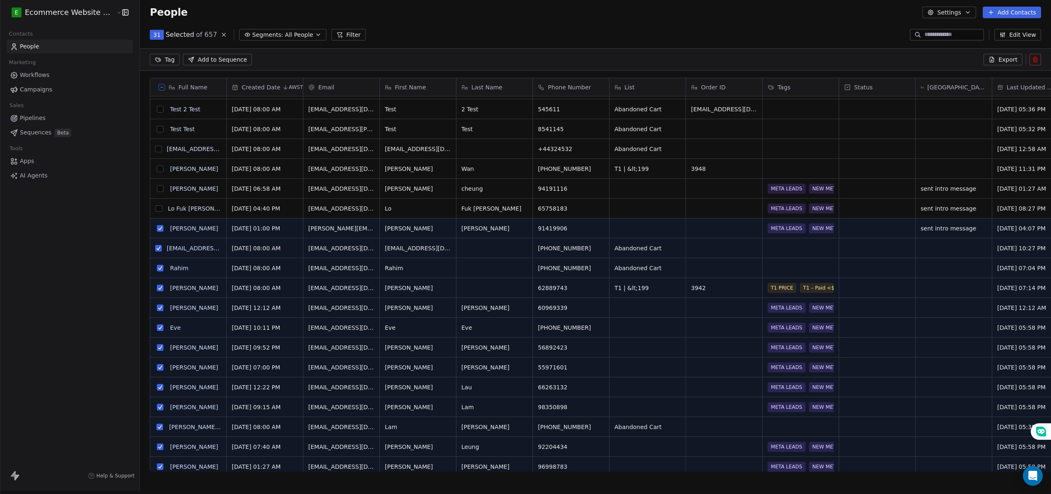
click at [157, 205] on button "grid" at bounding box center [159, 208] width 7 height 7
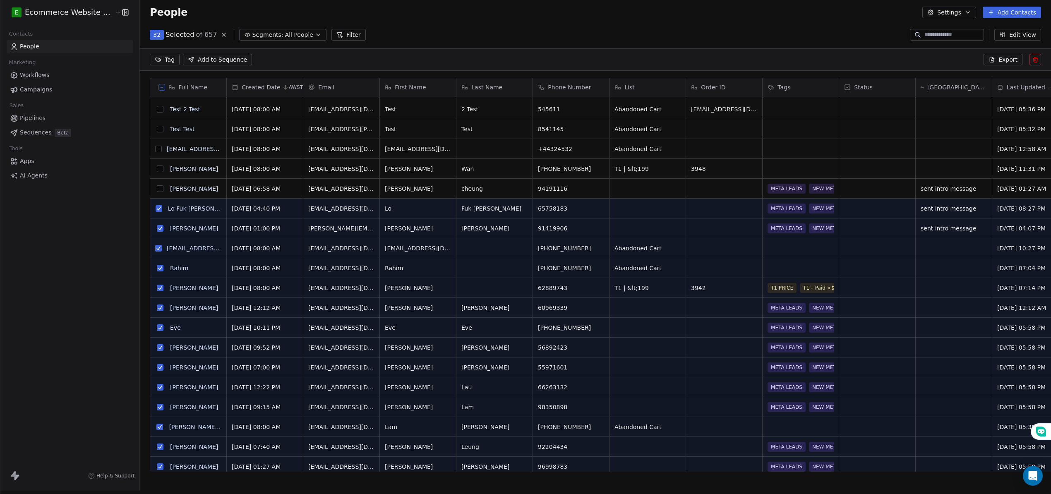
click at [157, 185] on button "grid" at bounding box center [160, 188] width 7 height 7
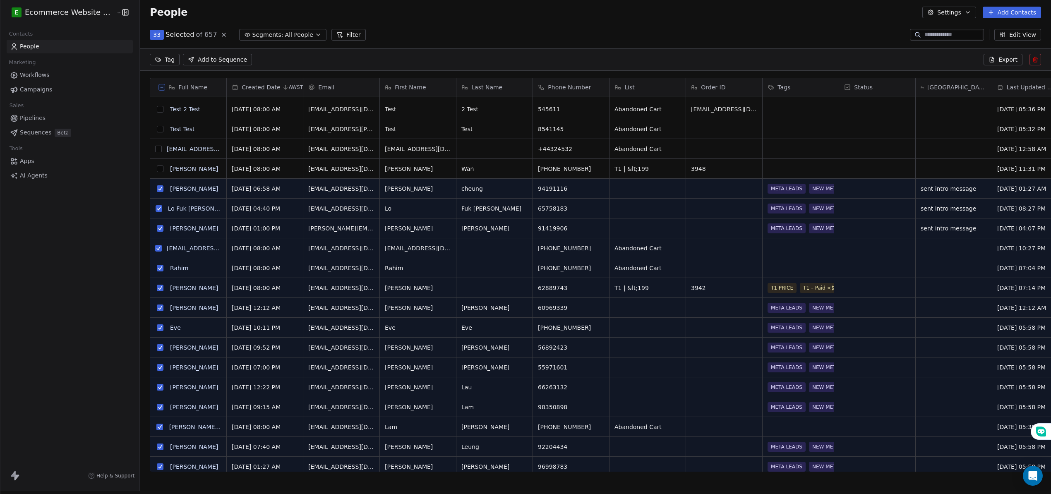
click at [157, 166] on button "grid" at bounding box center [160, 169] width 7 height 7
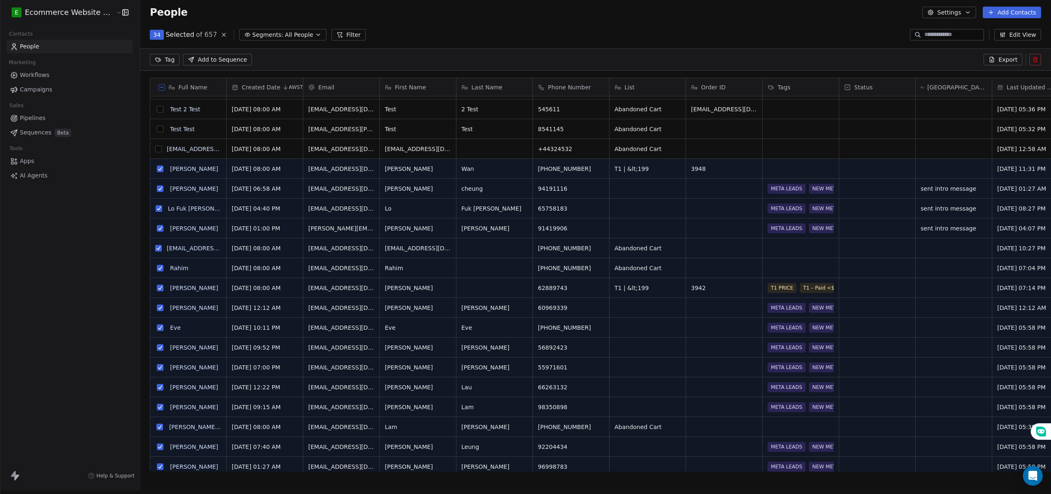
click at [156, 146] on button "grid" at bounding box center [158, 149] width 7 height 7
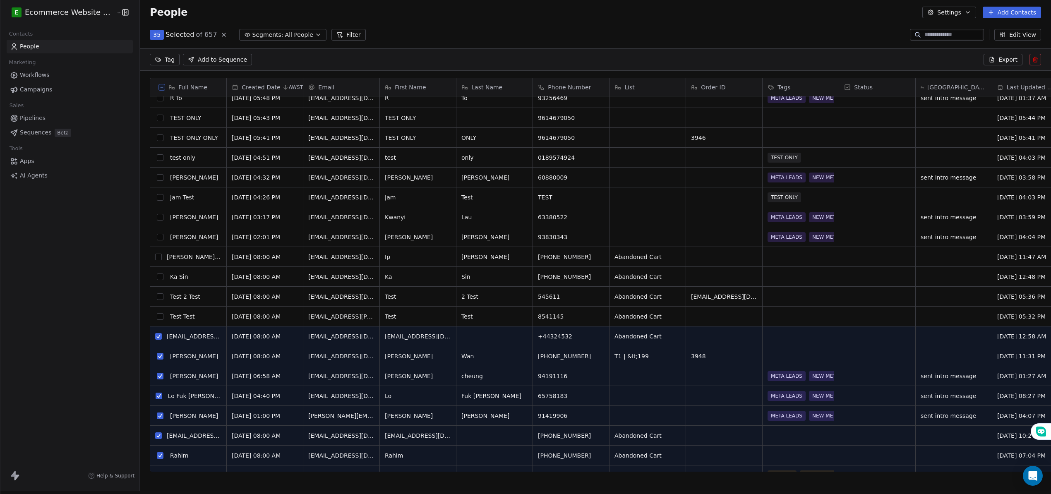
scroll to position [55, 0]
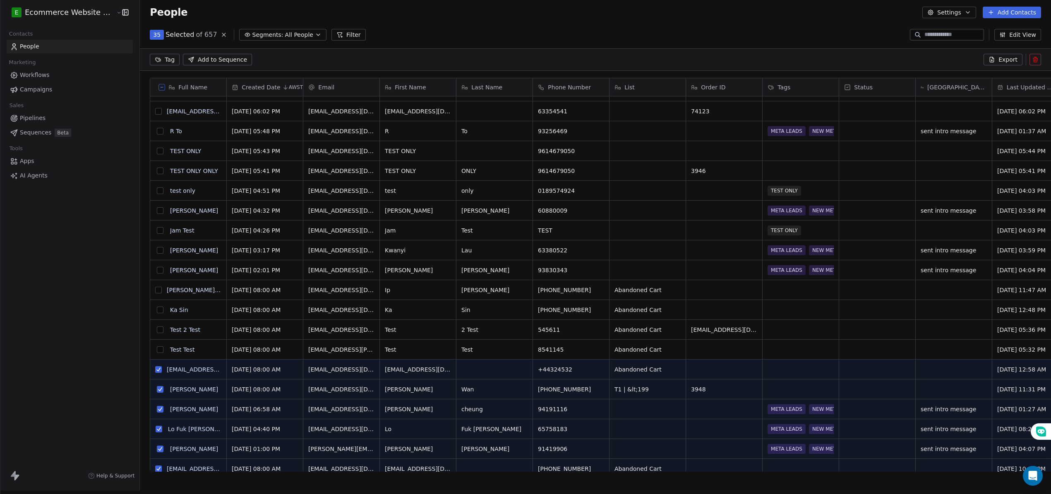
click at [157, 307] on button "grid" at bounding box center [160, 310] width 7 height 7
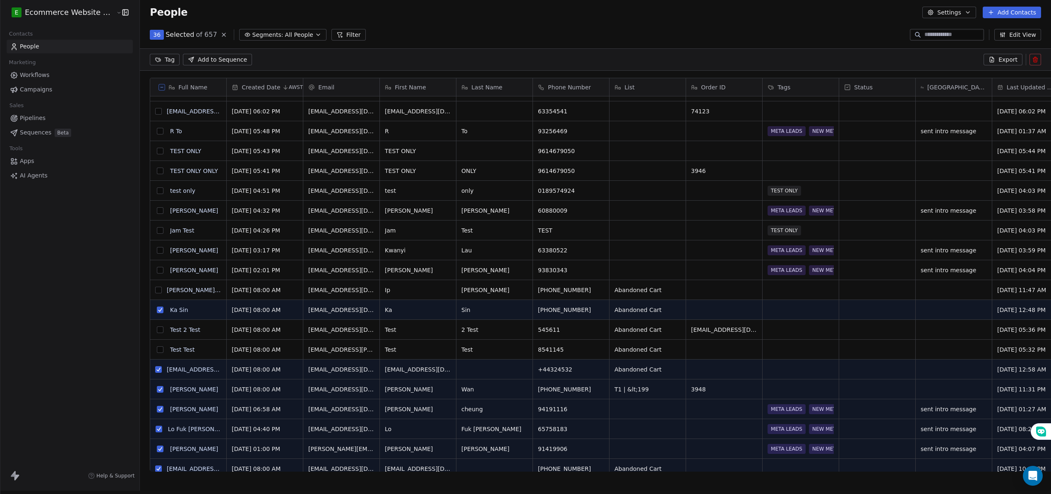
click at [155, 287] on button "grid" at bounding box center [158, 290] width 7 height 7
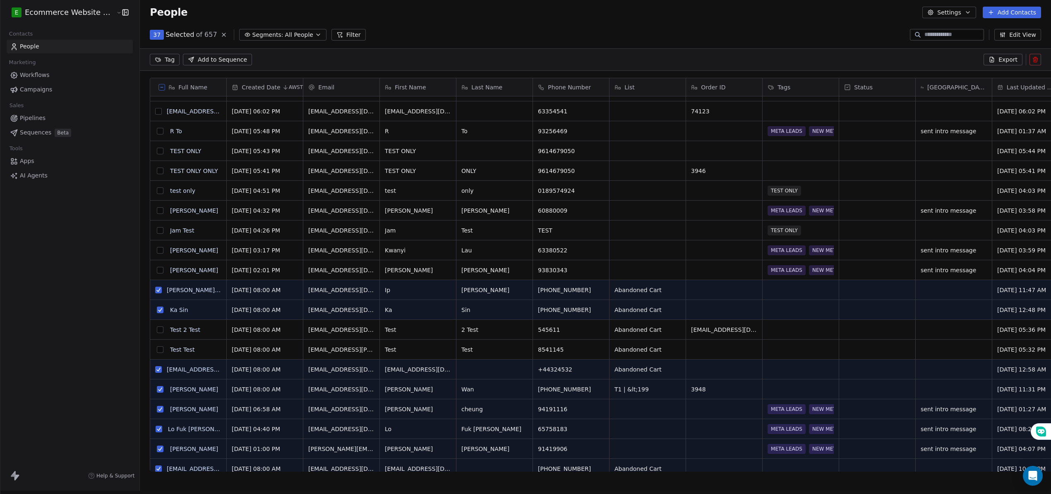
click at [157, 267] on button "grid" at bounding box center [160, 270] width 7 height 7
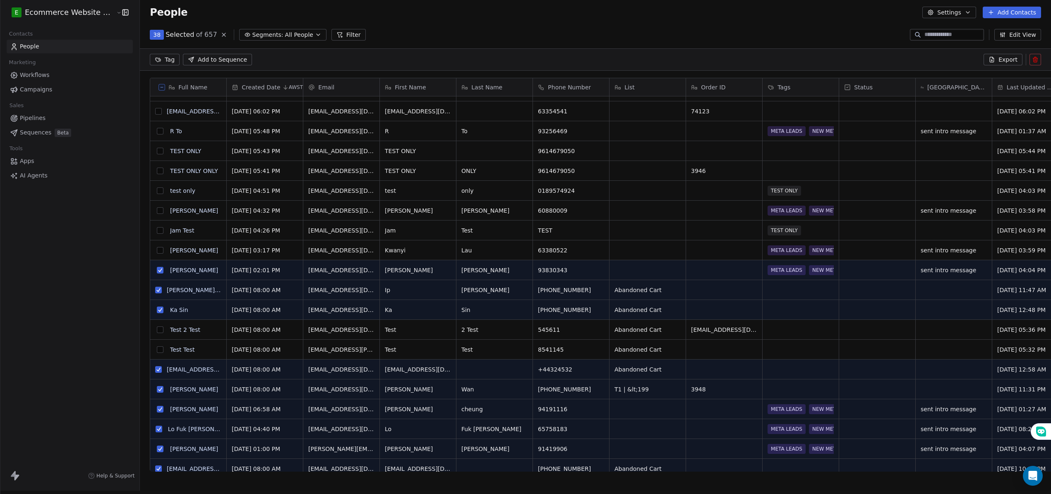
click at [157, 247] on button "grid" at bounding box center [160, 250] width 7 height 7
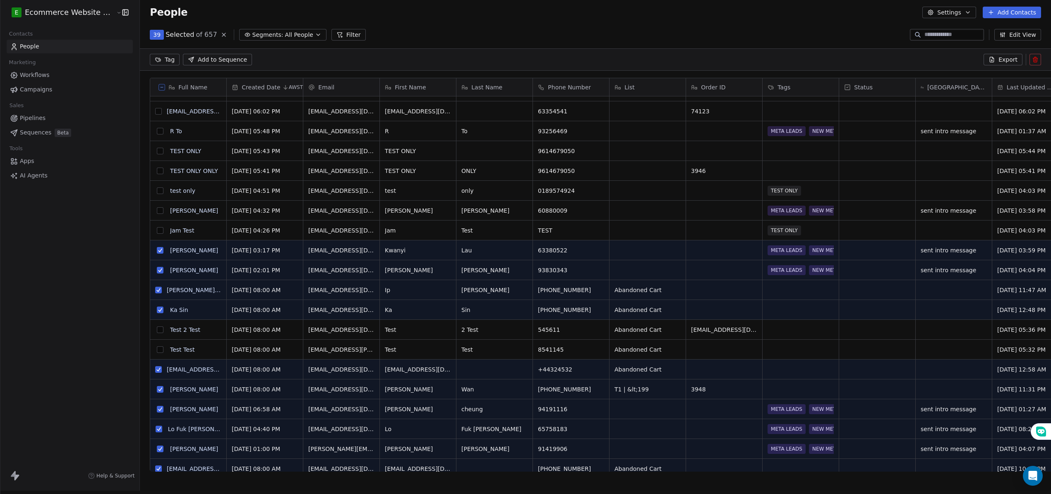
click at [157, 207] on button "grid" at bounding box center [160, 210] width 7 height 7
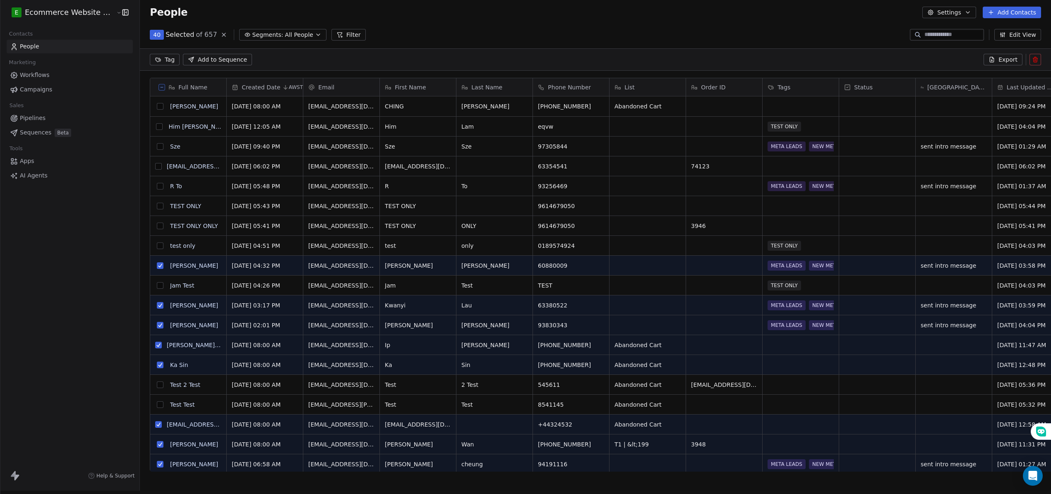
scroll to position [0, 0]
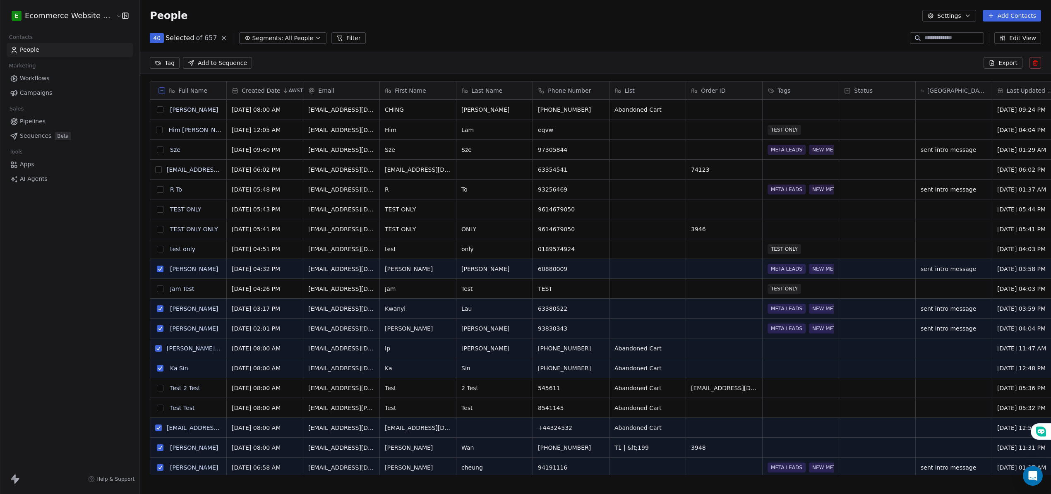
click at [520, 63] on span "Export" at bounding box center [1008, 63] width 19 height 8
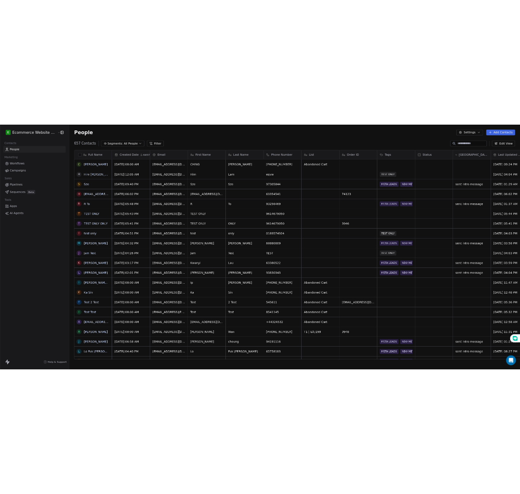
scroll to position [434, 917]
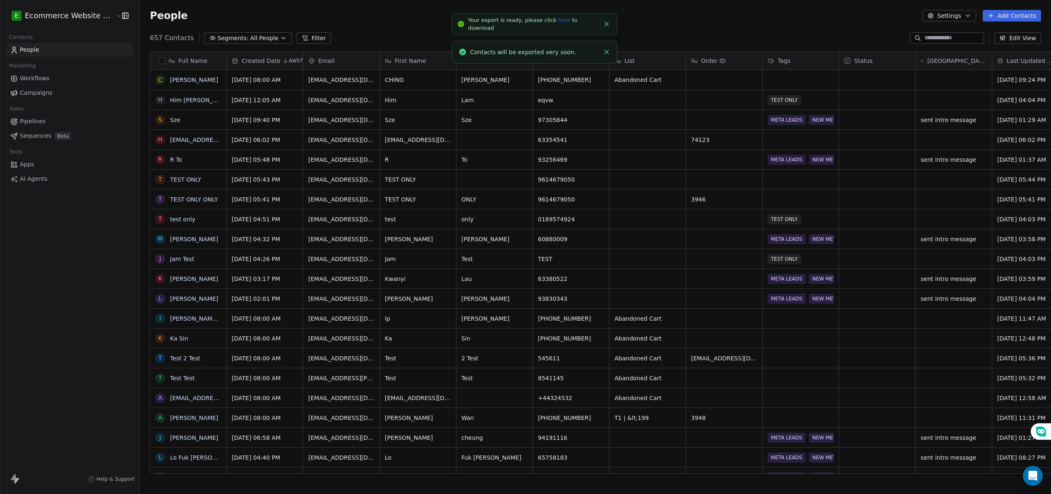
click at [520, 23] on link "here" at bounding box center [564, 20] width 12 height 6
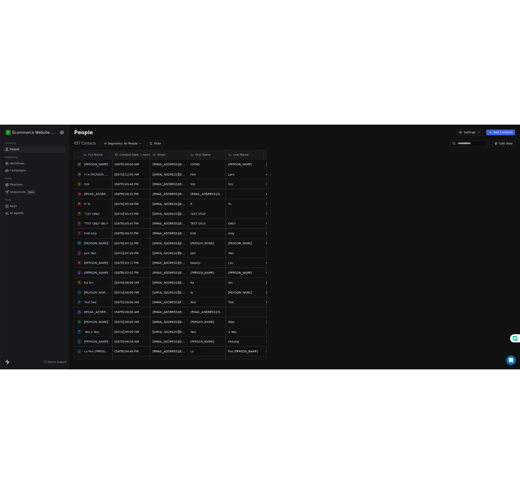
scroll to position [434, 401]
